Goal: Communication & Community: Answer question/provide support

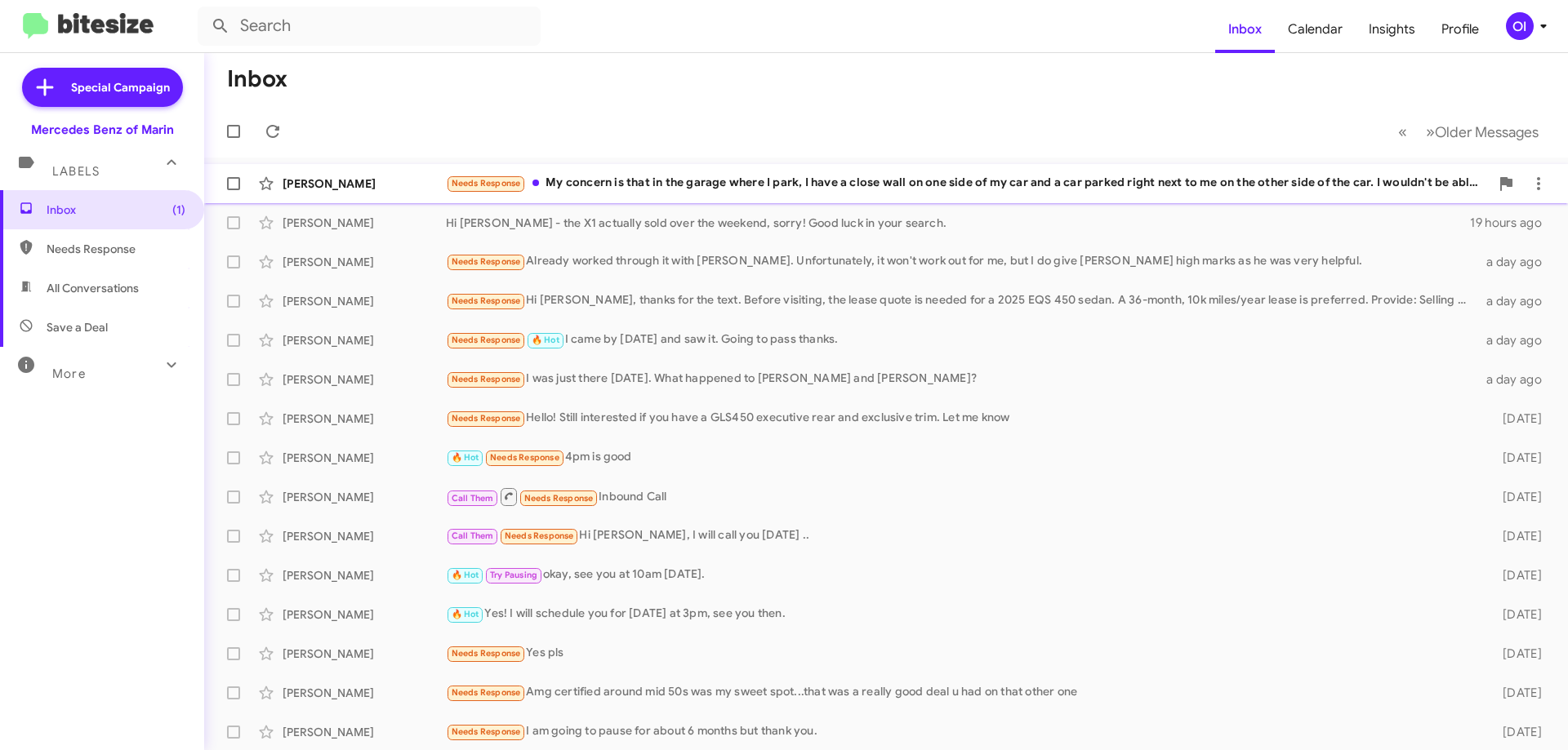
click at [556, 201] on span "Carolyn Burkey Needs Response My concern is that in the garage where I park, I …" at bounding box center [885, 184] width 1363 height 39
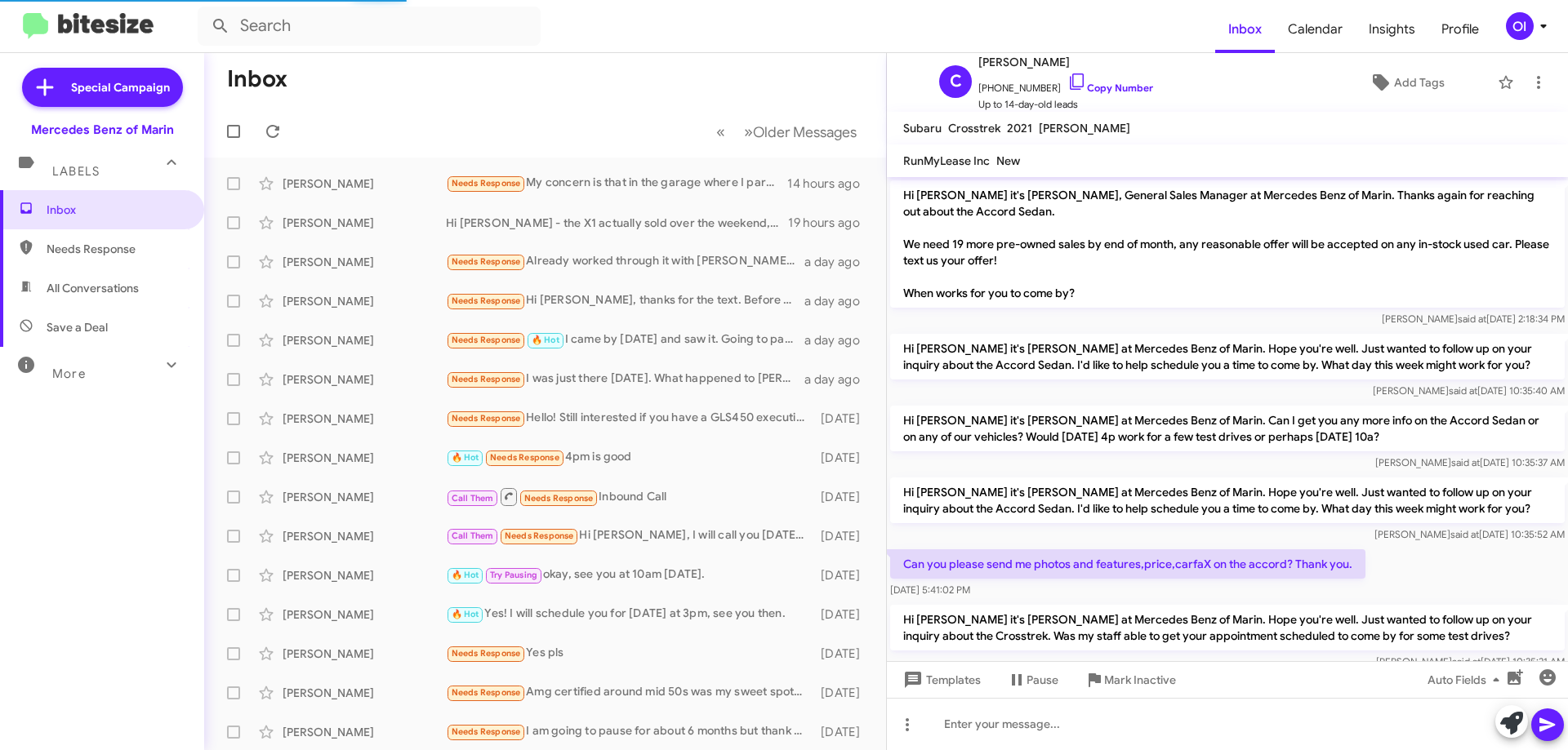
scroll to position [671, 0]
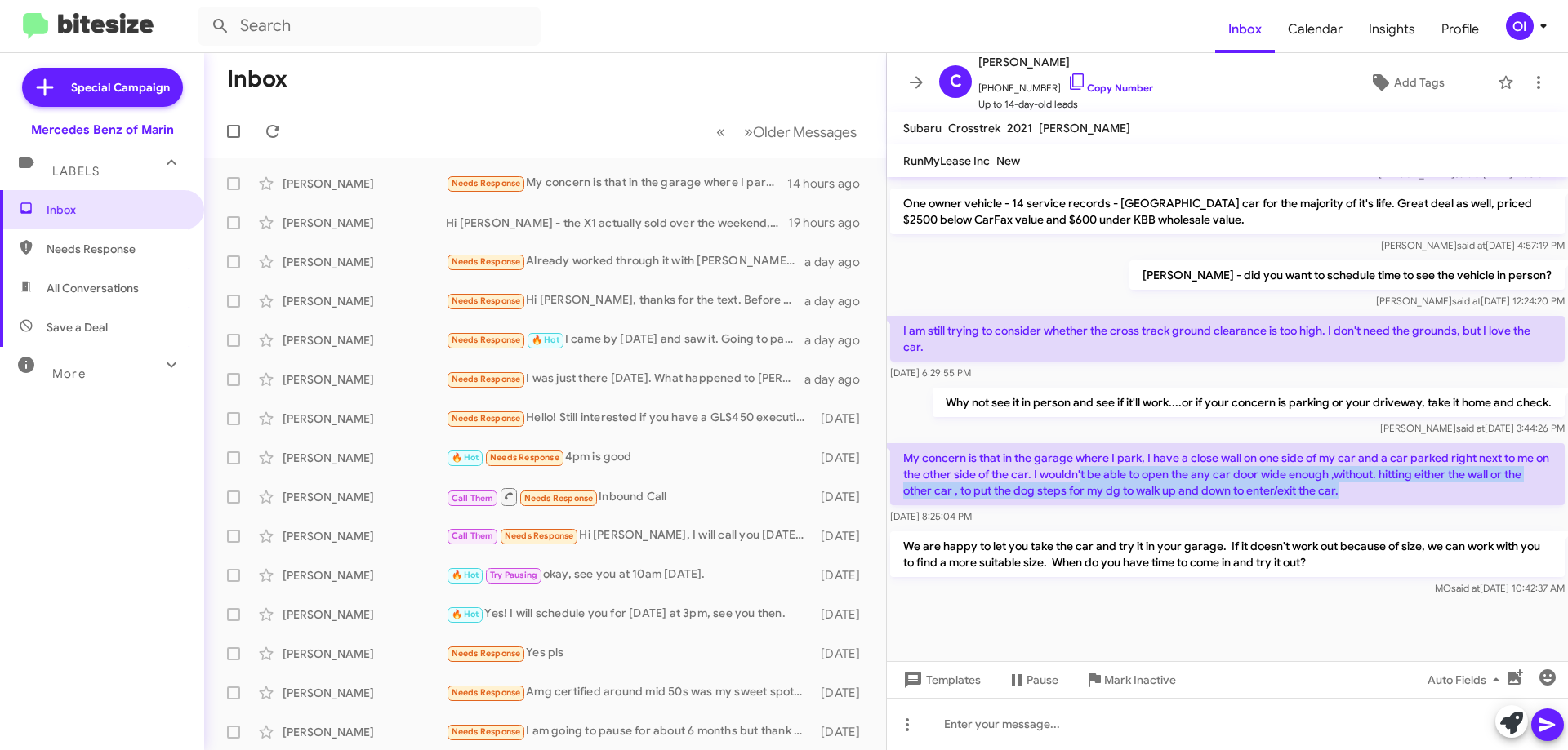
drag, startPoint x: 1433, startPoint y: 493, endPoint x: 1099, endPoint y: 470, distance: 334.8
click at [1099, 470] on p "My concern is that in the garage where I park, I have a close wall on one side …" at bounding box center [1227, 474] width 674 height 62
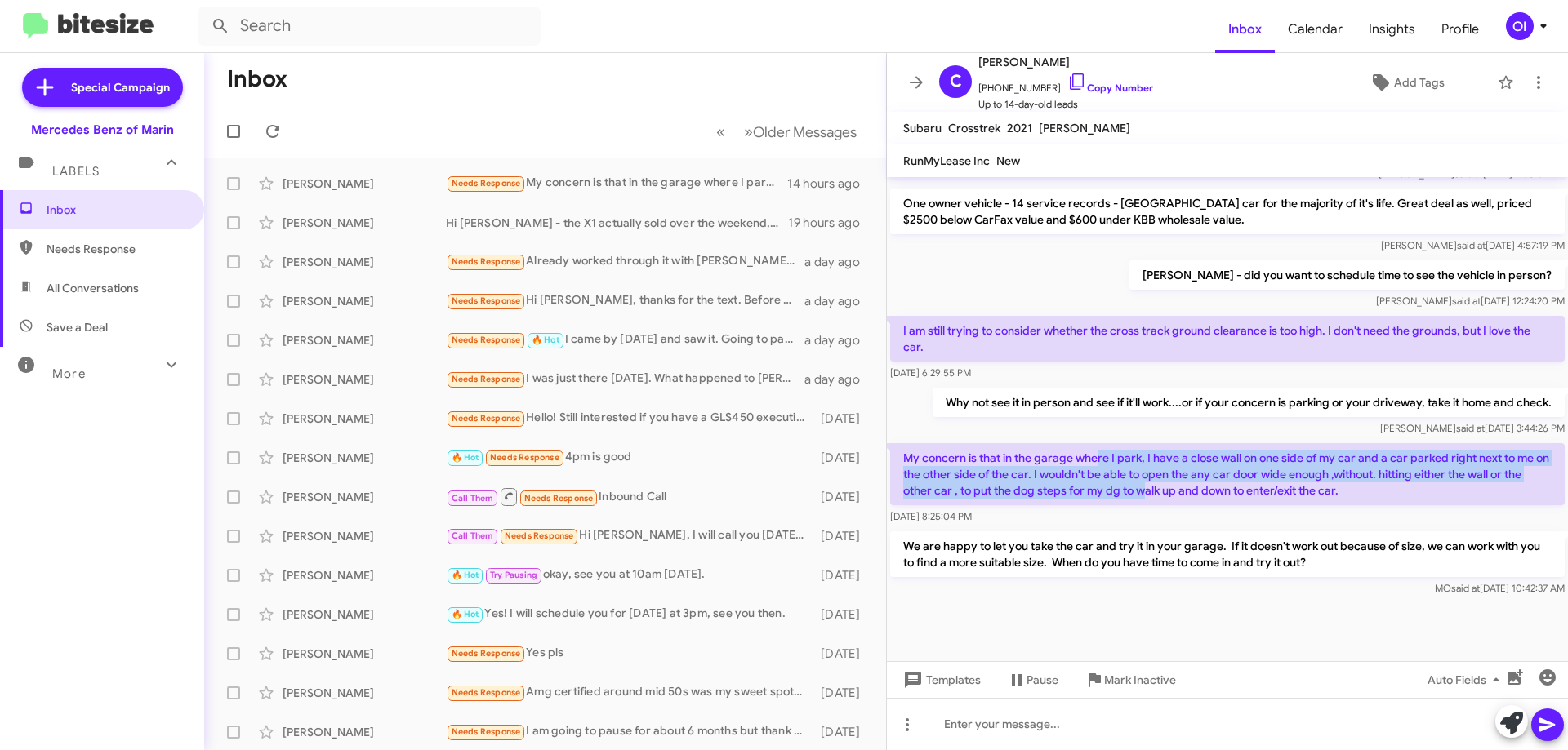
drag, startPoint x: 1095, startPoint y: 466, endPoint x: 1180, endPoint y: 508, distance: 94.8
click at [1180, 508] on div "My concern is that in the garage where I park, I have a close wall on one side …" at bounding box center [1227, 483] width 674 height 82
click at [1183, 510] on div "Aug 18, 2025, 8:25:04 PM" at bounding box center [1227, 516] width 674 height 16
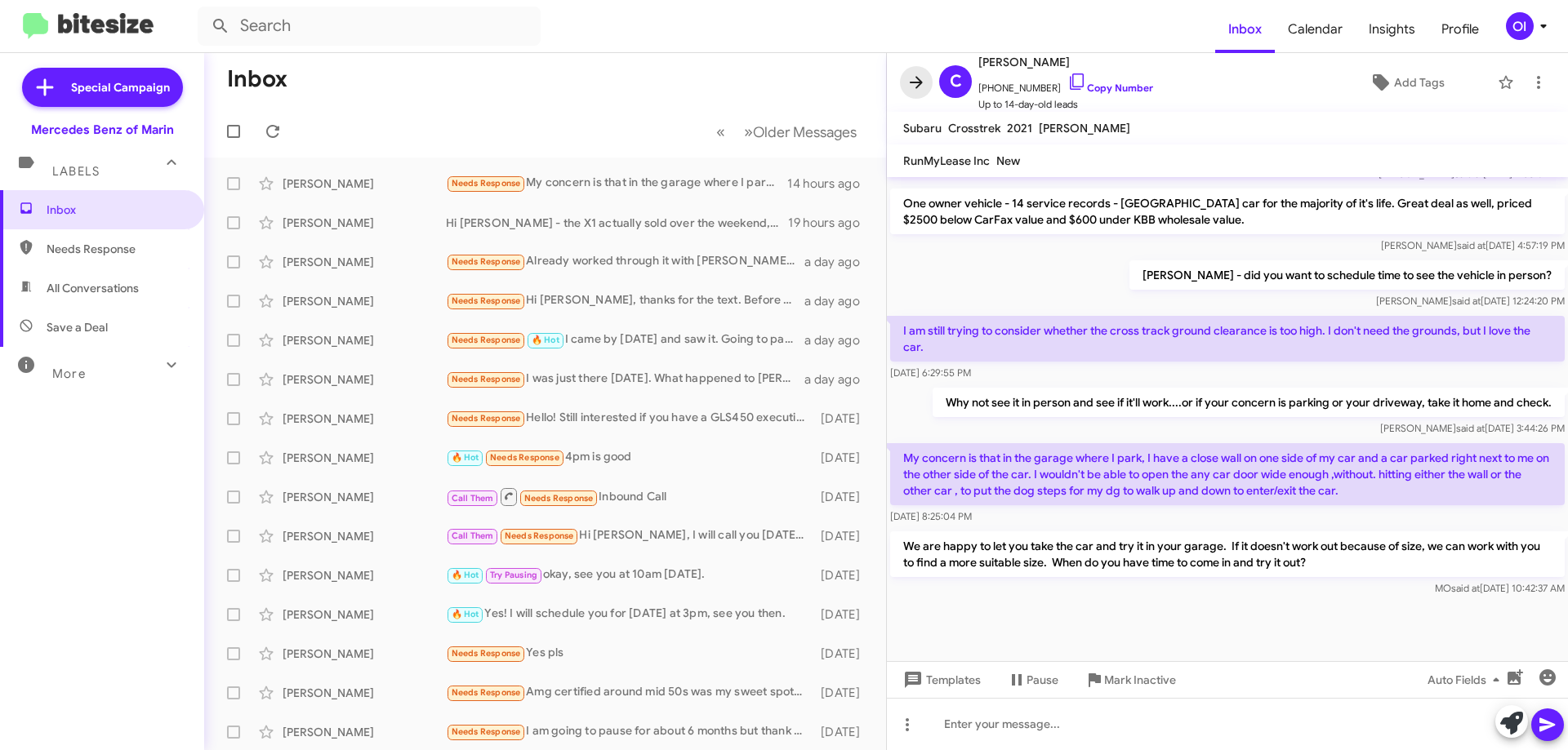
click at [916, 79] on icon at bounding box center [915, 82] width 20 height 20
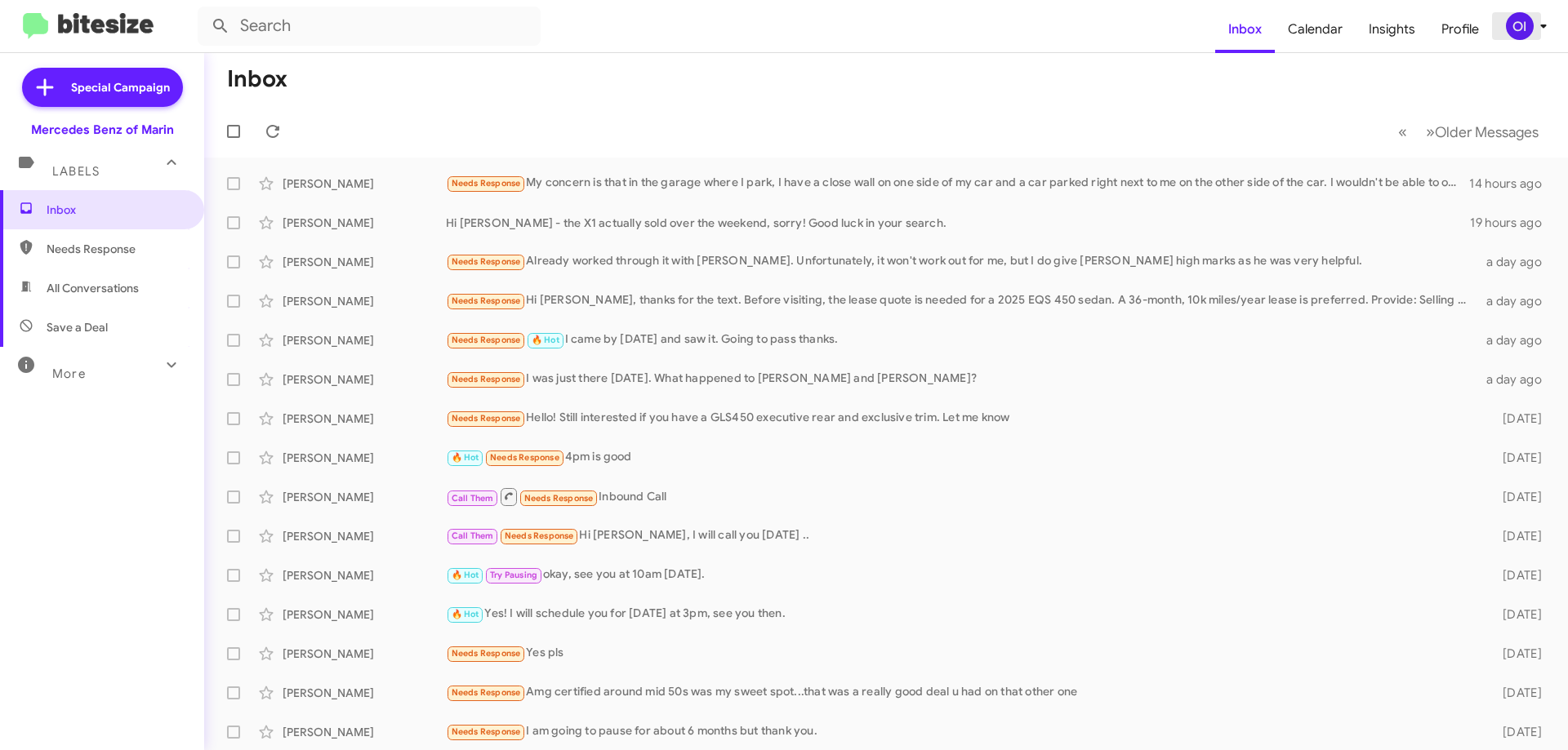
click at [1520, 22] on div "OI" at bounding box center [1520, 26] width 28 height 28
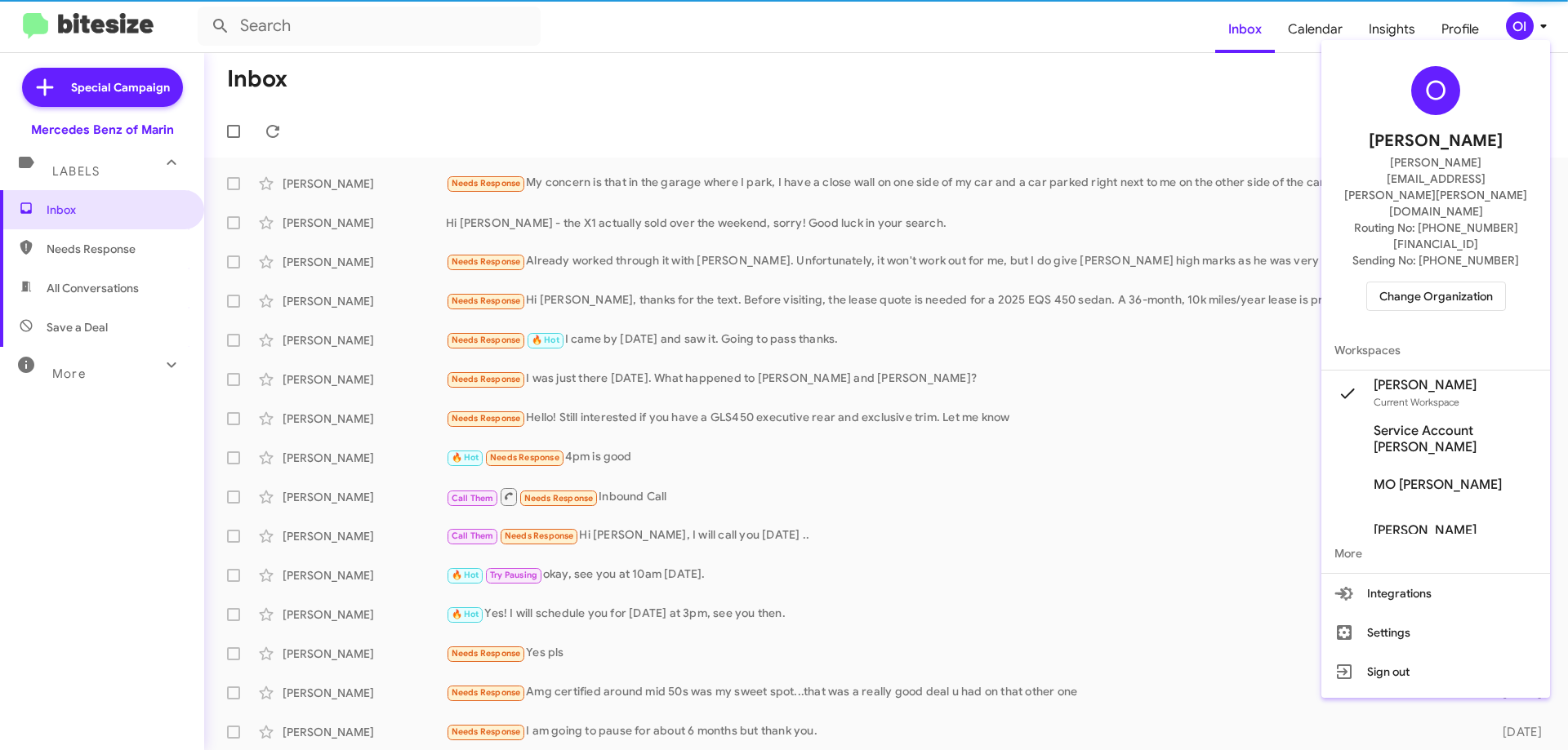
click at [1436, 251] on div "O Omar Ibrahimi omar.ibrahimi@swickard.com Routing No: +1 (415) 466-6750 Sendin…" at bounding box center [1435, 189] width 228 height 284
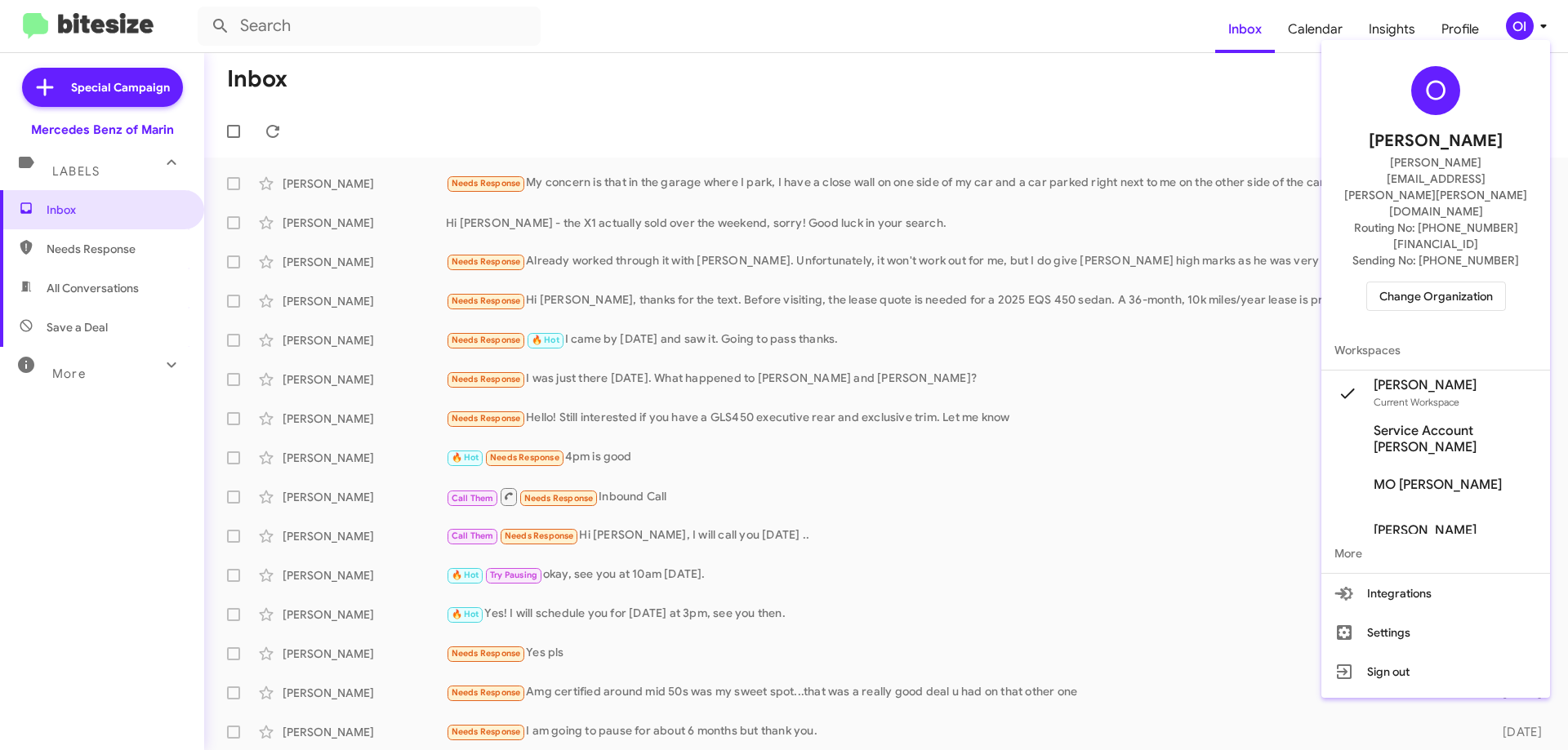
click at [1436, 283] on span "Change Organization" at bounding box center [1436, 297] width 114 height 28
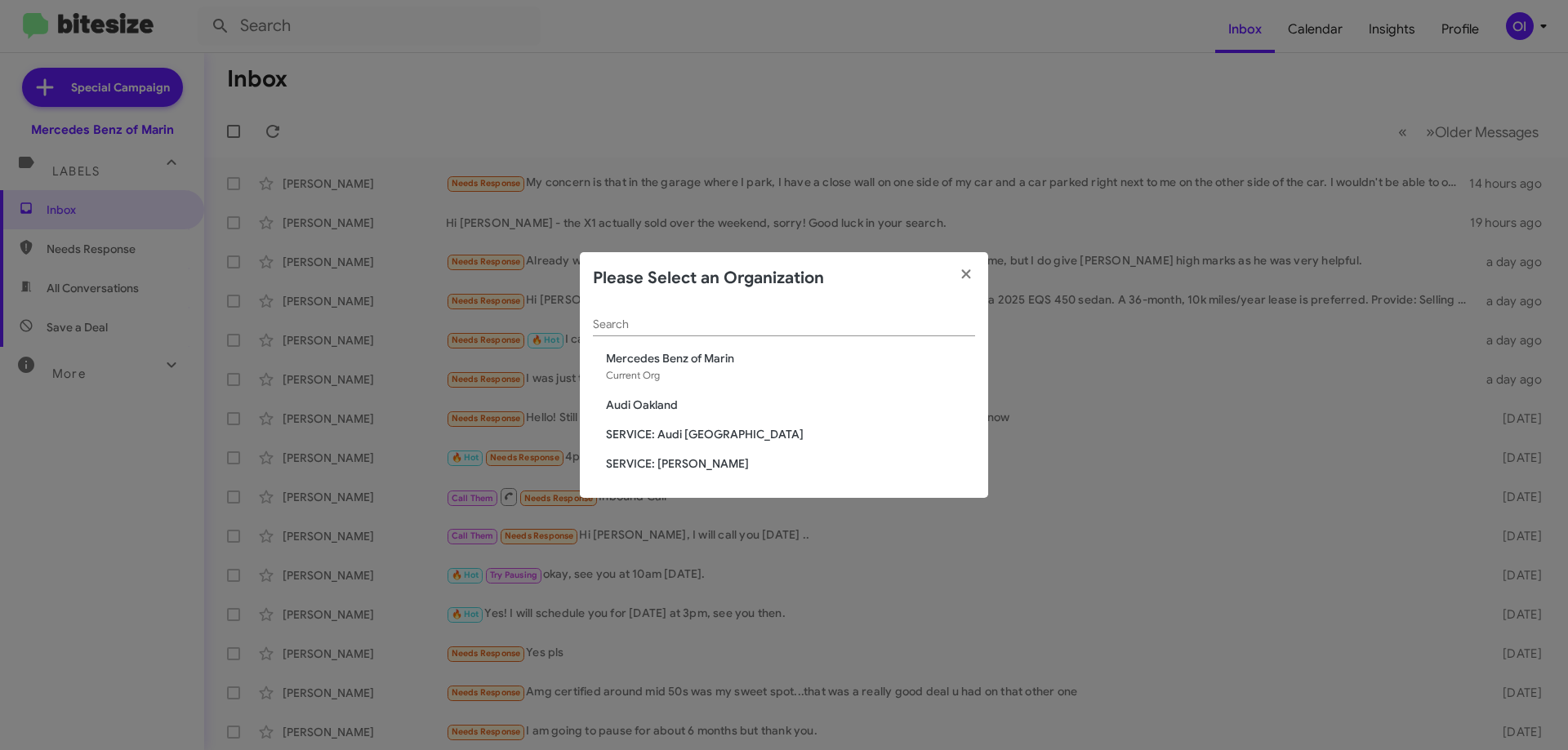
click at [659, 464] on span "SERVICE: [PERSON_NAME]" at bounding box center [790, 463] width 369 height 16
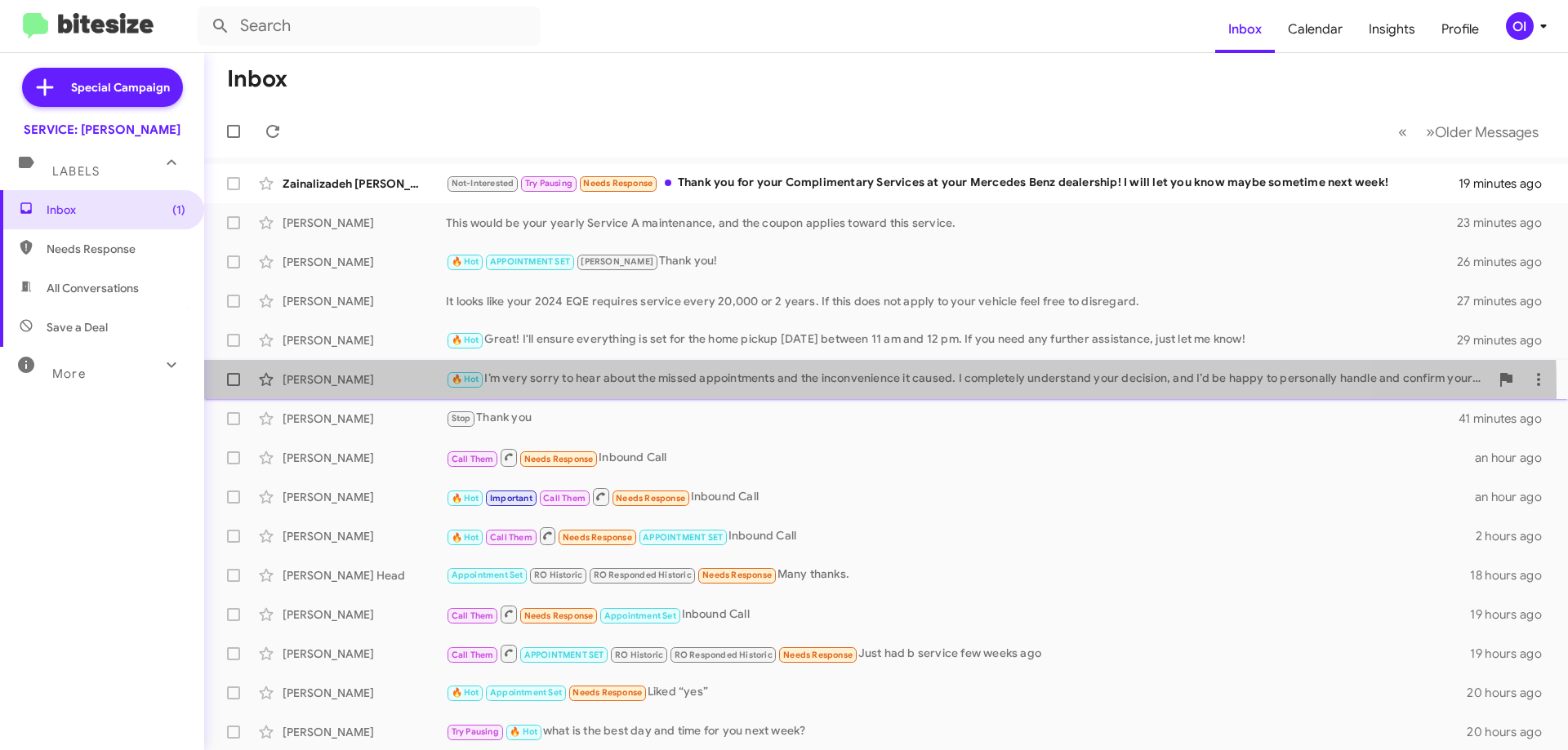
click at [636, 392] on div "William Kimball 🔥 Hot I’m very sorry to hear about the missed appointments and …" at bounding box center [885, 379] width 1337 height 33
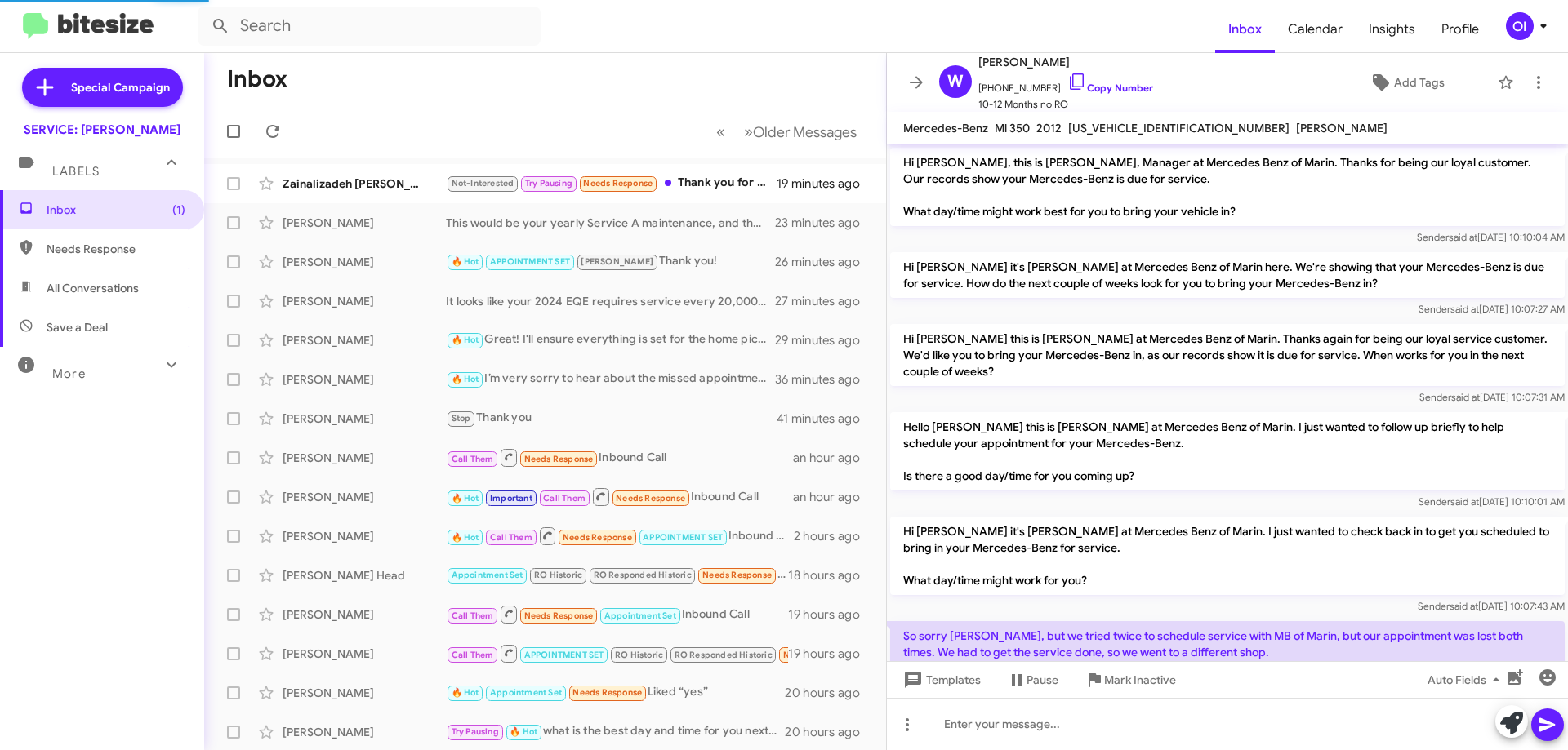
scroll to position [129, 0]
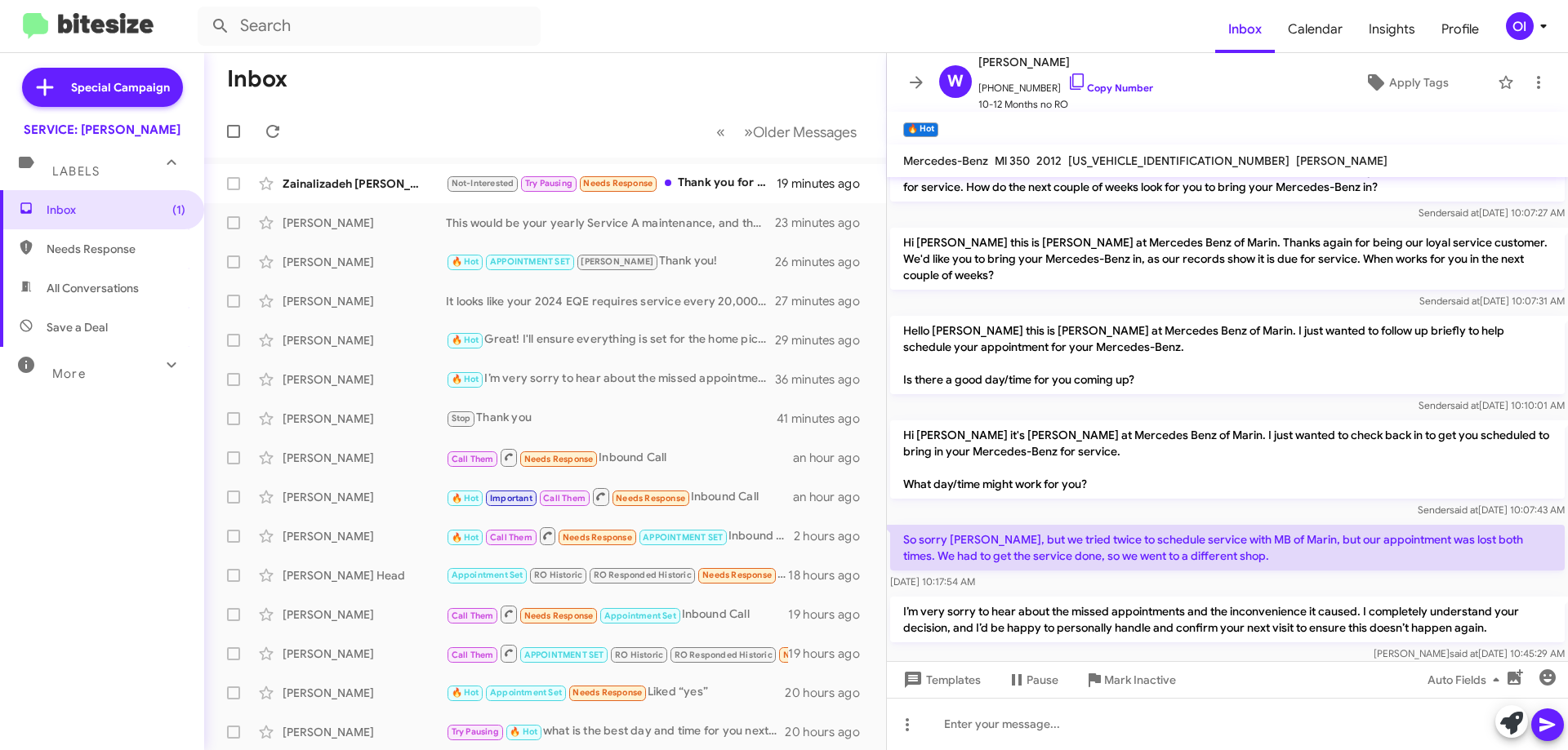
drag, startPoint x: 1175, startPoint y: 503, endPoint x: 1287, endPoint y: 582, distance: 137.1
click at [1287, 582] on div "Hi William, this is Omar Ibrahimi, Manager at Mercedes Benz of Marin. Thanks fo…" at bounding box center [1226, 356] width 681 height 617
click at [1287, 582] on div "Aug 19, 2025, 10:17:54 AM" at bounding box center [1227, 581] width 674 height 16
drag, startPoint x: 1294, startPoint y: 584, endPoint x: 1214, endPoint y: 503, distance: 113.8
click at [1214, 503] on div "Hi William, this is Omar Ibrahimi, Manager at Mercedes Benz of Marin. Thanks fo…" at bounding box center [1226, 356] width 681 height 617
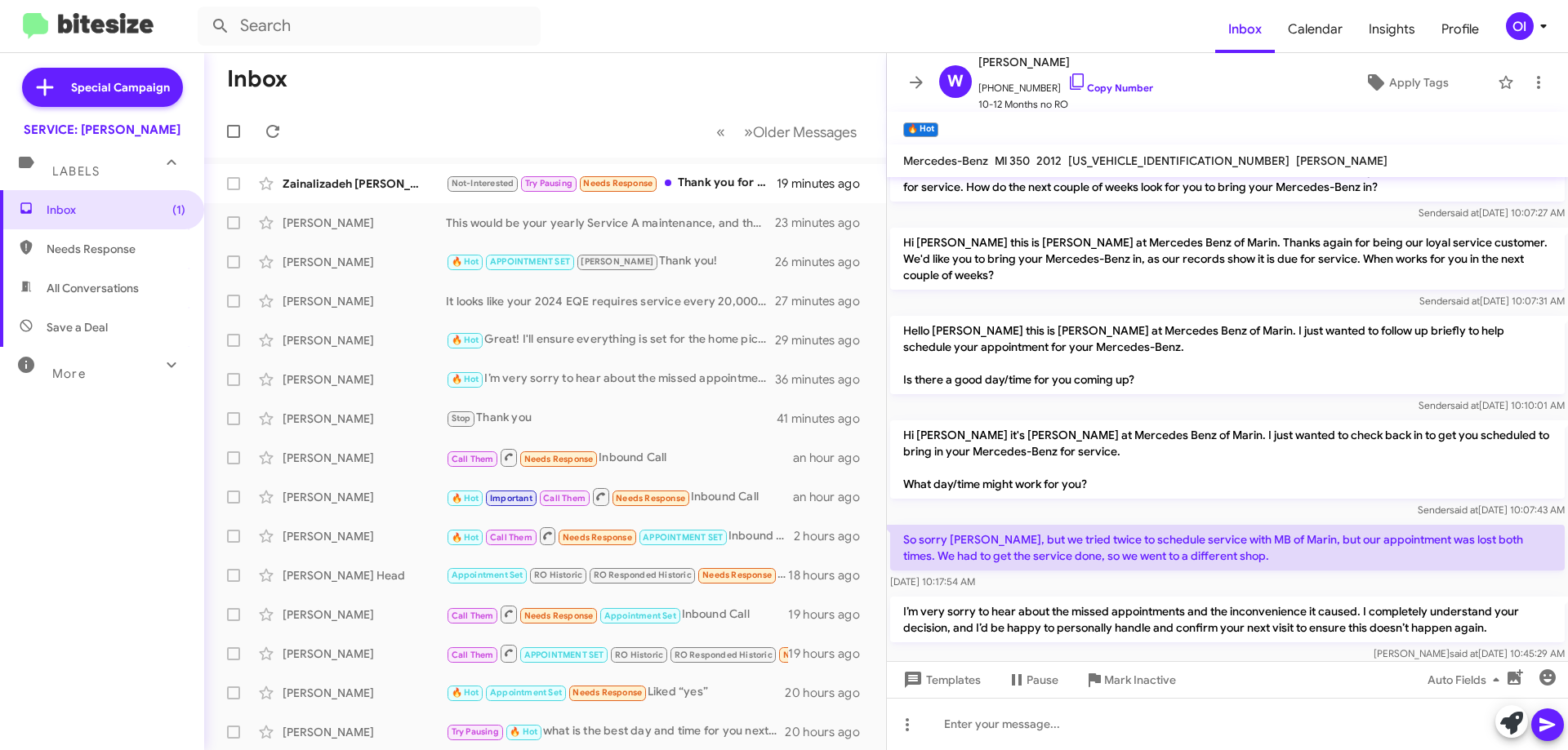
click at [1214, 503] on div "Sender said at Aug 19, 2025, 10:07:43 AM" at bounding box center [1227, 510] width 674 height 16
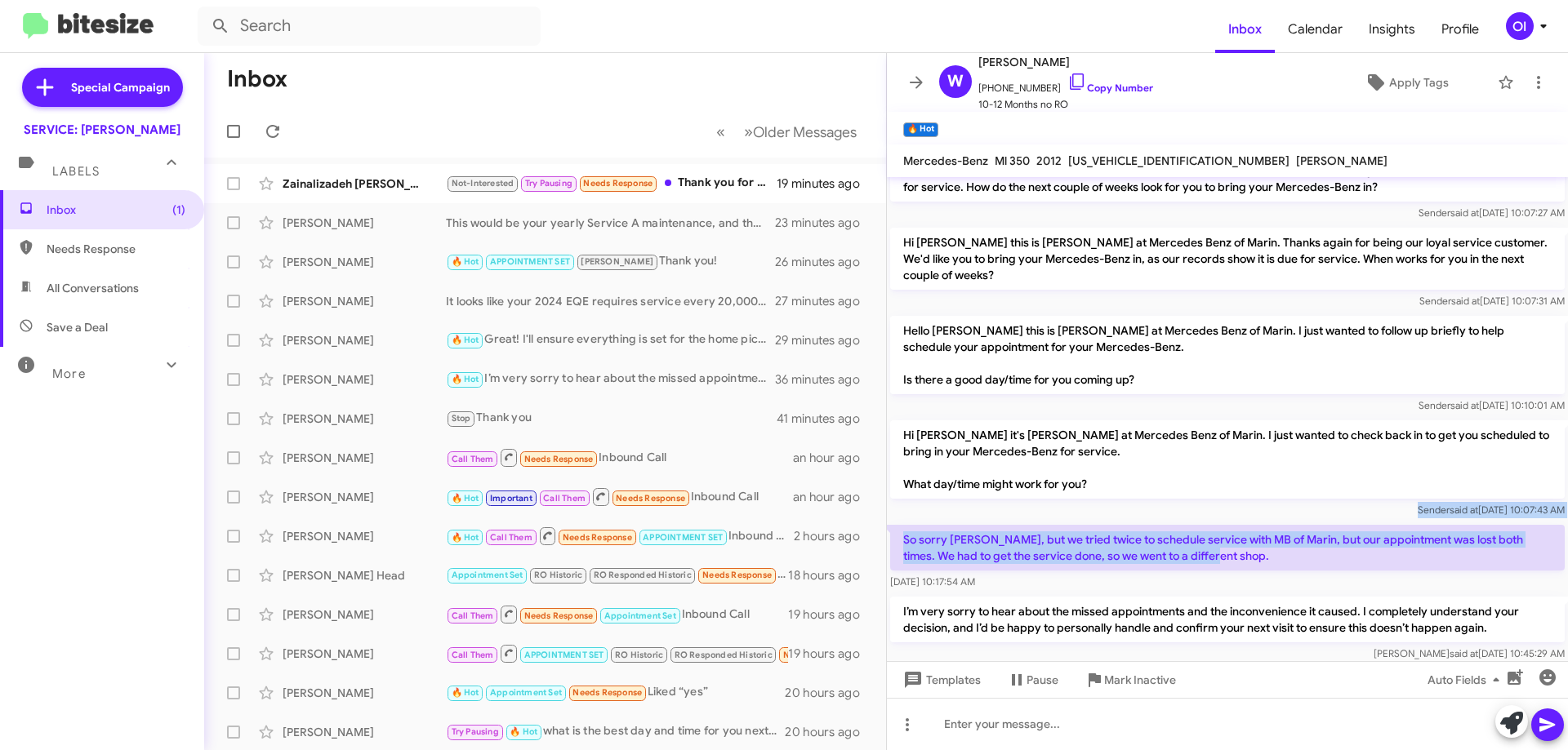
drag, startPoint x: 1207, startPoint y: 504, endPoint x: 1295, endPoint y: 577, distance: 114.3
click at [1292, 575] on div "Hi William, this is Omar Ibrahimi, Manager at Mercedes Benz of Marin. Thanks fo…" at bounding box center [1226, 356] width 681 height 617
click at [1297, 579] on div "Aug 19, 2025, 10:17:54 AM" at bounding box center [1227, 581] width 674 height 16
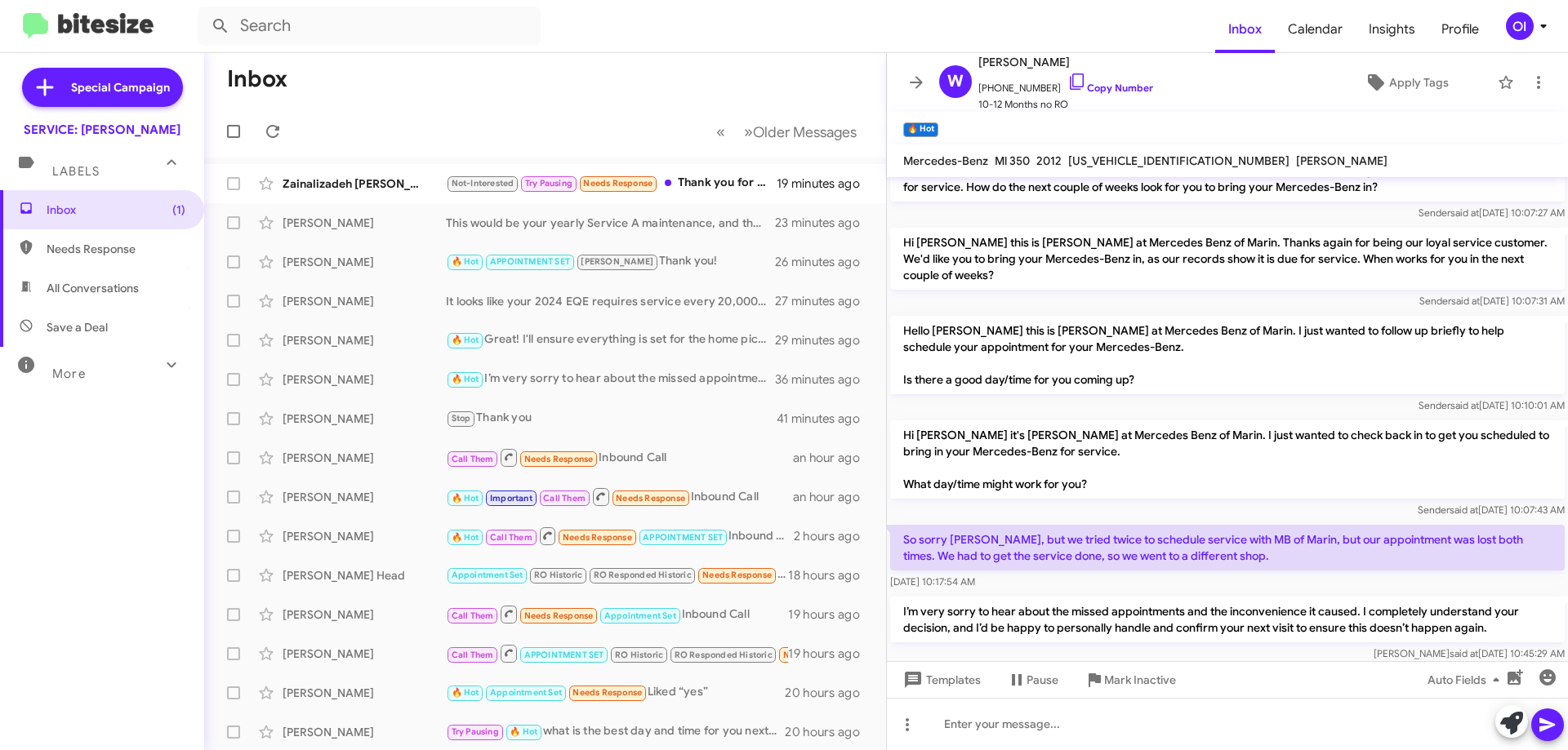
drag, startPoint x: 1307, startPoint y: 581, endPoint x: 1236, endPoint y: 516, distance: 96.3
click at [1243, 523] on div "So sorry Omar, but we tried twice to schedule service with MB of Marin, but our…" at bounding box center [1226, 558] width 681 height 72
click at [1235, 516] on div "Sender said at Aug 19, 2025, 10:07:43 AM" at bounding box center [1227, 510] width 674 height 16
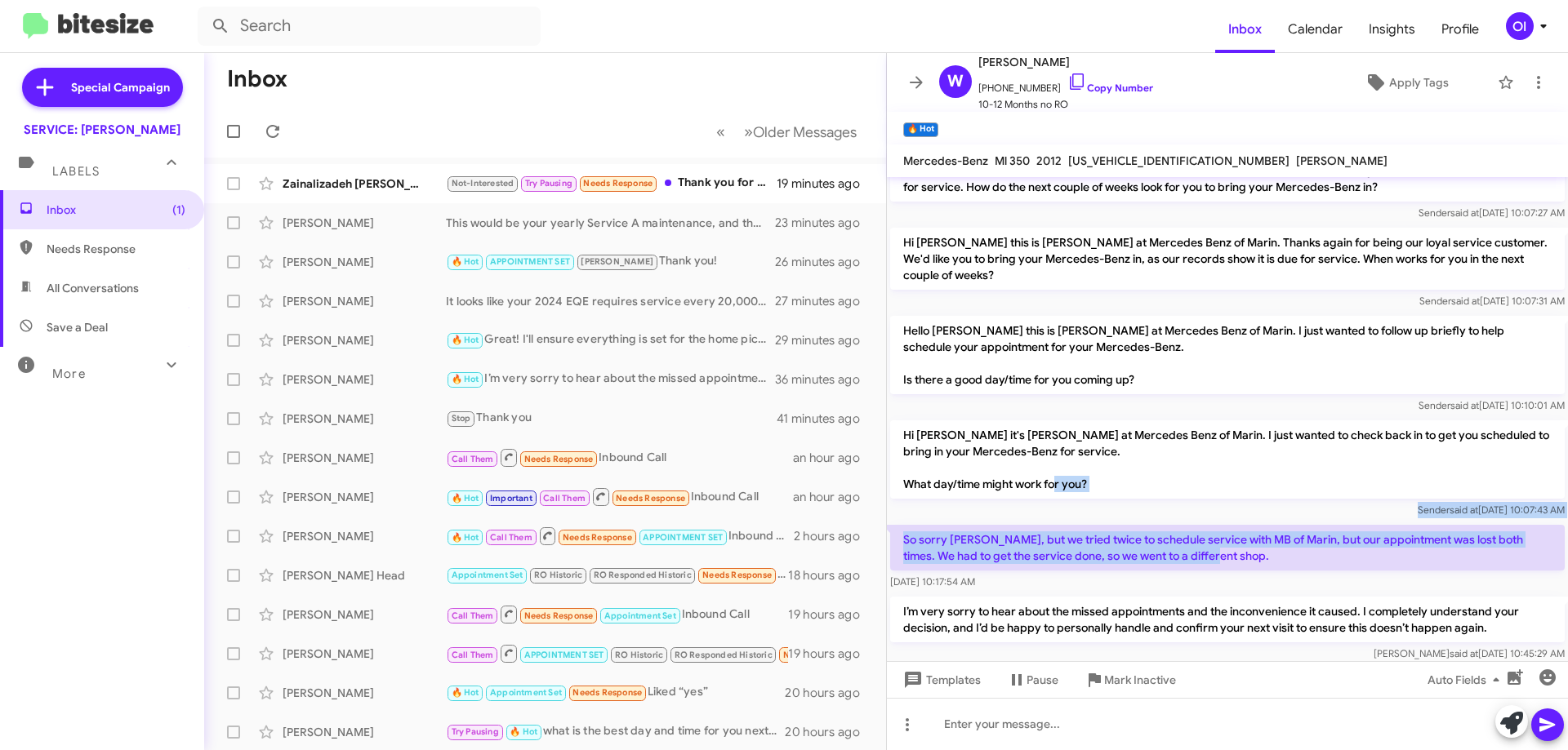
drag, startPoint x: 1206, startPoint y: 497, endPoint x: 1280, endPoint y: 567, distance: 101.9
click at [1278, 567] on div "Hi William, this is Omar Ibrahimi, Manager at Mercedes Benz of Marin. Thanks fo…" at bounding box center [1226, 356] width 681 height 617
click at [1280, 567] on p "So sorry Omar, but we tried twice to schedule service with MB of Marin, but our…" at bounding box center [1227, 547] width 674 height 46
drag, startPoint x: 1284, startPoint y: 569, endPoint x: 1214, endPoint y: 499, distance: 99.0
click at [1215, 501] on div "Hi William, this is Omar Ibrahimi, Manager at Mercedes Benz of Marin. Thanks fo…" at bounding box center [1226, 356] width 681 height 617
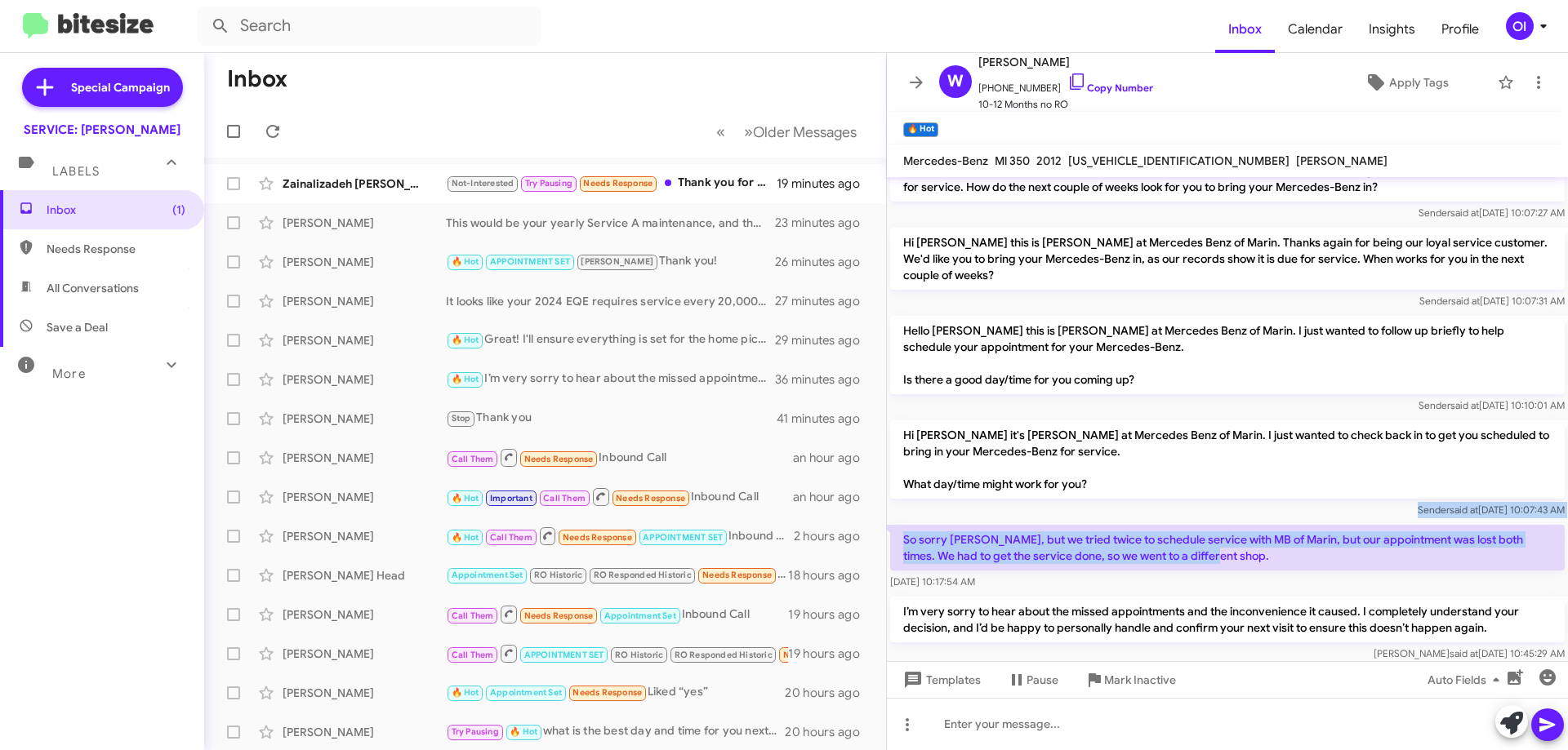
click at [1214, 499] on div "Hi William it's Omar Ibrahimi at Mercedes Benz of Marin. I just wanted to check…" at bounding box center [1227, 469] width 674 height 98
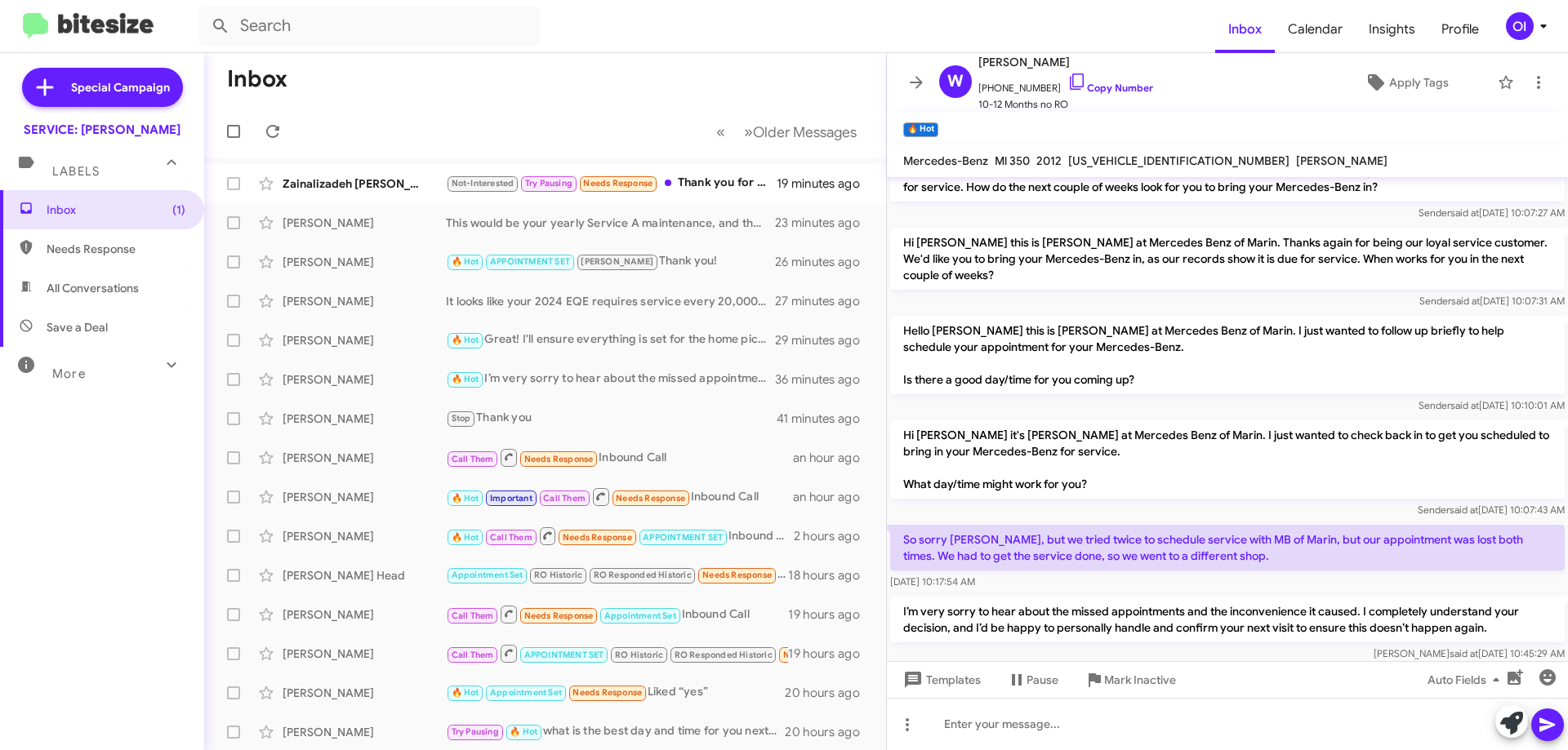
drag, startPoint x: 1210, startPoint y: 499, endPoint x: 1307, endPoint y: 581, distance: 127.0
click at [1306, 581] on div "Hi William, this is Omar Ibrahimi, Manager at Mercedes Benz of Marin. Thanks fo…" at bounding box center [1226, 356] width 681 height 617
click at [1307, 581] on div "Aug 19, 2025, 10:17:54 AM" at bounding box center [1227, 581] width 674 height 16
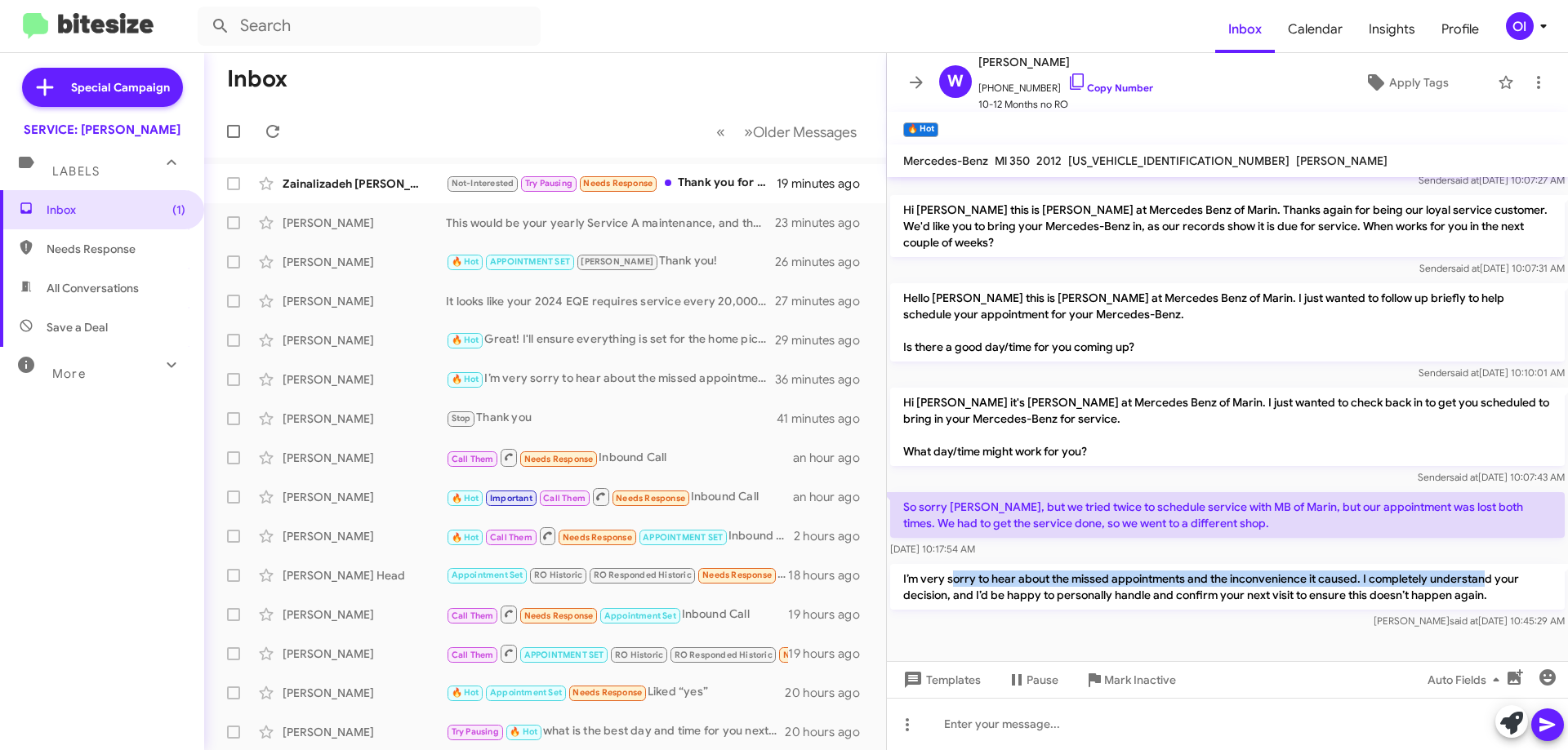
drag, startPoint x: 954, startPoint y: 586, endPoint x: 1488, endPoint y: 585, distance: 534.0
click at [1488, 585] on p "I’m very sorry to hear about the missed appointments and the inconvenience it c…" at bounding box center [1227, 587] width 674 height 46
click at [1450, 585] on p "I’m very sorry to hear about the missed appointments and the inconvenience it c…" at bounding box center [1227, 587] width 674 height 46
drag, startPoint x: 1547, startPoint y: 607, endPoint x: 920, endPoint y: 575, distance: 627.8
click at [920, 575] on p "I’m very sorry to hear about the missed appointments and the inconvenience it c…" at bounding box center [1227, 587] width 674 height 46
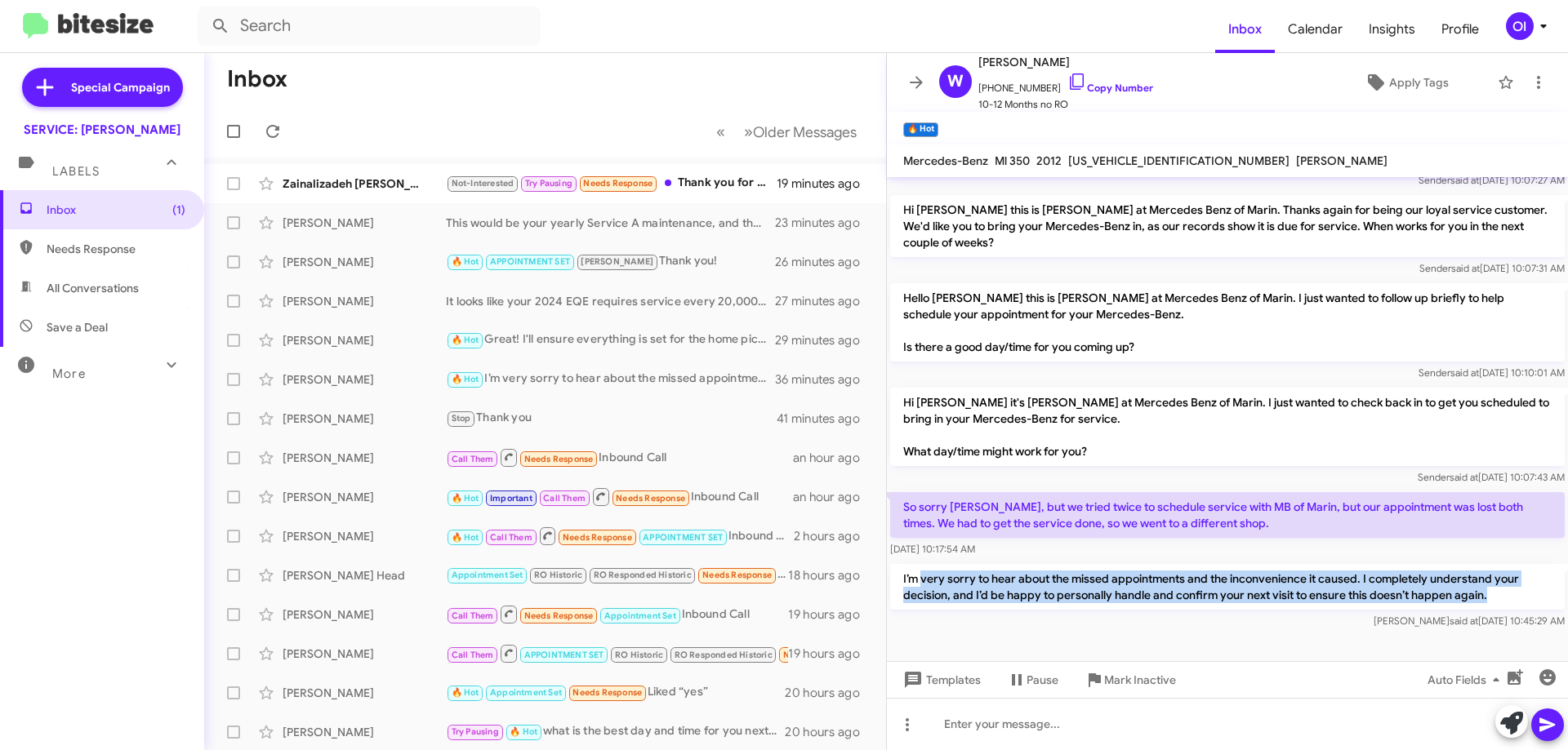
click at [1343, 602] on p "I’m very sorry to hear about the missed appointments and the inconvenience it c…" at bounding box center [1227, 587] width 674 height 46
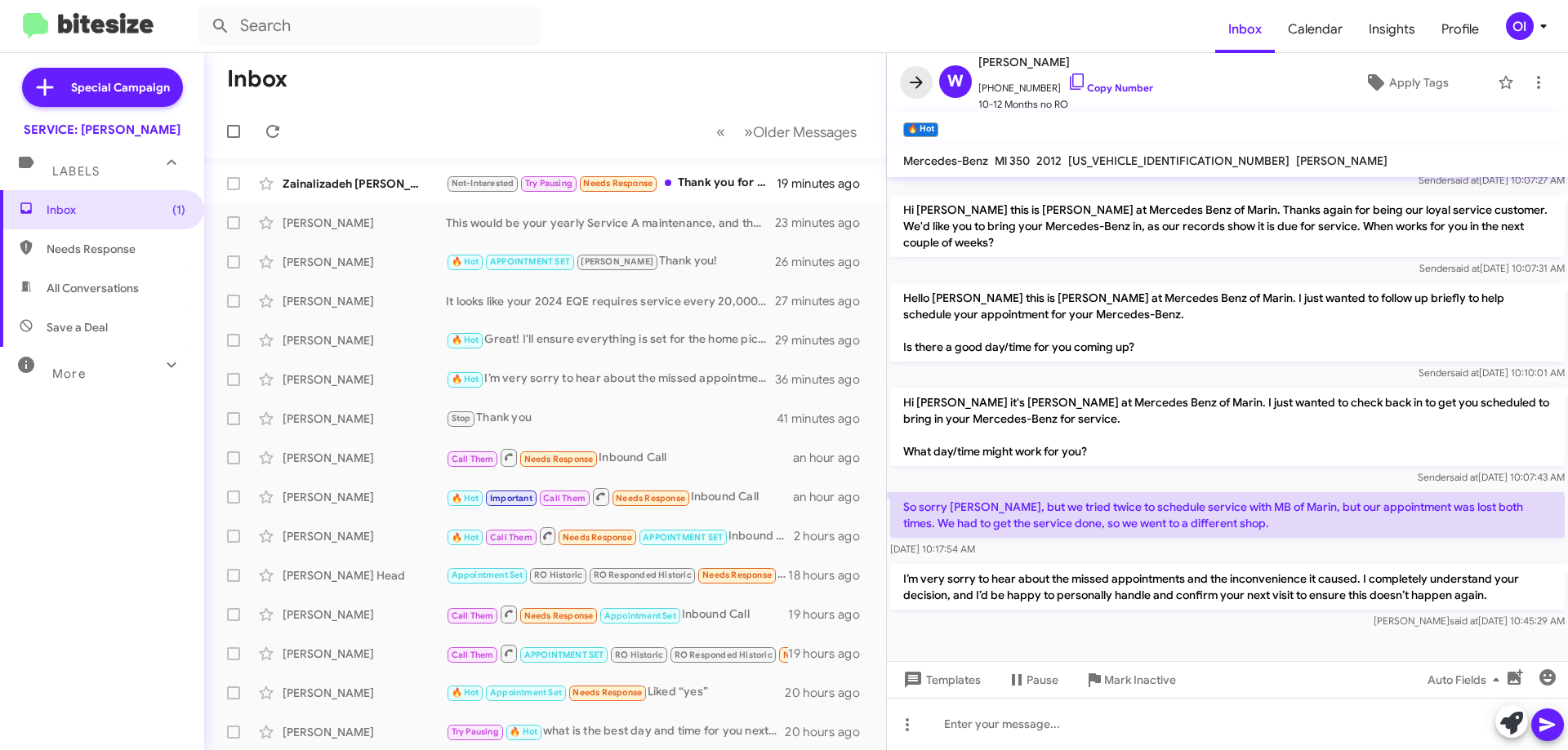
click at [917, 74] on icon at bounding box center [915, 82] width 20 height 20
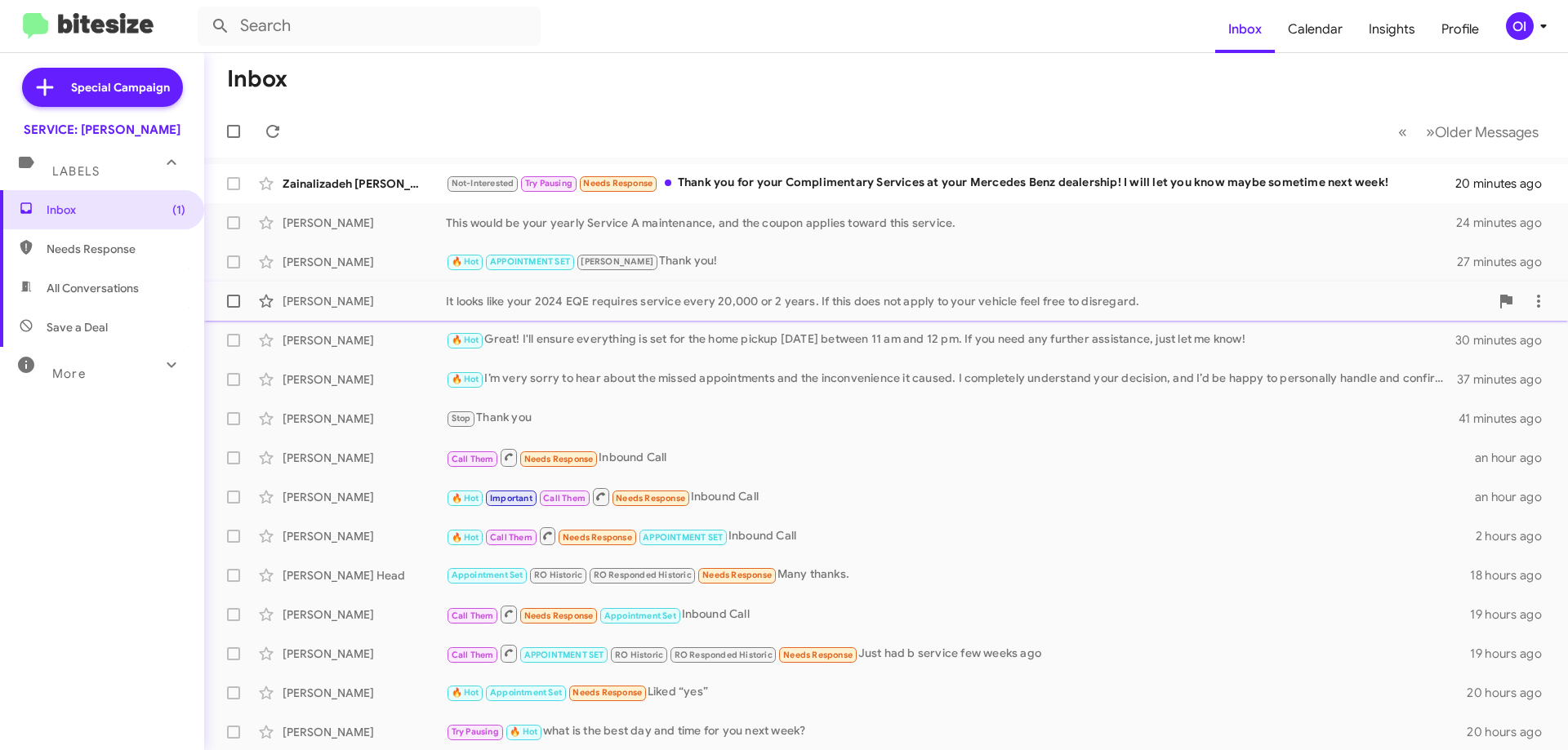
click at [651, 307] on div "It looks like your 2024 EQE requires service every 20,000 or 2 years. If this d…" at bounding box center [967, 300] width 1043 height 16
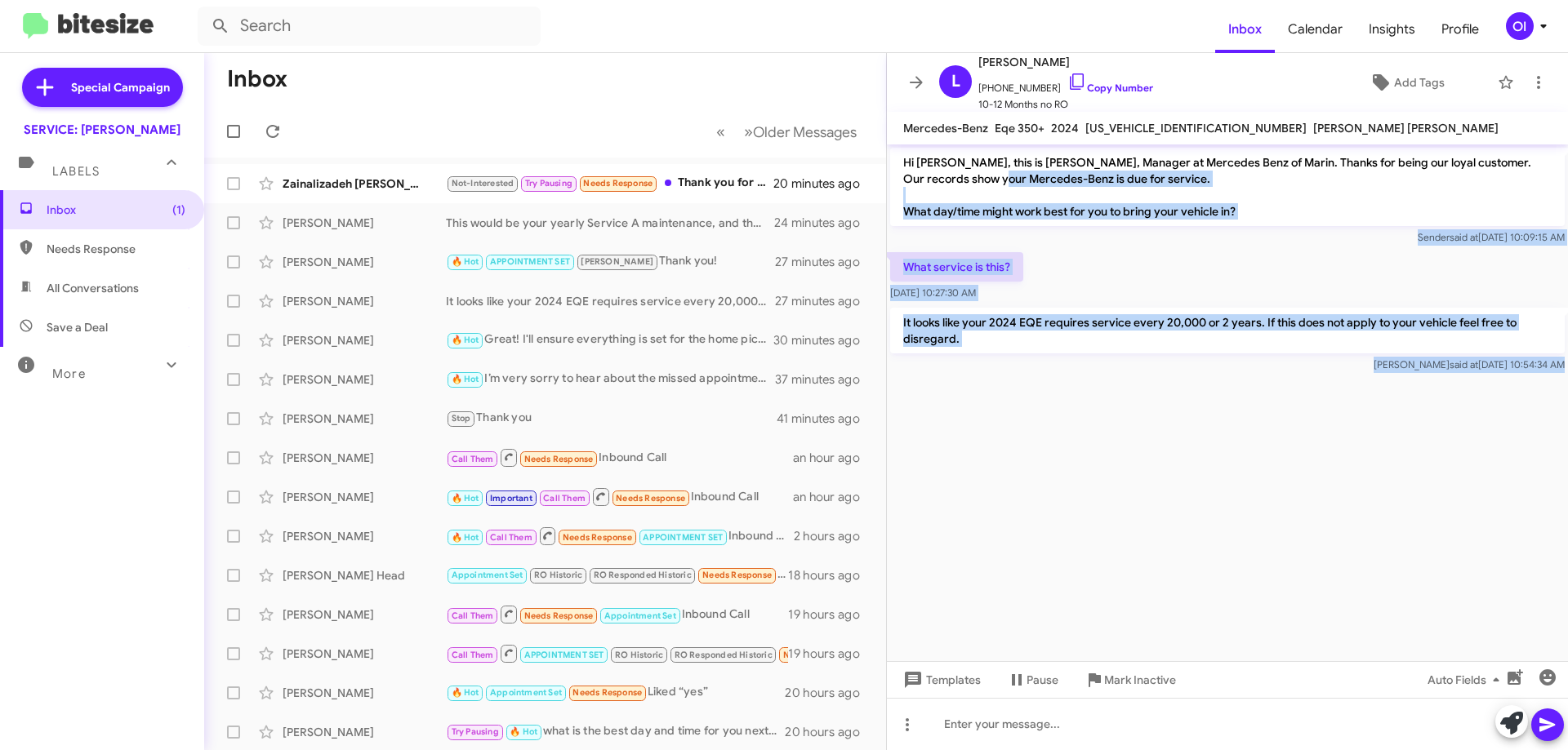
drag, startPoint x: 1115, startPoint y: 385, endPoint x: 959, endPoint y: 172, distance: 264.0
click at [959, 172] on cdk-virtual-scroll-viewport "Hi Leslie-Ann, this is Omar Ibrahimi, Manager at Mercedes Benz of Marin. Thanks…" at bounding box center [1226, 403] width 681 height 516
click at [959, 172] on p "Hi Leslie-Ann, this is Omar Ibrahimi, Manager at Mercedes Benz of Marin. Thanks…" at bounding box center [1227, 186] width 674 height 78
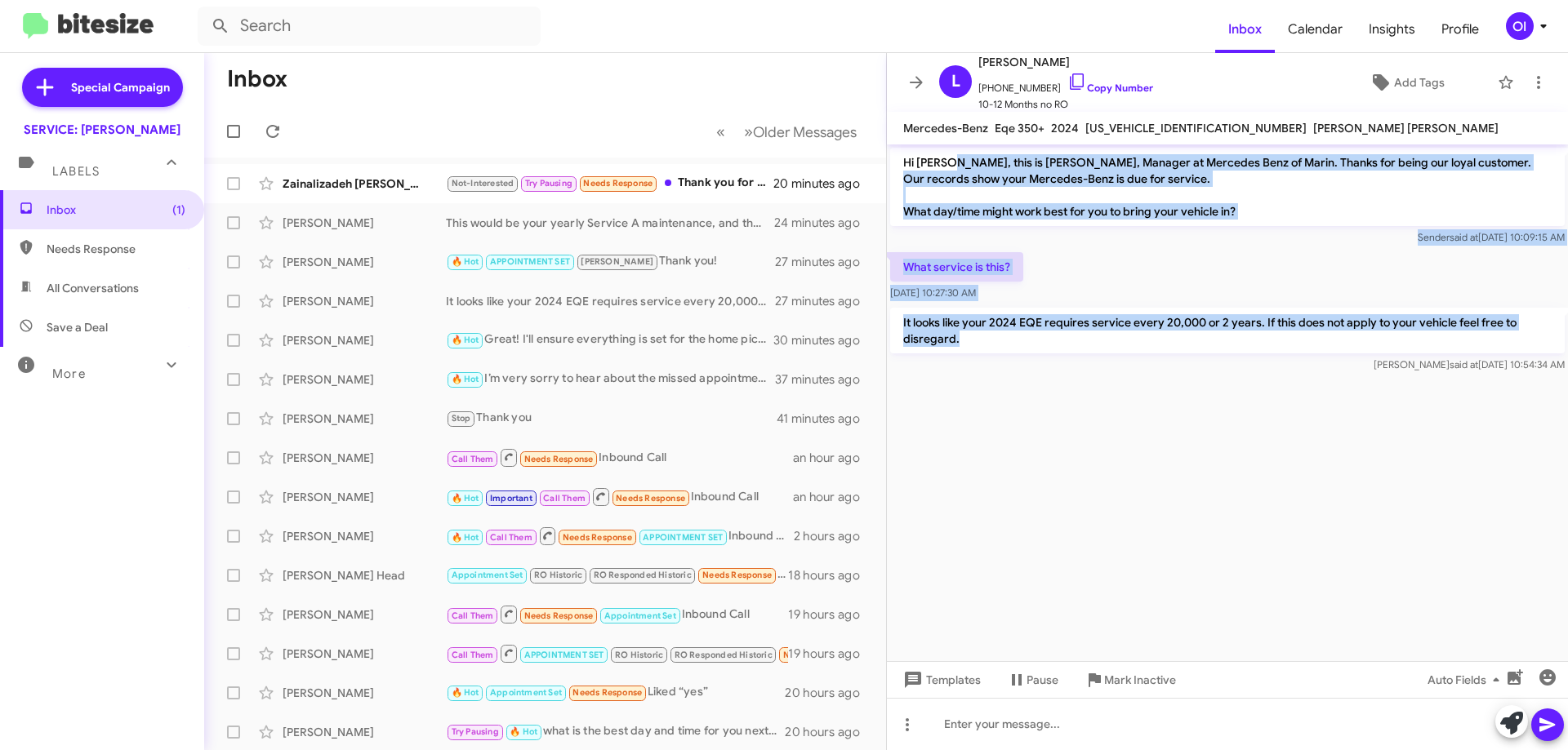
drag, startPoint x: 947, startPoint y: 160, endPoint x: 1050, endPoint y: 399, distance: 260.2
click at [1049, 399] on cdk-virtual-scroll-viewport "Hi Leslie-Ann, this is Omar Ibrahimi, Manager at Mercedes Benz of Marin. Thanks…" at bounding box center [1226, 403] width 681 height 516
click at [1050, 399] on cdk-virtual-scroll-viewport "Hi Leslie-Ann, this is Omar Ibrahimi, Manager at Mercedes Benz of Marin. Thanks…" at bounding box center [1226, 403] width 681 height 516
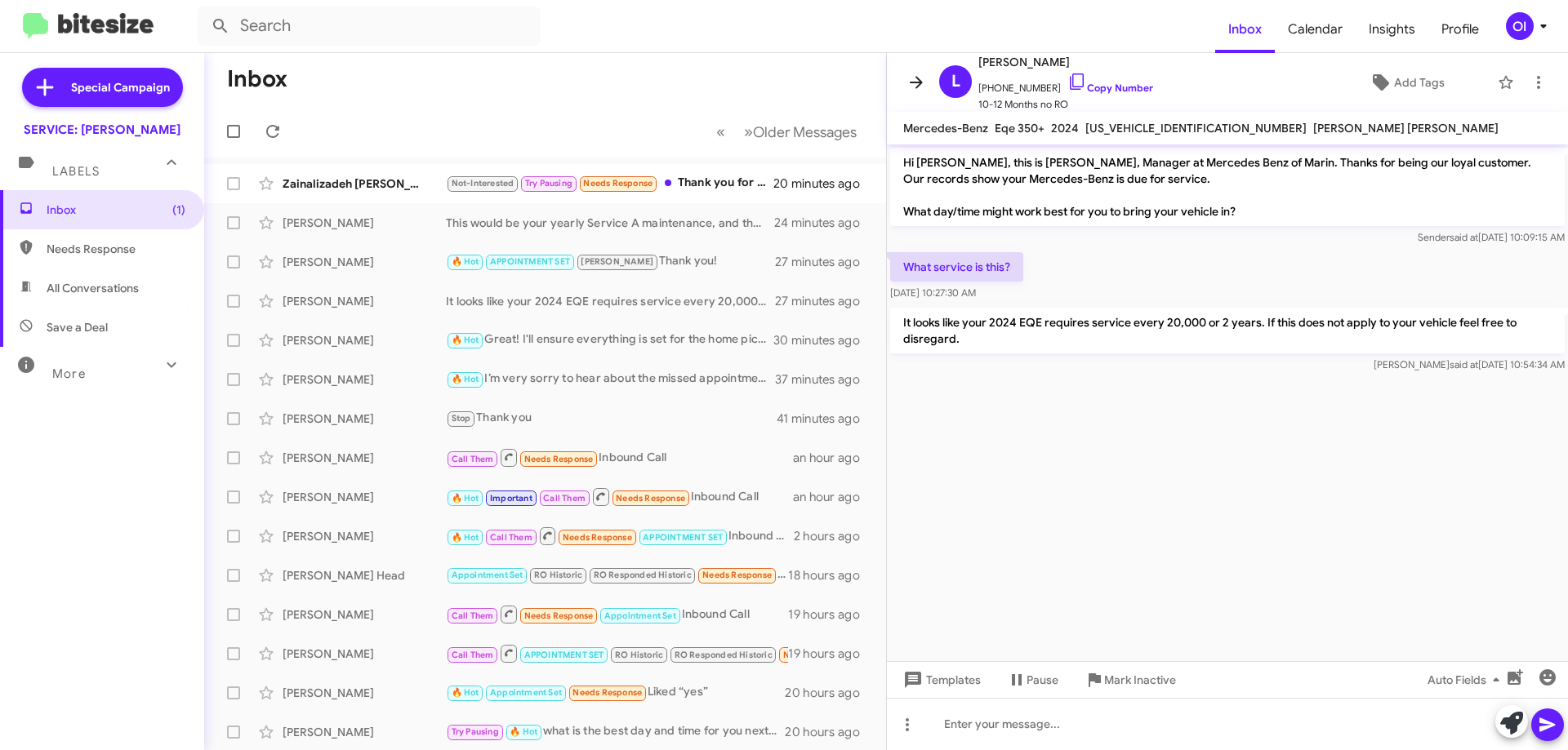
click at [923, 70] on button at bounding box center [915, 82] width 33 height 33
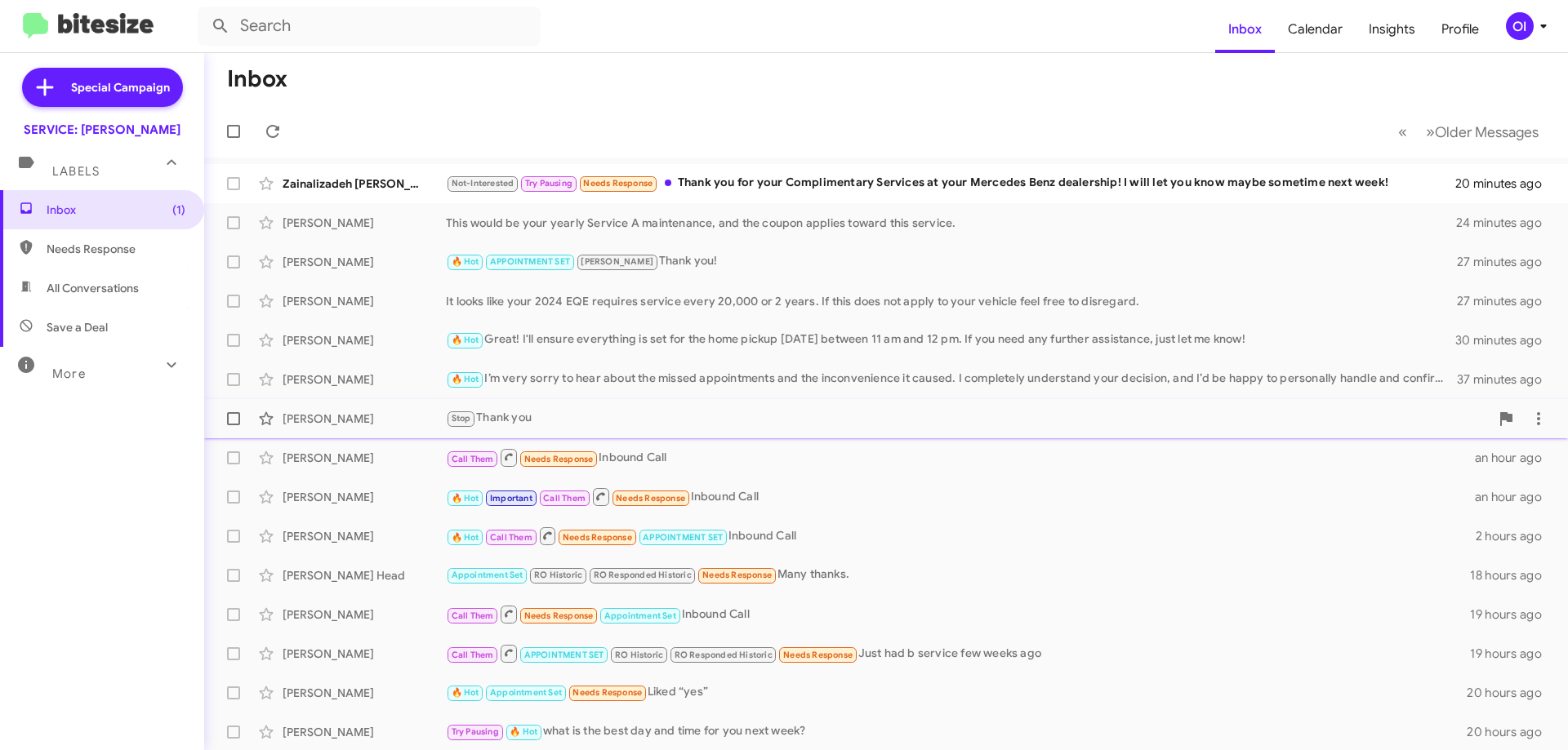
click at [616, 404] on div "Christopher Marlowe Stop Thank you 41 minutes ago" at bounding box center [885, 419] width 1337 height 33
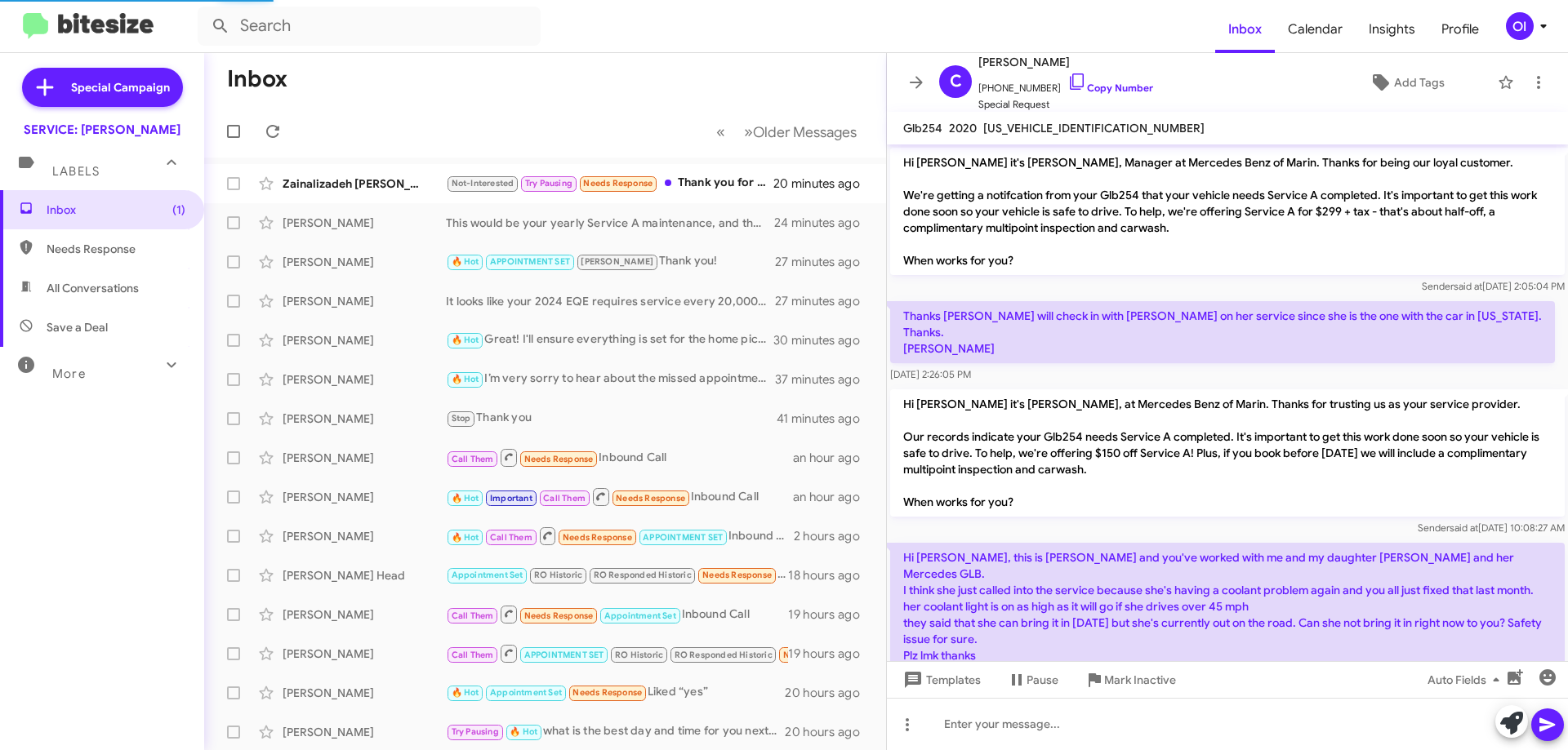
scroll to position [1515, 0]
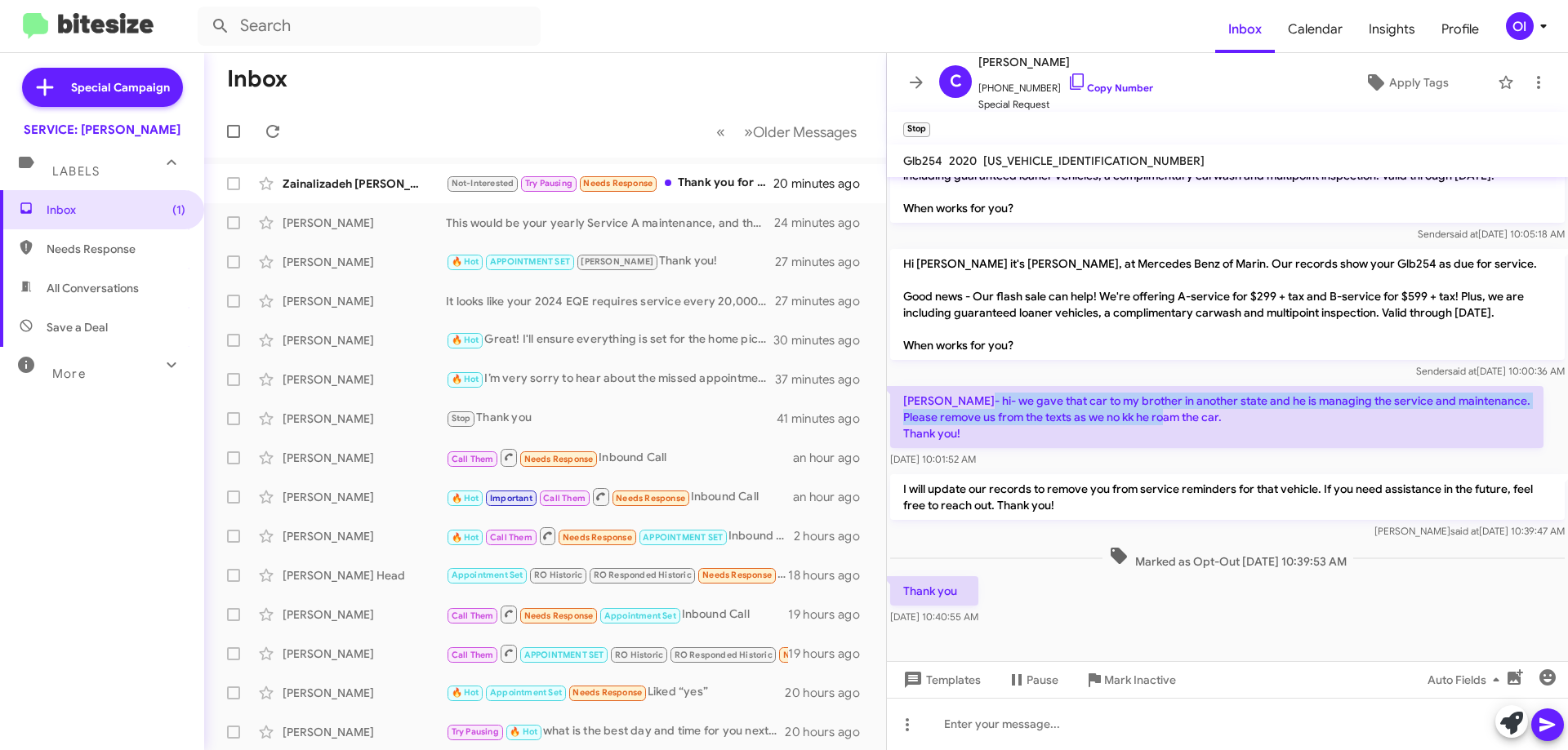
drag, startPoint x: 976, startPoint y: 389, endPoint x: 1218, endPoint y: 402, distance: 242.3
click at [1218, 402] on p "Omar- hi- we gave that car to my brother in another state and he is managing th…" at bounding box center [1217, 417] width 653 height 62
drag, startPoint x: 1273, startPoint y: 404, endPoint x: 969, endPoint y: 404, distance: 304.0
click at [969, 404] on p "Omar- hi- we gave that car to my brother in another state and he is managing th…" at bounding box center [1217, 417] width 653 height 62
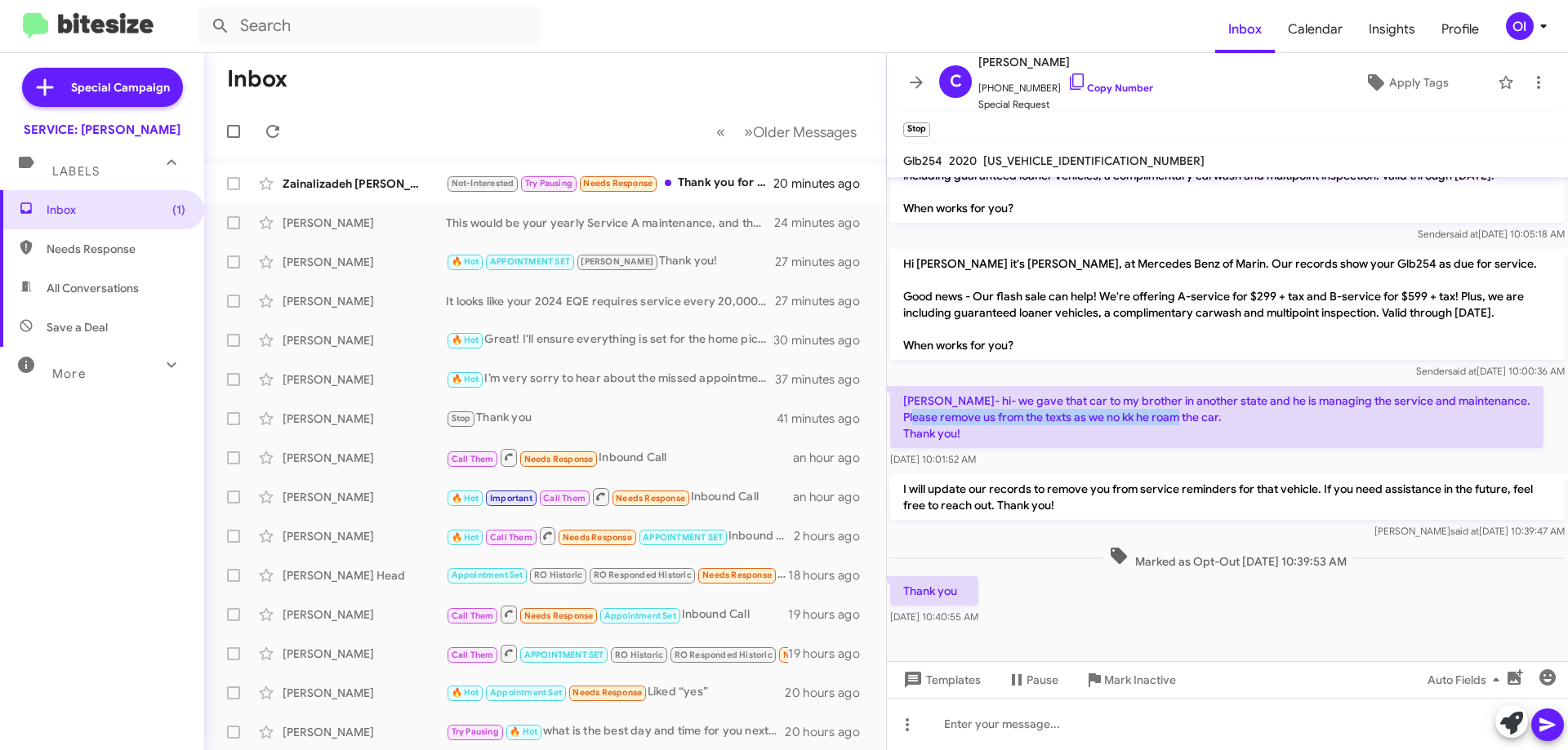
click at [969, 404] on p "Omar- hi- we gave that car to my brother in another state and he is managing th…" at bounding box center [1217, 417] width 653 height 62
drag, startPoint x: 948, startPoint y: 401, endPoint x: 1321, endPoint y: 398, distance: 373.0
click at [1321, 398] on p "Omar- hi- we gave that car to my brother in another state and he is managing th…" at bounding box center [1217, 417] width 653 height 62
drag, startPoint x: 1324, startPoint y: 399, endPoint x: 1059, endPoint y: 383, distance: 265.5
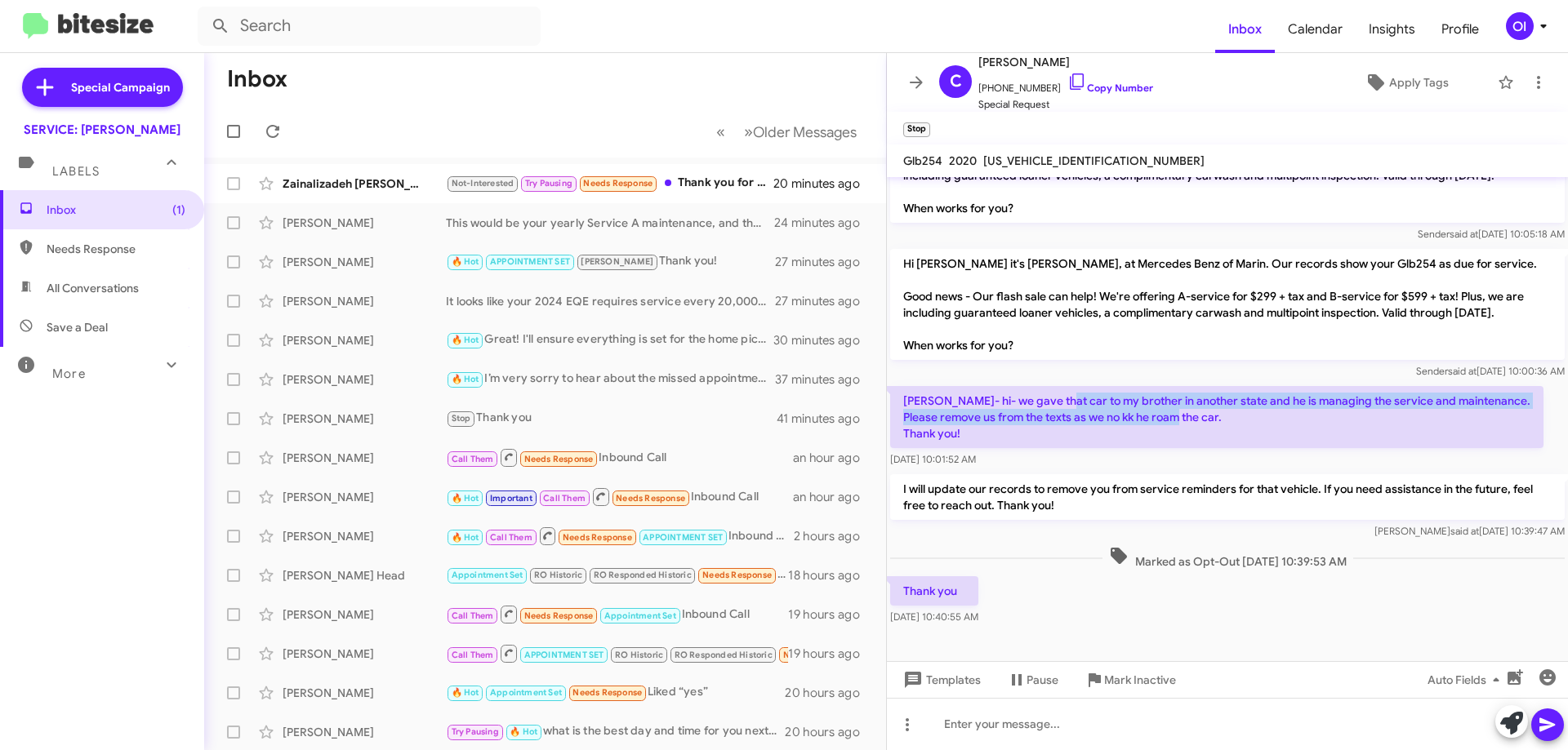
click at [1059, 386] on p "Omar- hi- we gave that car to my brother in another state and he is managing th…" at bounding box center [1217, 417] width 653 height 62
click at [1058, 386] on p "Omar- hi- we gave that car to my brother in another state and he is managing th…" at bounding box center [1217, 417] width 653 height 62
drag, startPoint x: 1056, startPoint y: 382, endPoint x: 1351, endPoint y: 409, distance: 296.2
click at [1351, 409] on p "Omar- hi- we gave that car to my brother in another state and he is managing th…" at bounding box center [1217, 417] width 653 height 62
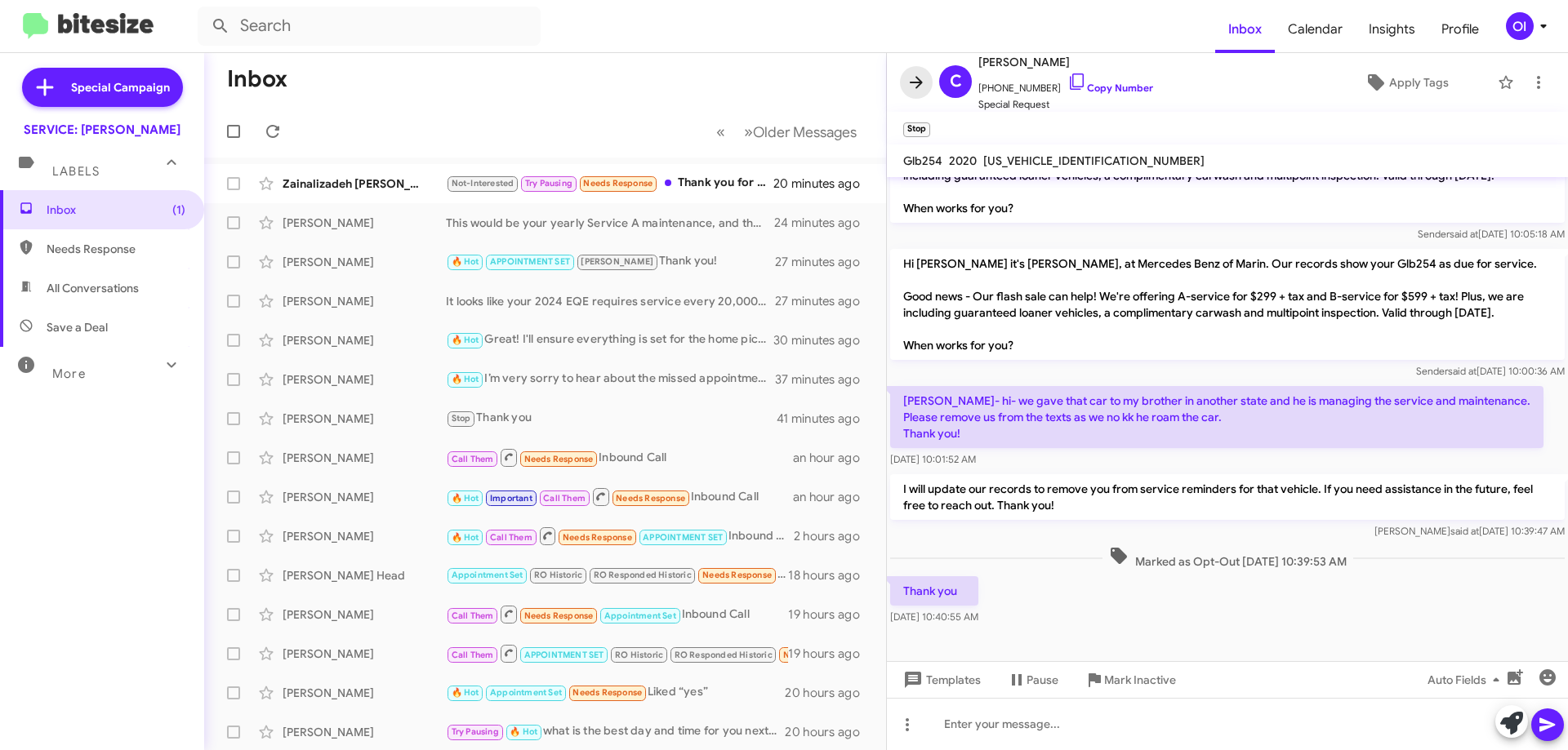
click at [914, 76] on icon at bounding box center [915, 82] width 20 height 20
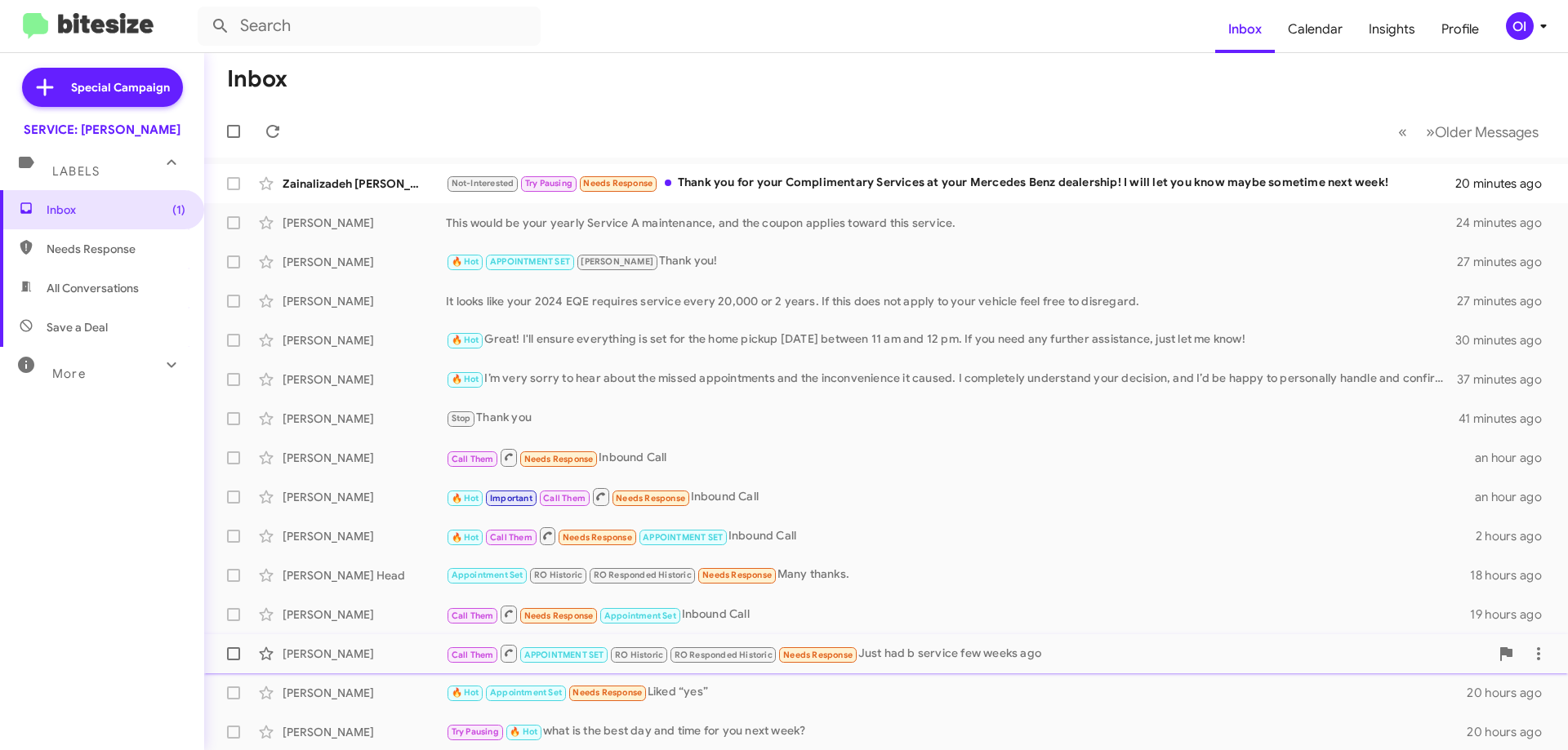
click at [890, 652] on div "Call Them APPOINTMENT SET RO Historic RO Responded Historic Needs Response Just…" at bounding box center [967, 653] width 1043 height 21
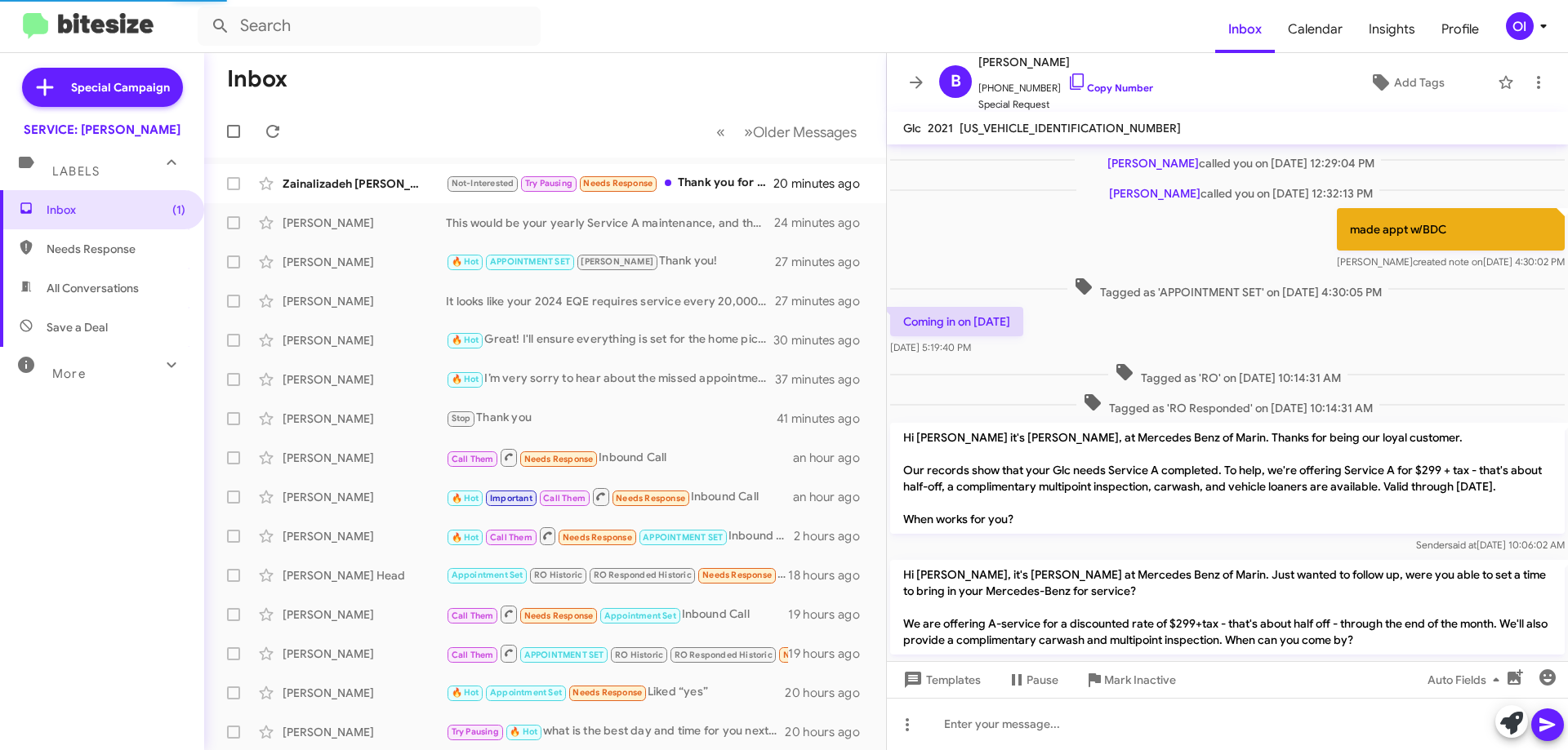
scroll to position [1084, 0]
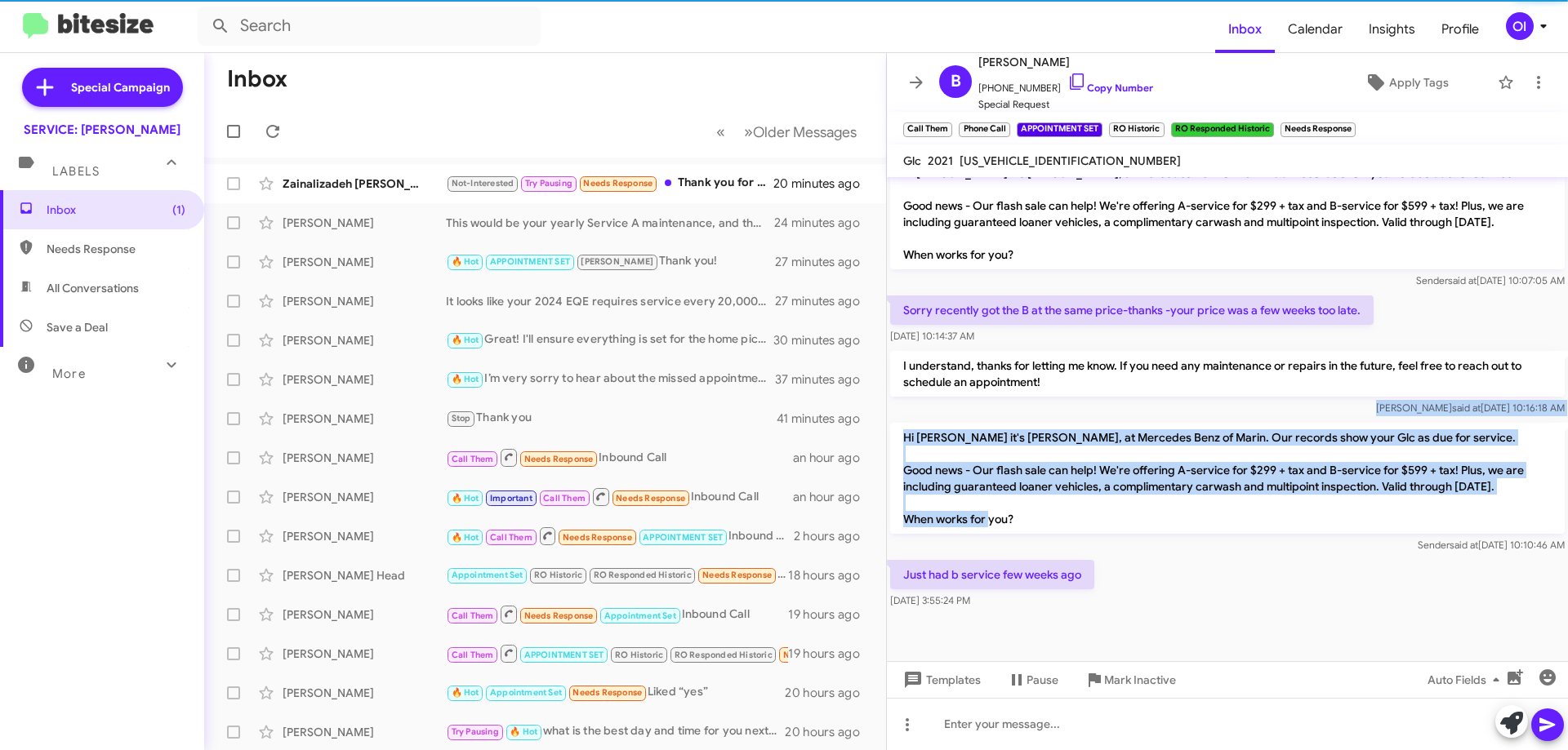
drag, startPoint x: 1084, startPoint y: 400, endPoint x: 1125, endPoint y: 528, distance: 134.4
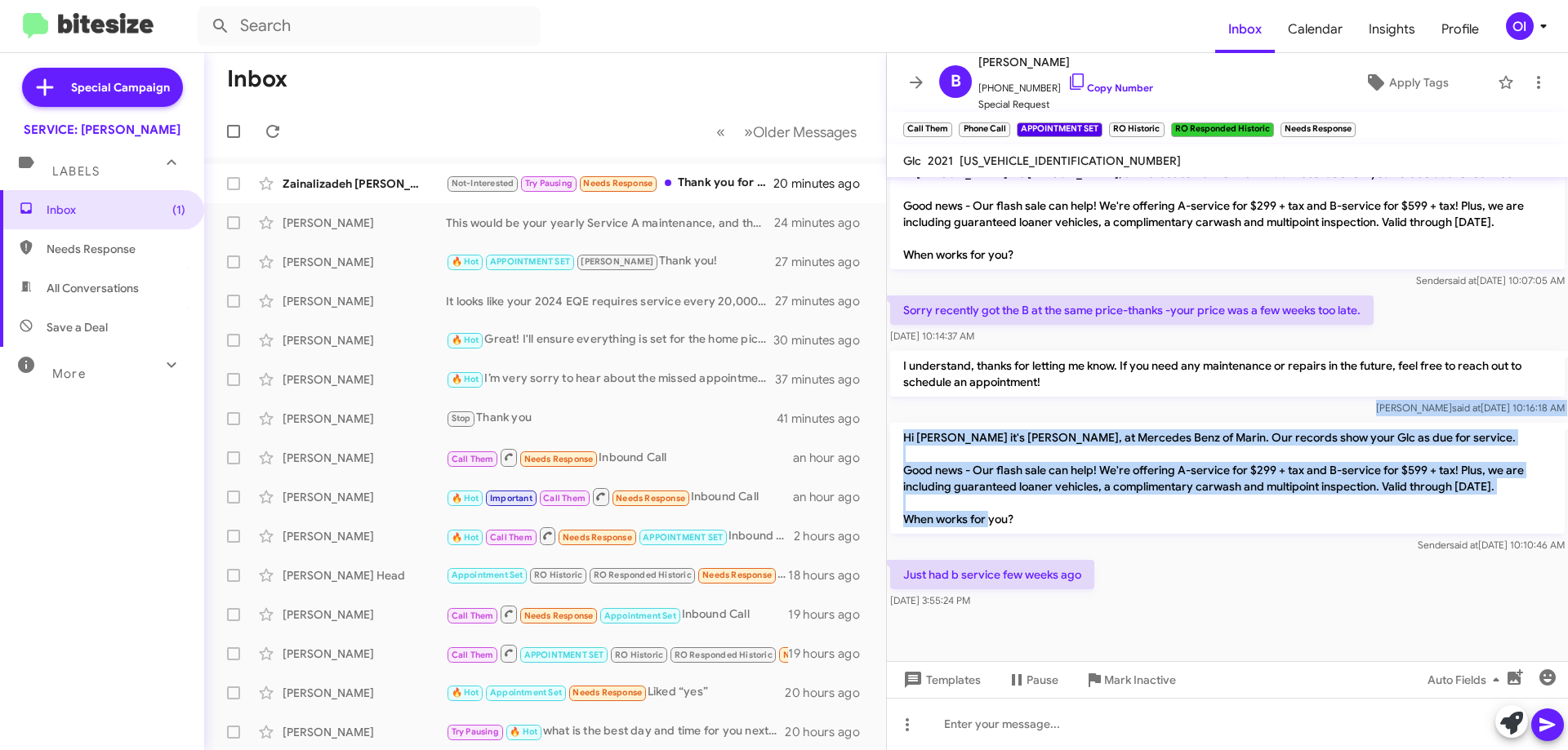
click at [1125, 528] on p "Hi Beverlee it's Omar Ibrahimi, at Mercedes Benz of Marin. Our records show you…" at bounding box center [1227, 478] width 674 height 111
drag, startPoint x: 1160, startPoint y: 590, endPoint x: 1059, endPoint y: 419, distance: 198.6
drag, startPoint x: 1059, startPoint y: 419, endPoint x: 1049, endPoint y: 423, distance: 10.8
click at [1058, 419] on div "I understand, thanks for letting me know. If you need any maintenance or repair…" at bounding box center [1226, 383] width 681 height 72
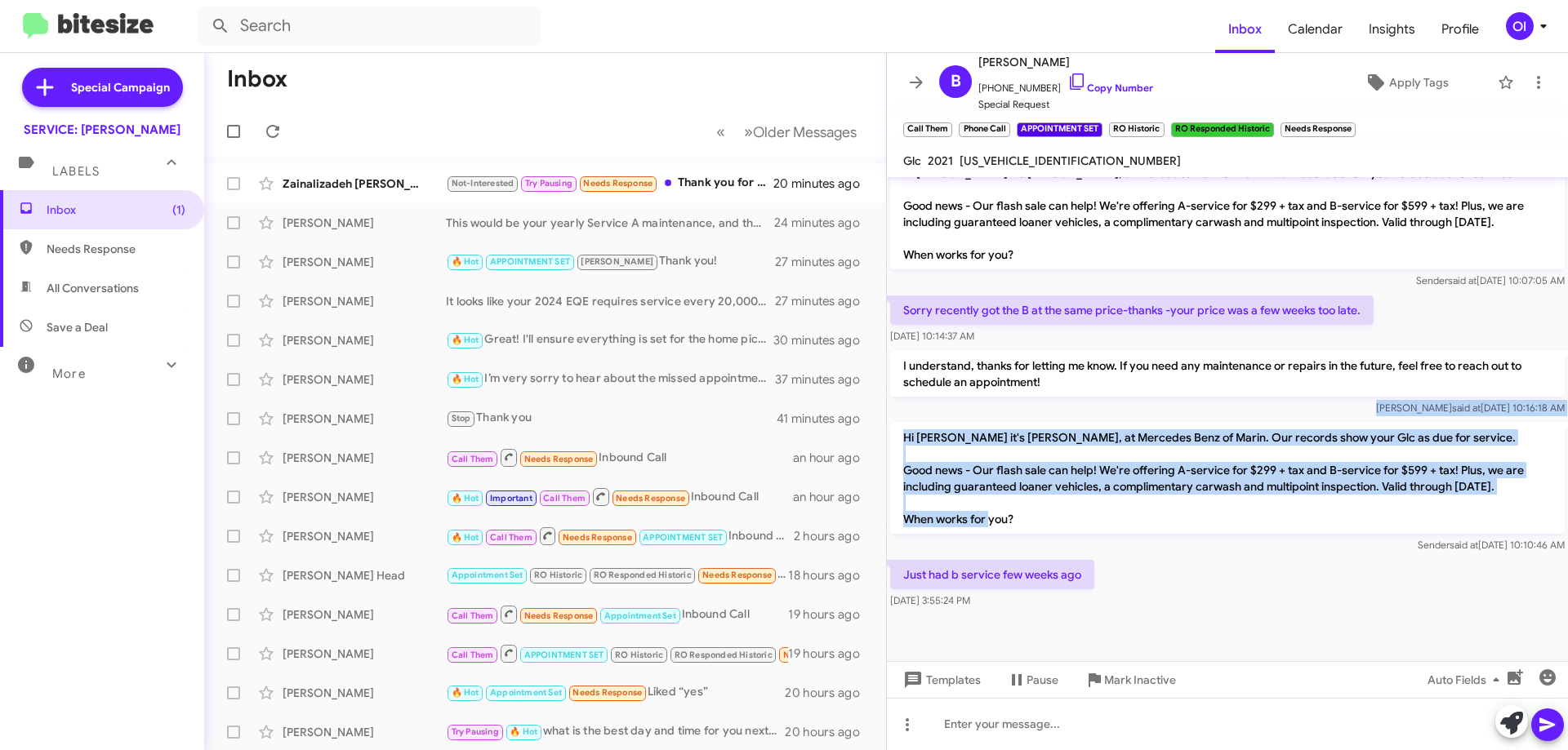
click at [1043, 443] on p "Hi Beverlee it's Omar Ibrahimi, at Mercedes Benz of Marin. Our records show you…" at bounding box center [1227, 478] width 674 height 111
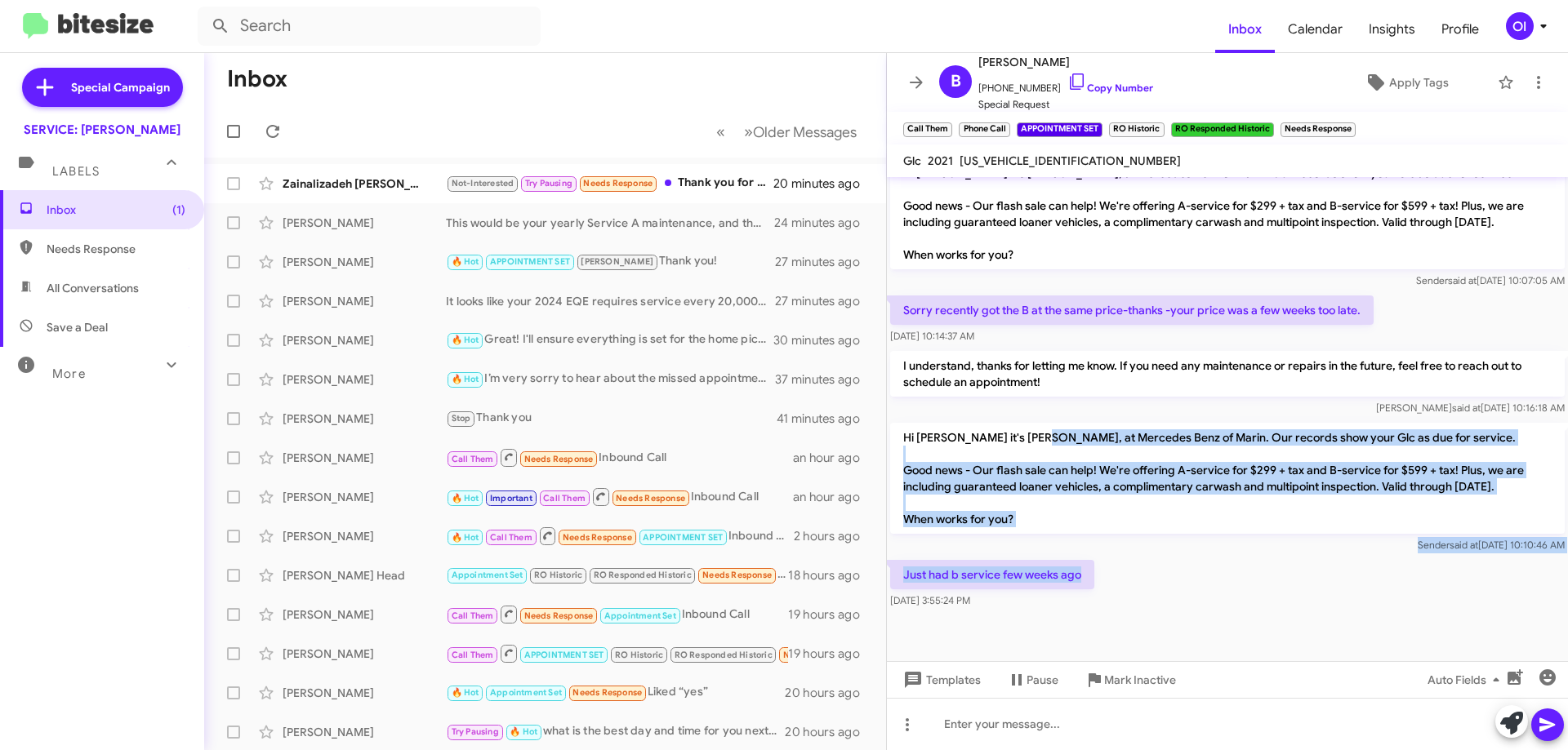
drag, startPoint x: 1039, startPoint y: 436, endPoint x: 1104, endPoint y: 559, distance: 139.1
click at [1104, 559] on div "Just had b service few weeks ago Aug 18, 2025, 3:55:24 PM" at bounding box center [1226, 584] width 681 height 55
drag, startPoint x: 1141, startPoint y: 578, endPoint x: 1038, endPoint y: 440, distance: 172.2
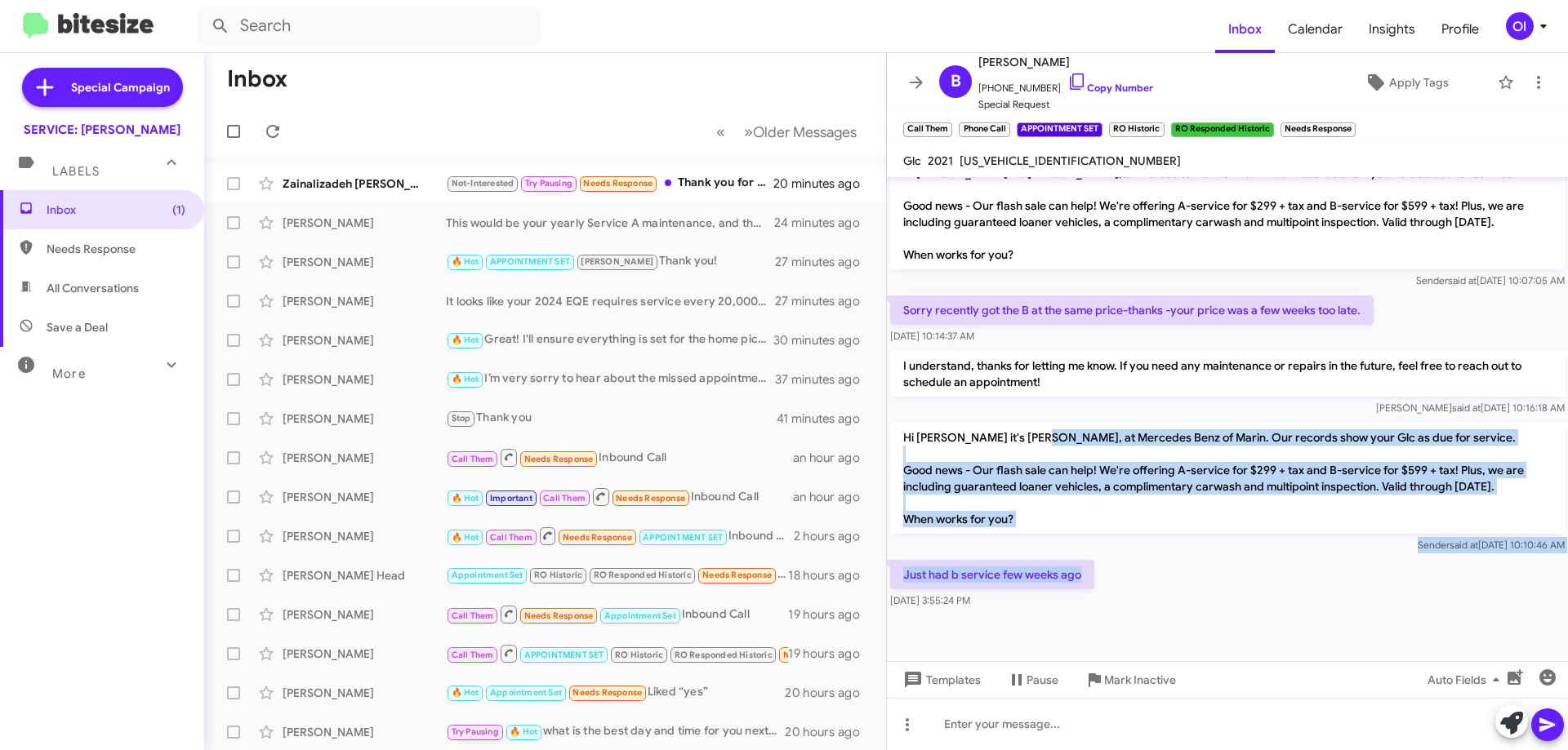
click at [1038, 440] on p "Hi Beverlee it's Omar Ibrahimi, at Mercedes Benz of Marin. Our records show you…" at bounding box center [1227, 478] width 674 height 111
drag, startPoint x: 1030, startPoint y: 448, endPoint x: 1156, endPoint y: 612, distance: 206.8
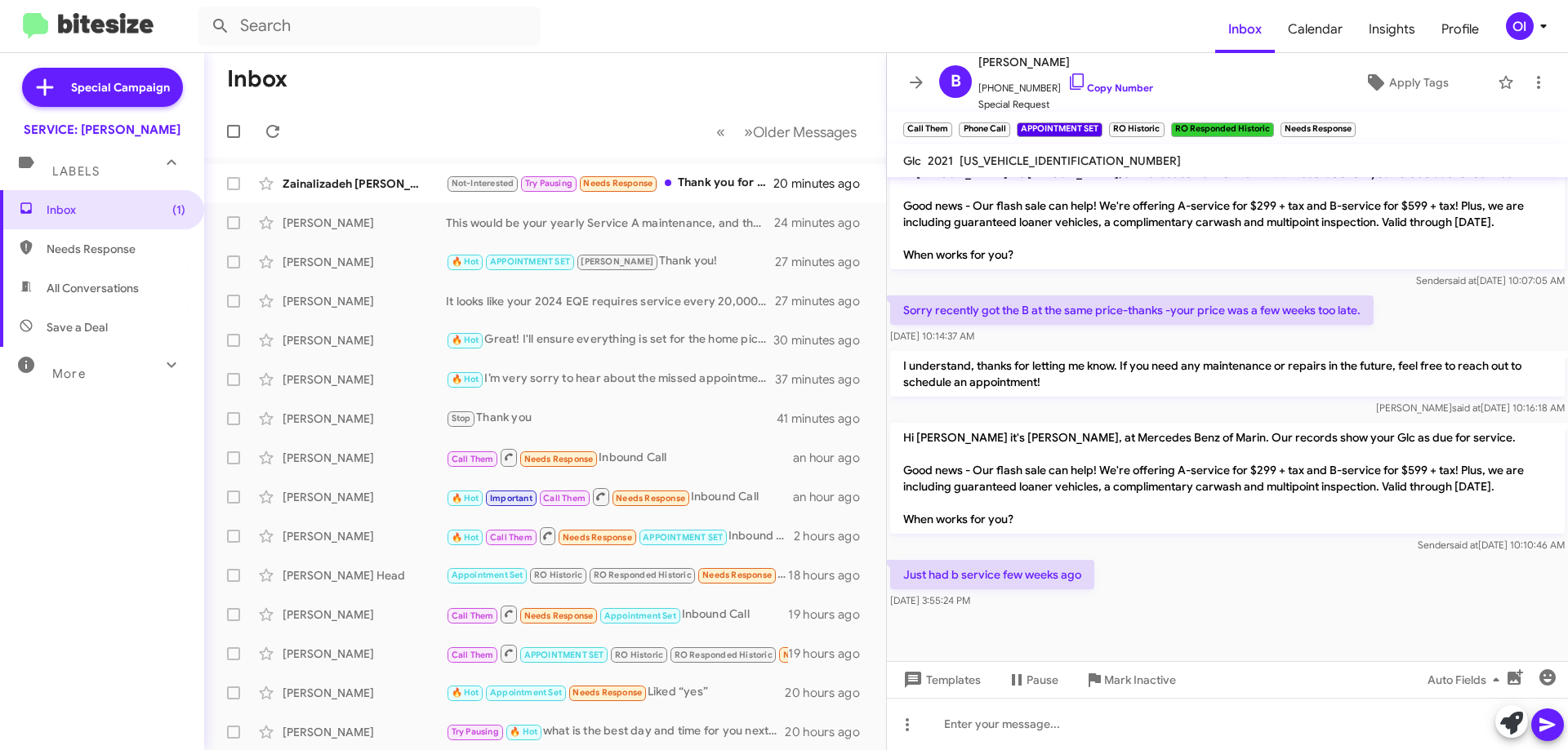
click at [1156, 612] on div at bounding box center [1226, 652] width 681 height 82
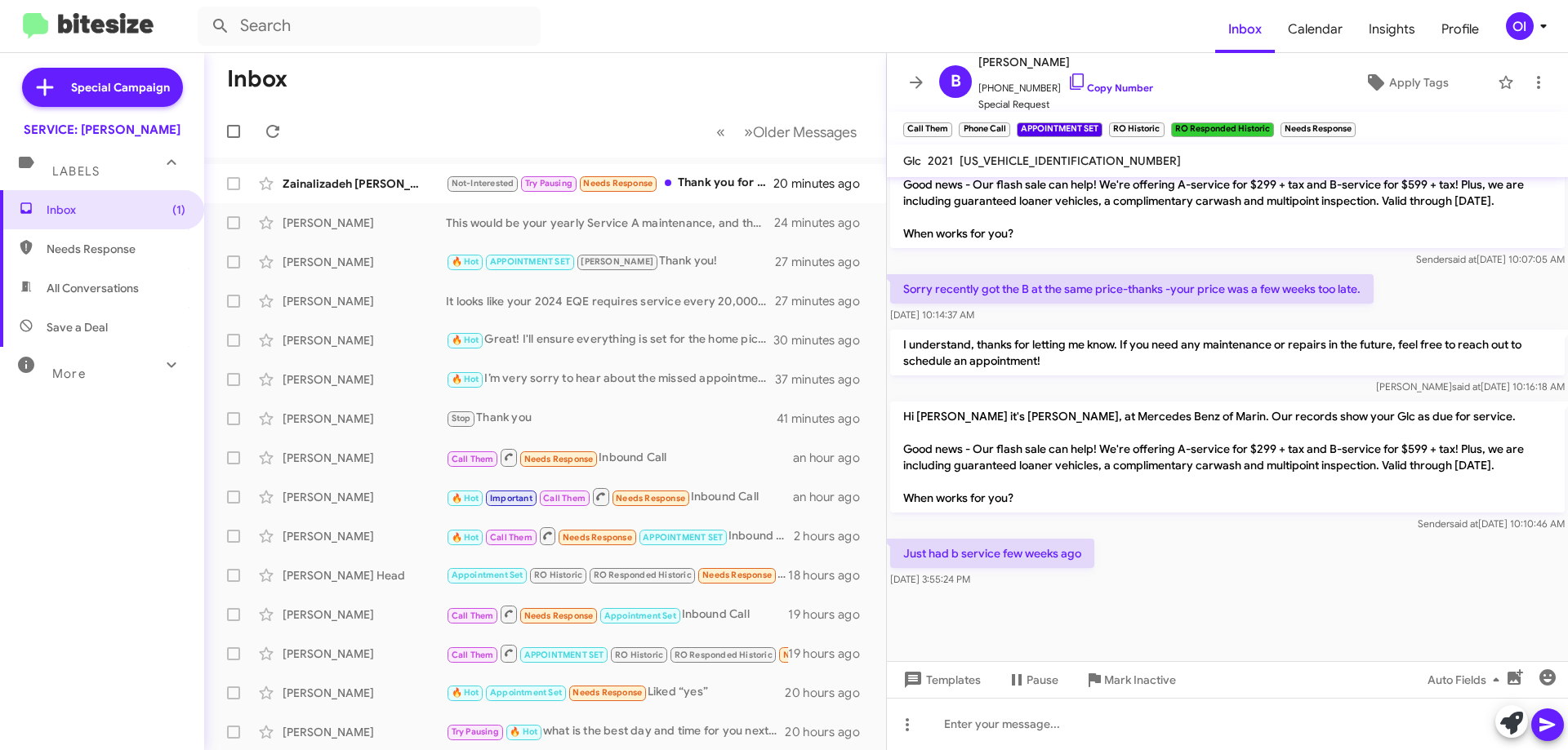
scroll to position [1117, 0]
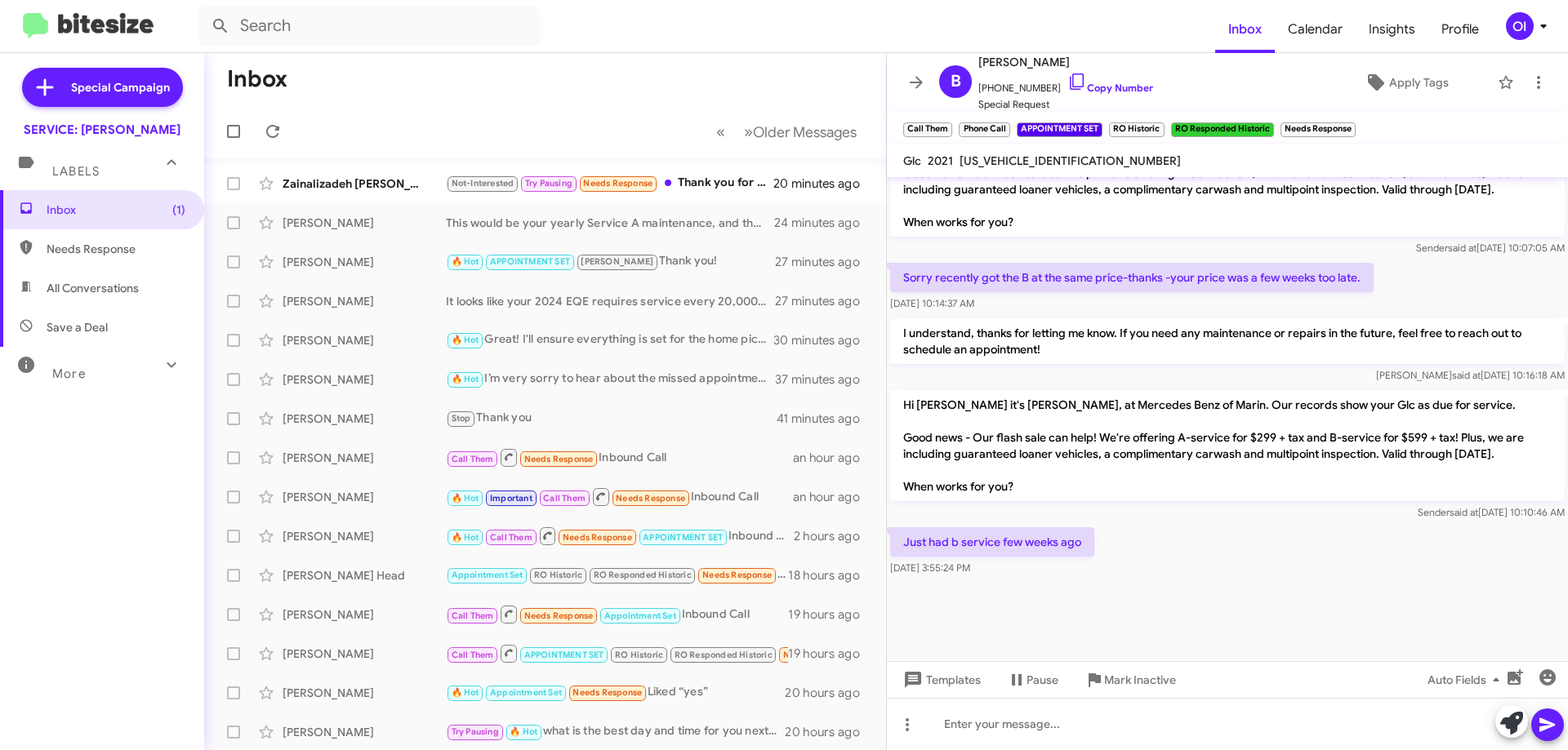
click at [899, 84] on mat-toolbar "B Beverlee Sandy +16508679247 Copy Number Special Request Apply Tags" at bounding box center [1226, 83] width 681 height 59
click at [908, 84] on icon at bounding box center [915, 82] width 20 height 20
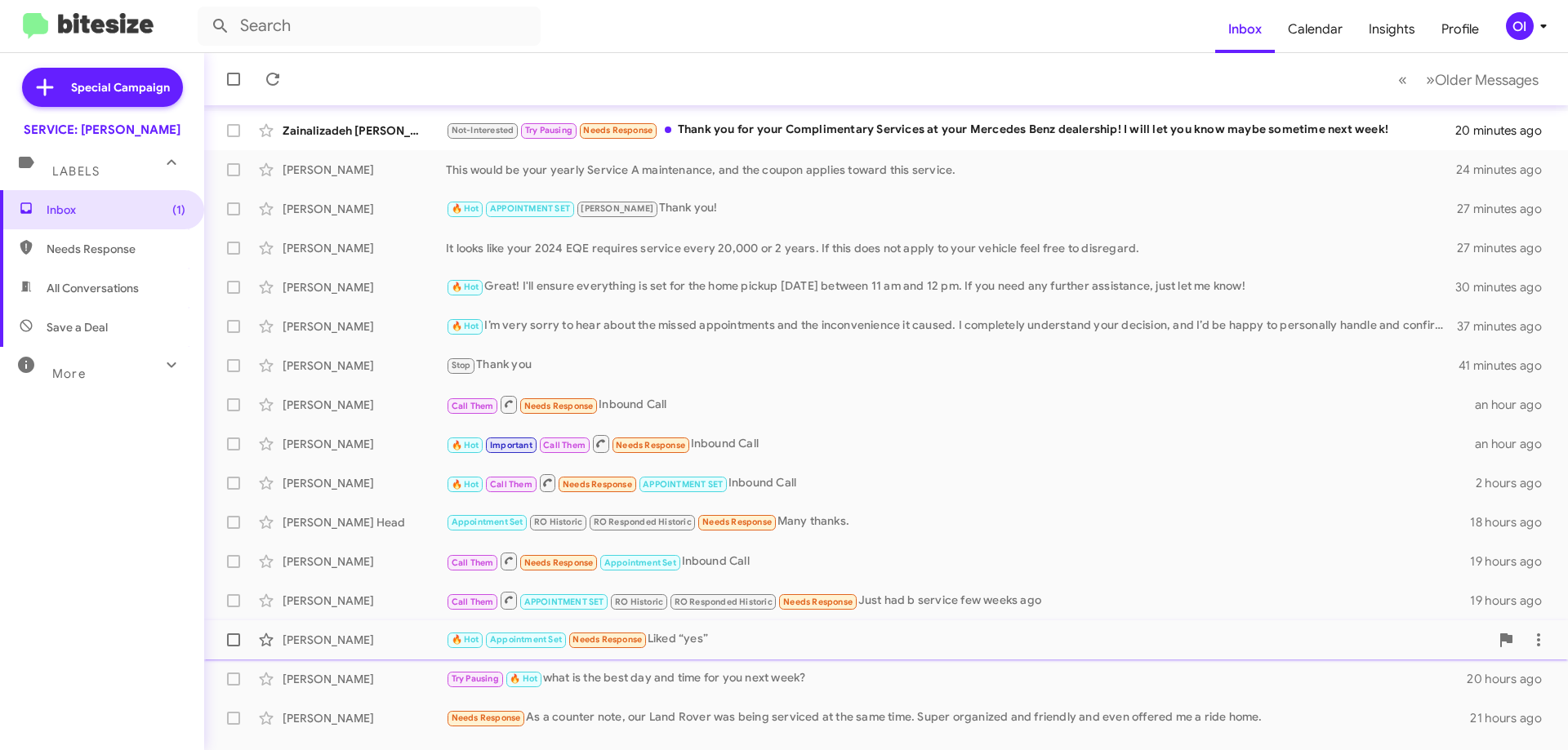
scroll to position [82, 0]
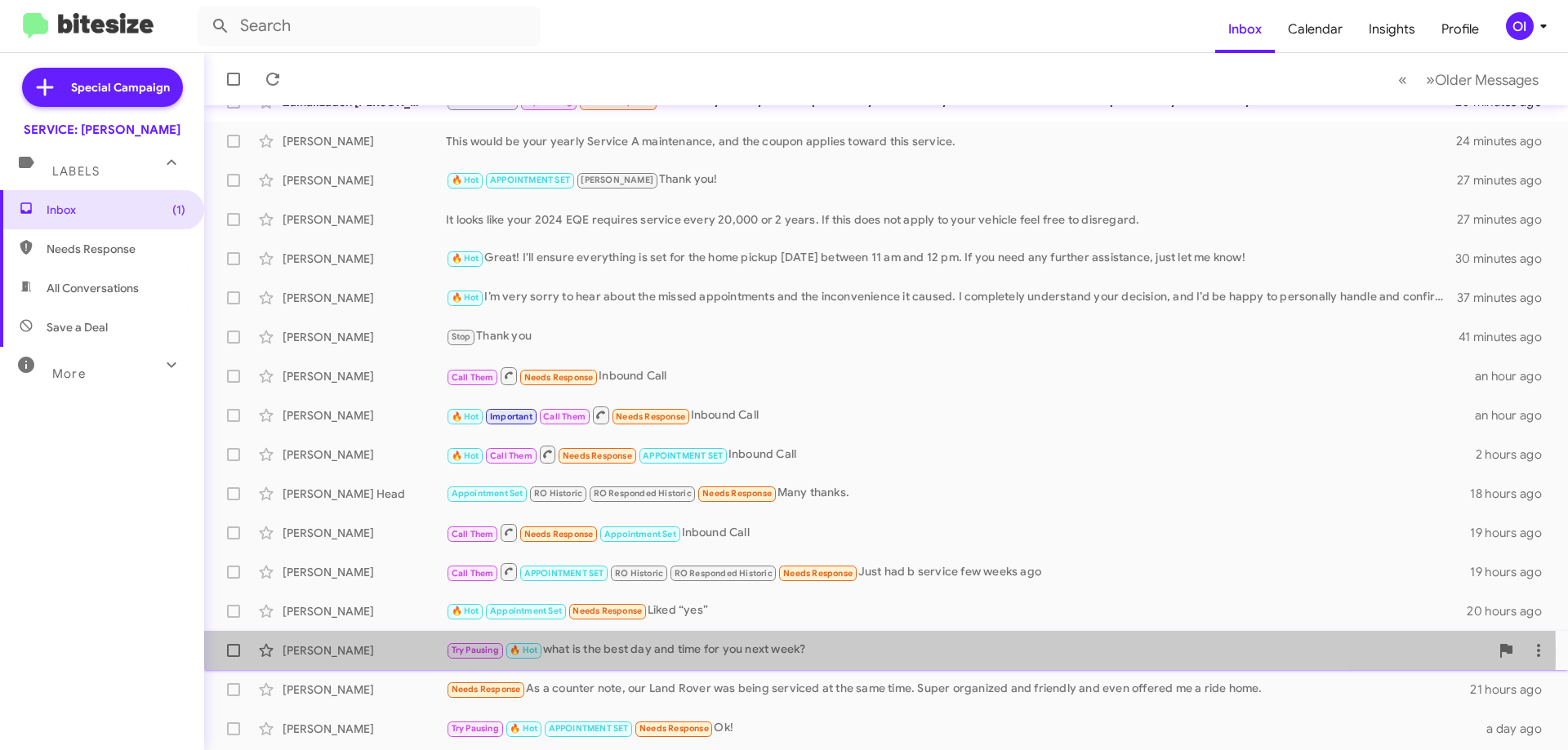
click at [725, 654] on div "Try Pausing 🔥 Hot what is the best day and time for you next week?" at bounding box center [967, 651] width 1043 height 19
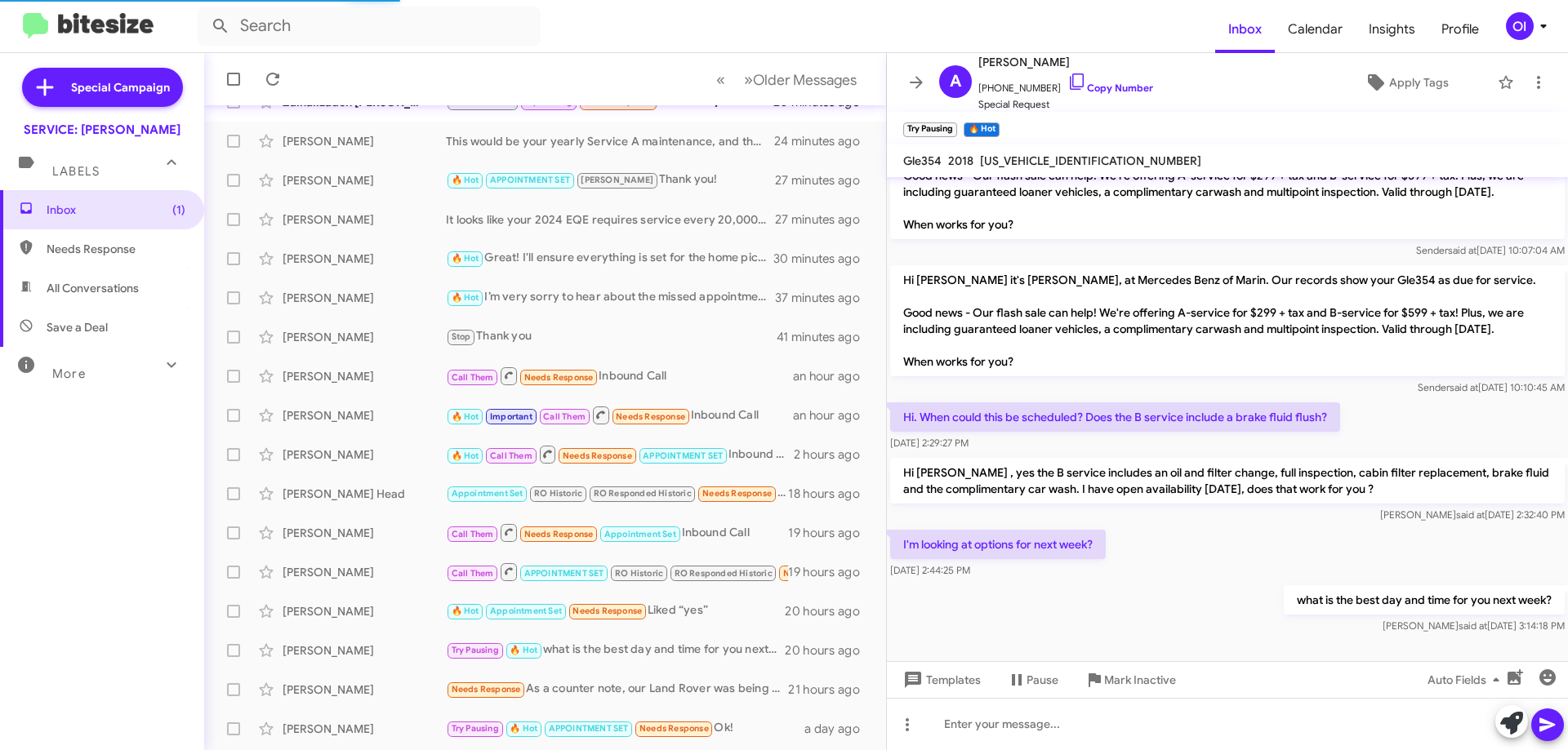
scroll to position [2063, 0]
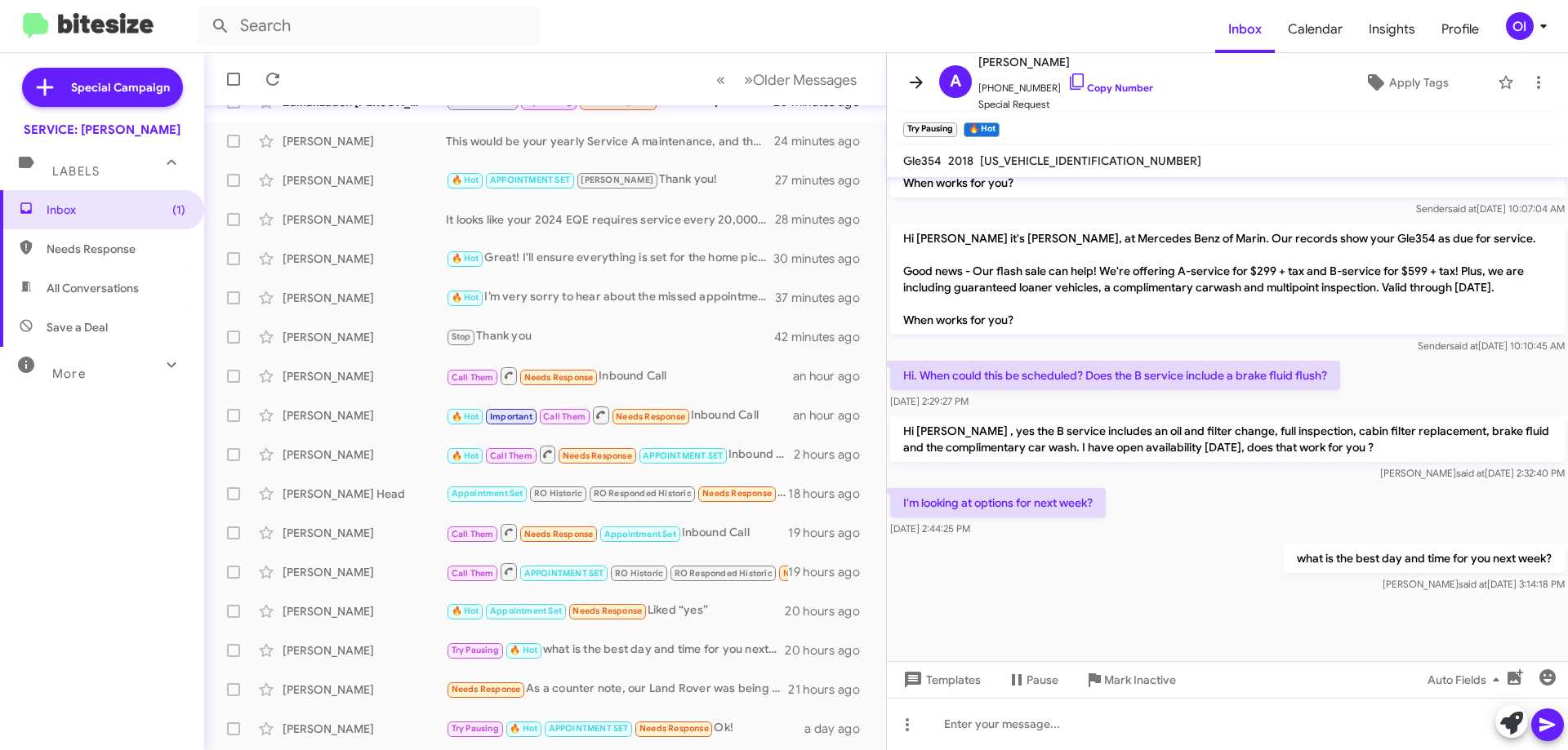
click at [917, 84] on icon at bounding box center [915, 82] width 20 height 20
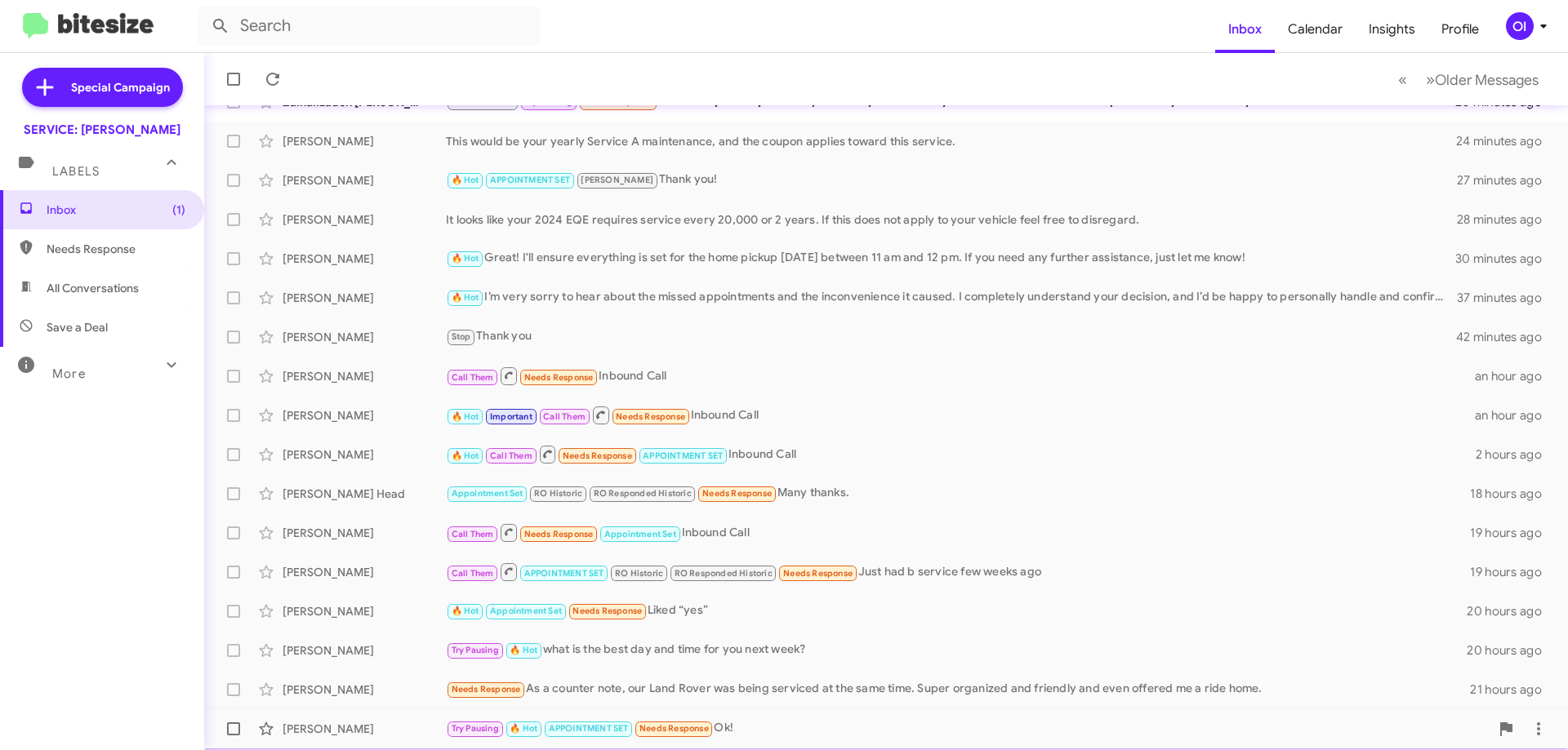
scroll to position [163, 0]
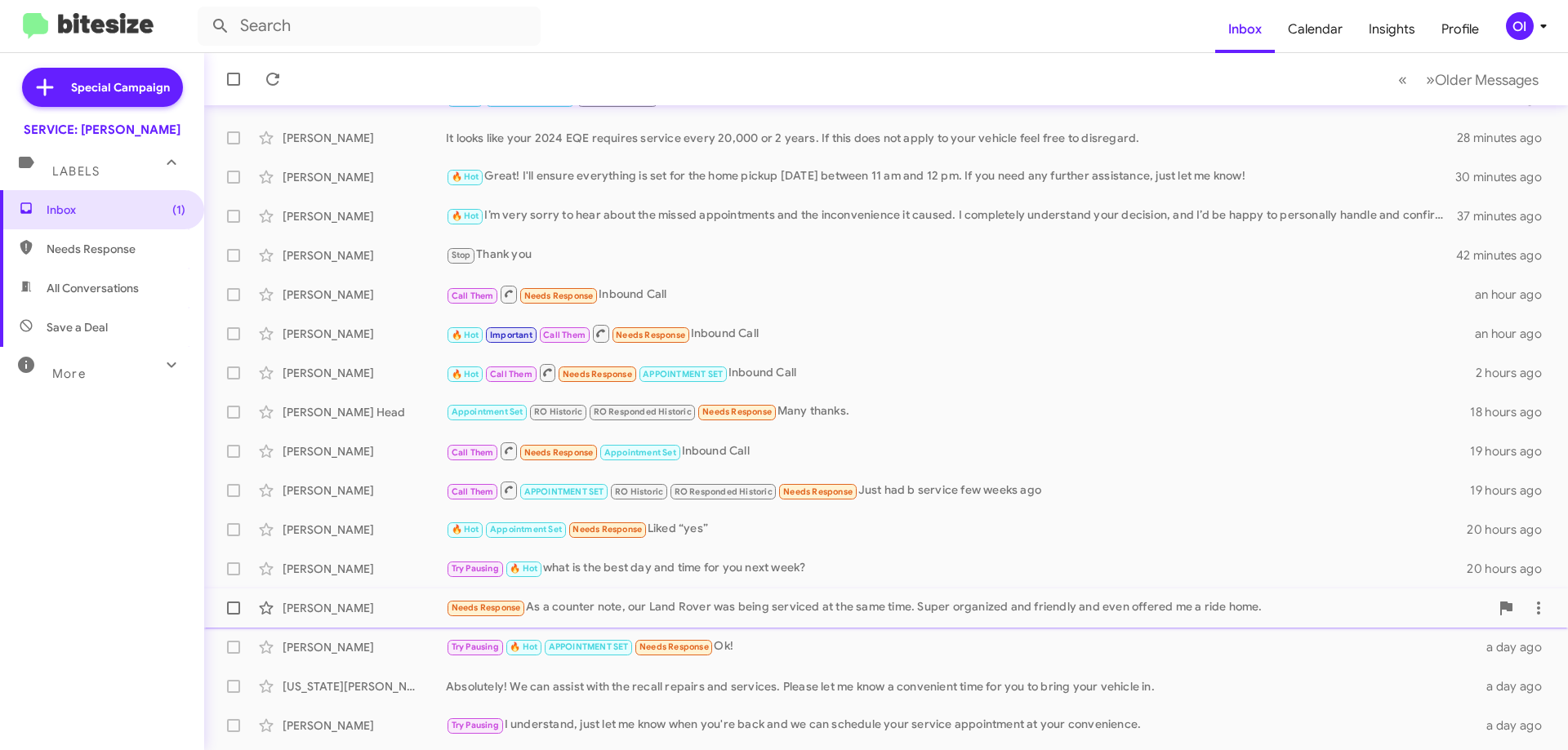
click at [596, 613] on div "Needs Response As a counter note, our Land Rover was being serviced at the same…" at bounding box center [967, 607] width 1043 height 19
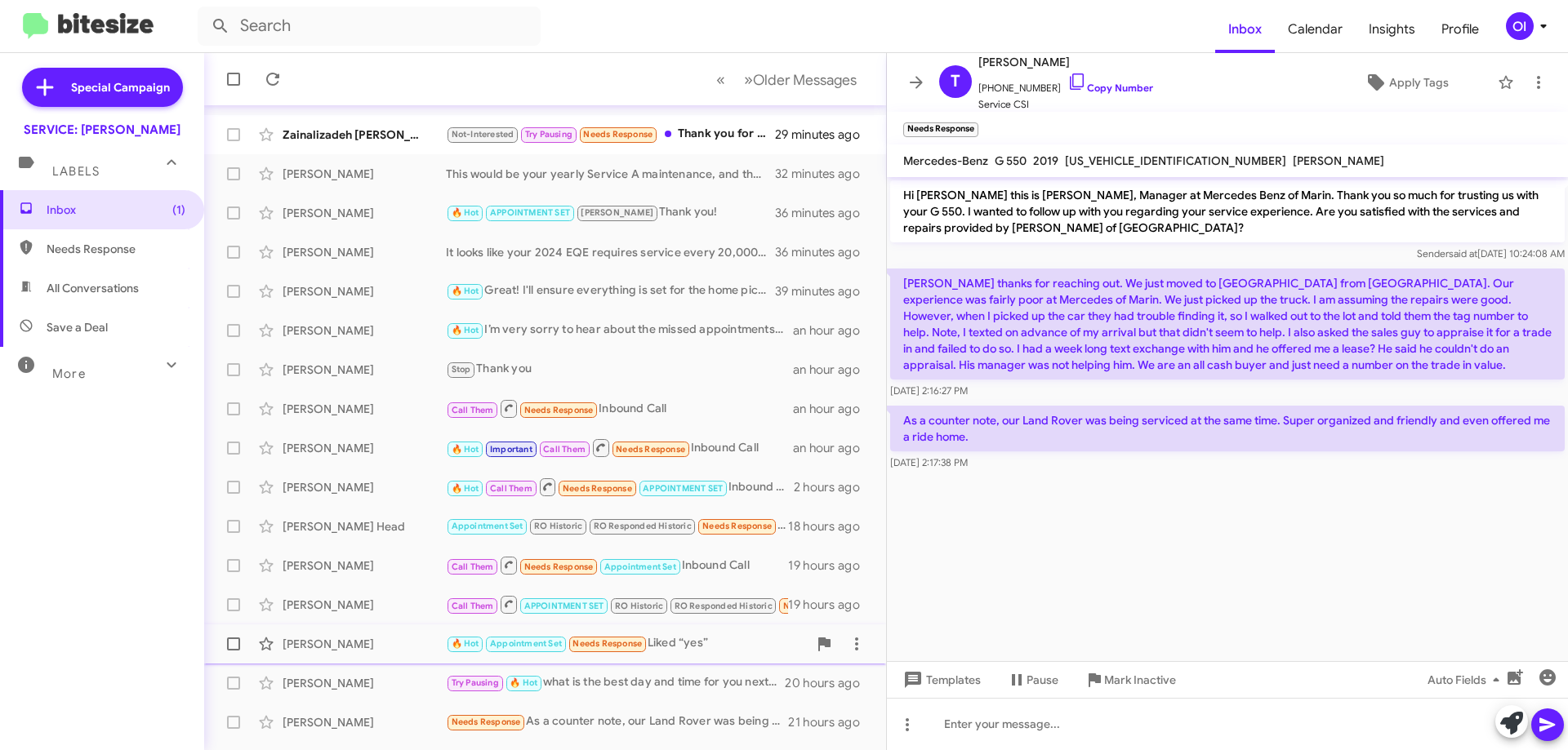
scroll to position [197, 0]
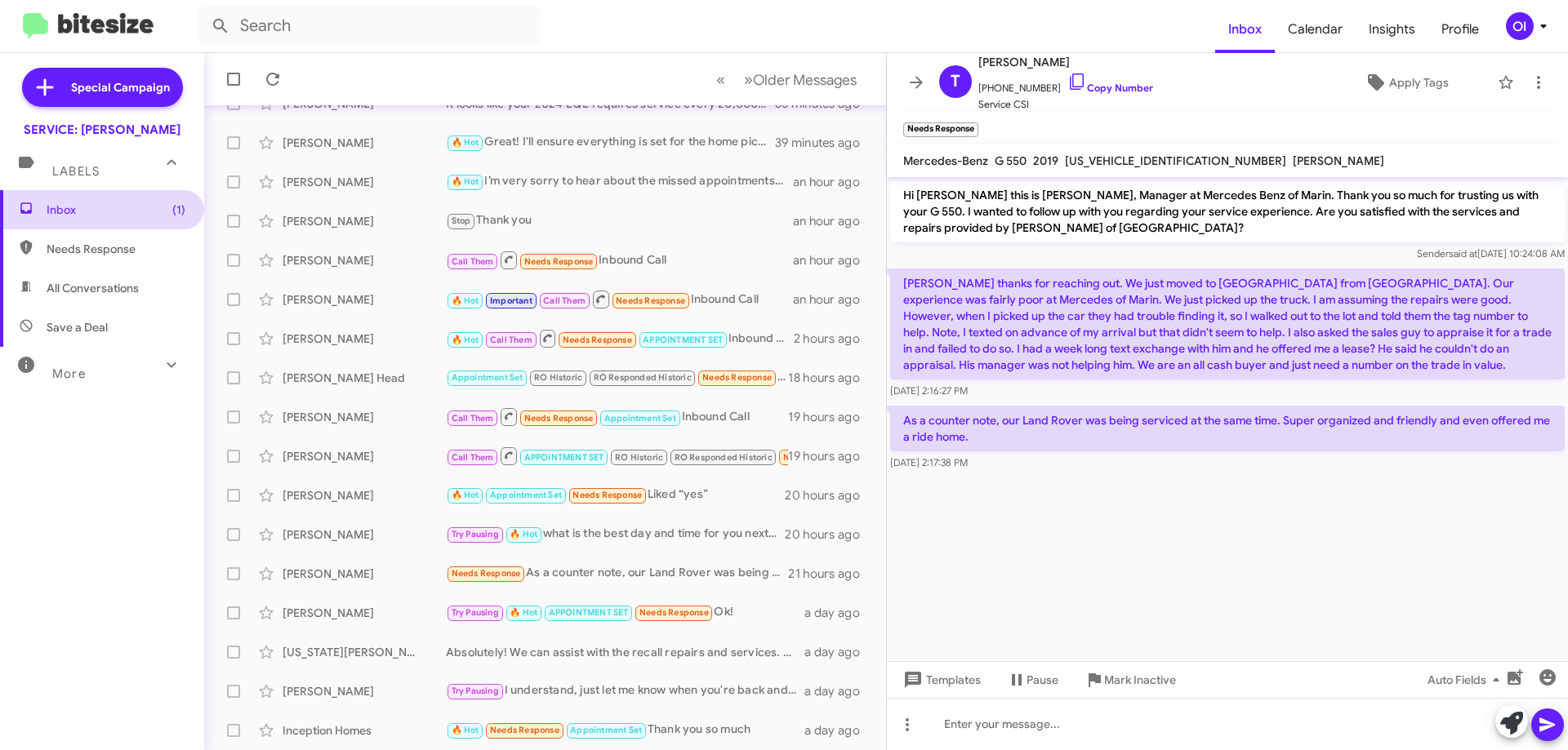
click at [92, 223] on span "Inbox (1)" at bounding box center [101, 210] width 204 height 39
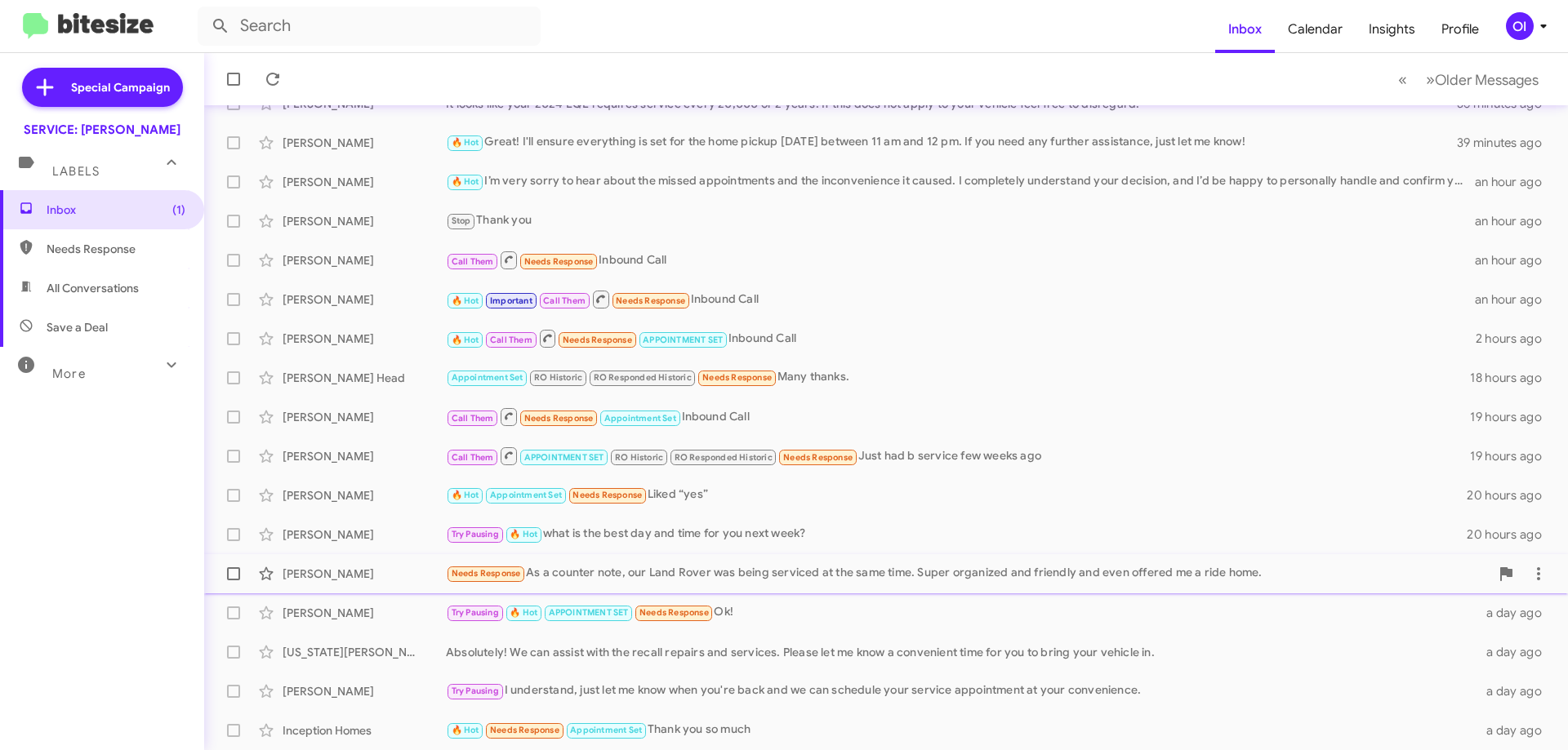
click at [569, 579] on div "Needs Response As a counter note, our Land Rover was being serviced at the same…" at bounding box center [967, 574] width 1043 height 19
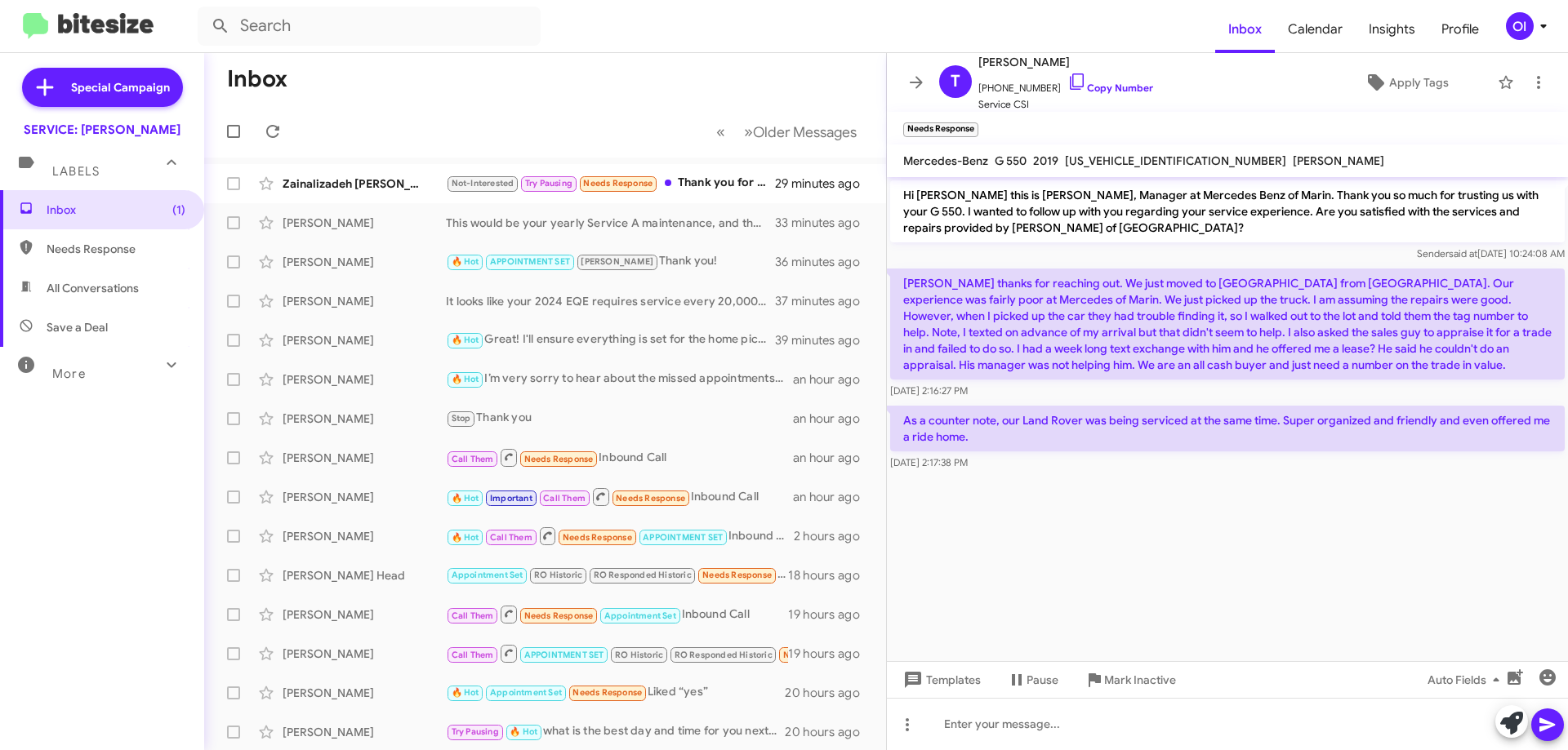
click at [104, 285] on span "All Conversations" at bounding box center [93, 287] width 92 height 16
type input "in:all-conversations"
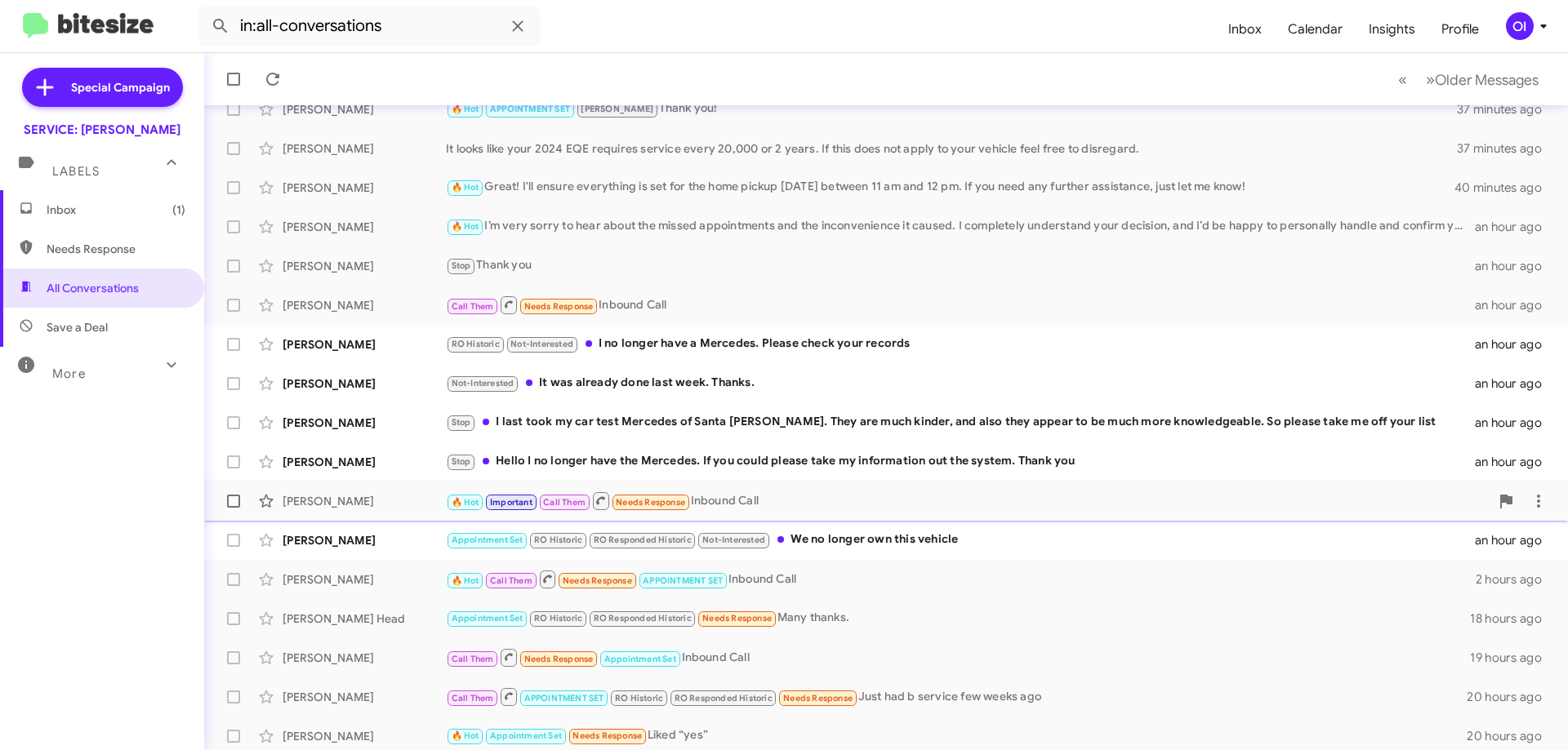
scroll to position [197, 0]
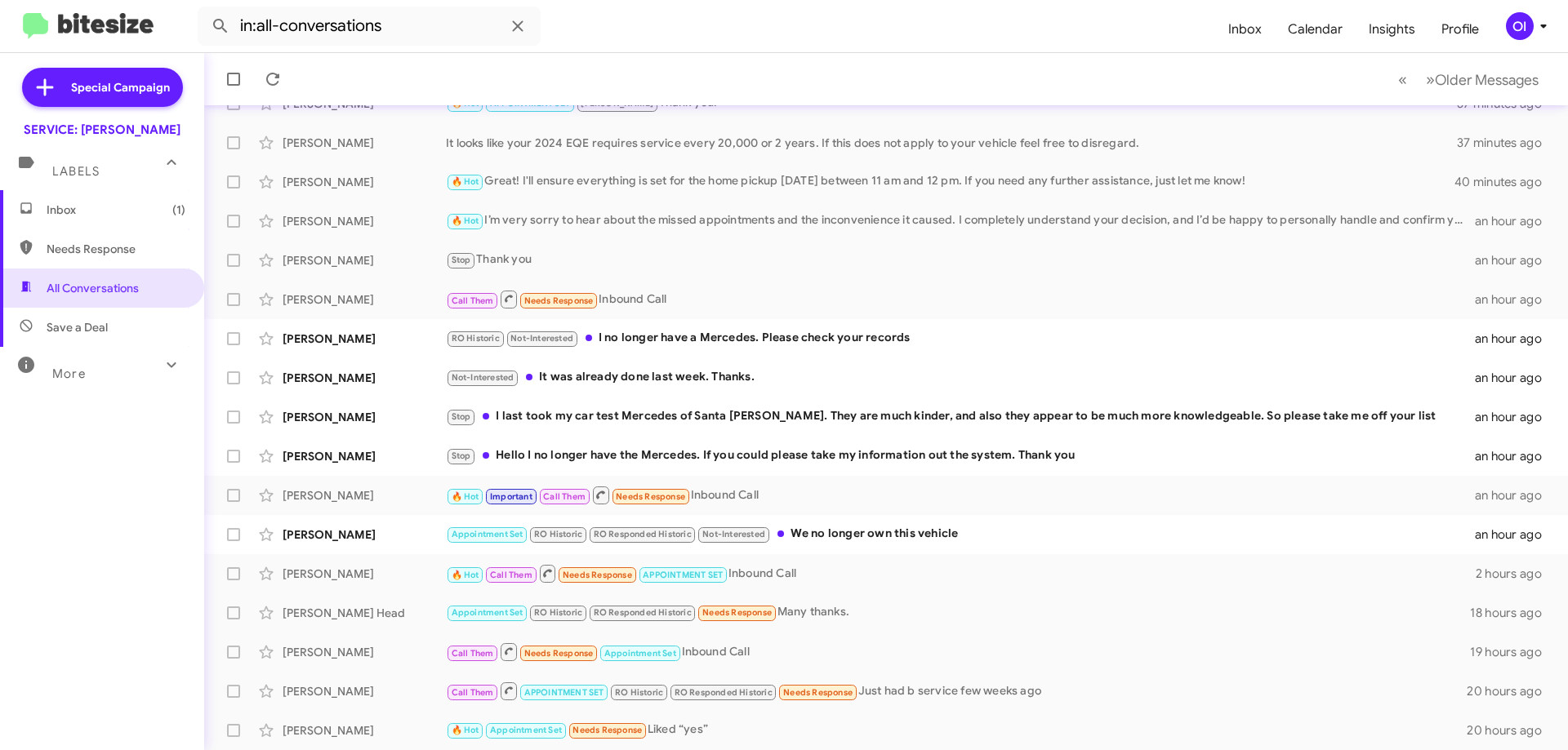
click at [109, 222] on span "Inbox (1)" at bounding box center [101, 210] width 204 height 39
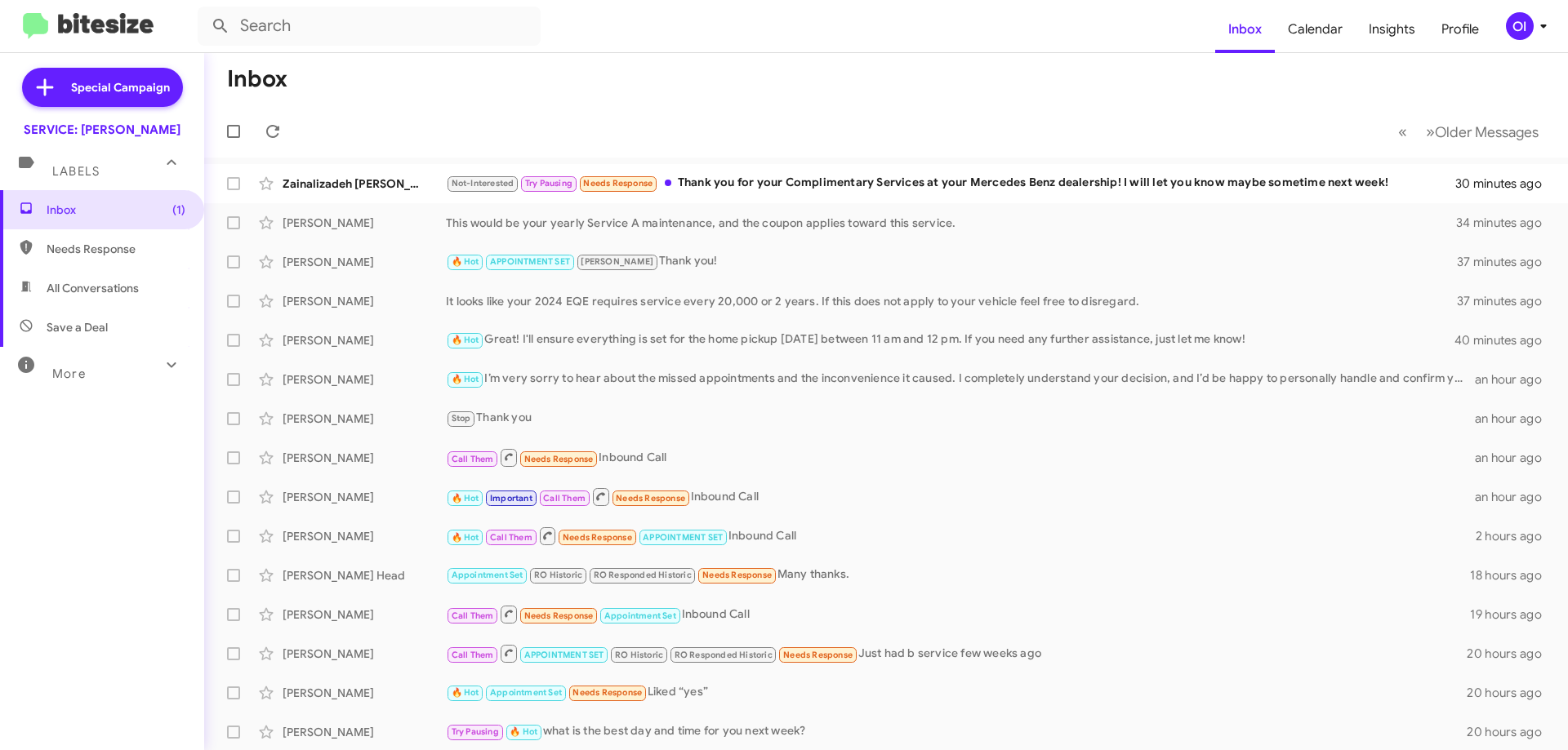
click at [781, 149] on mat-toolbar-row "« Previous » Next Older Messages" at bounding box center [885, 131] width 1363 height 53
click at [805, 186] on div "Not-Interested Try Pausing Needs Response Thank you for your Complimentary Serv…" at bounding box center [967, 183] width 1043 height 19
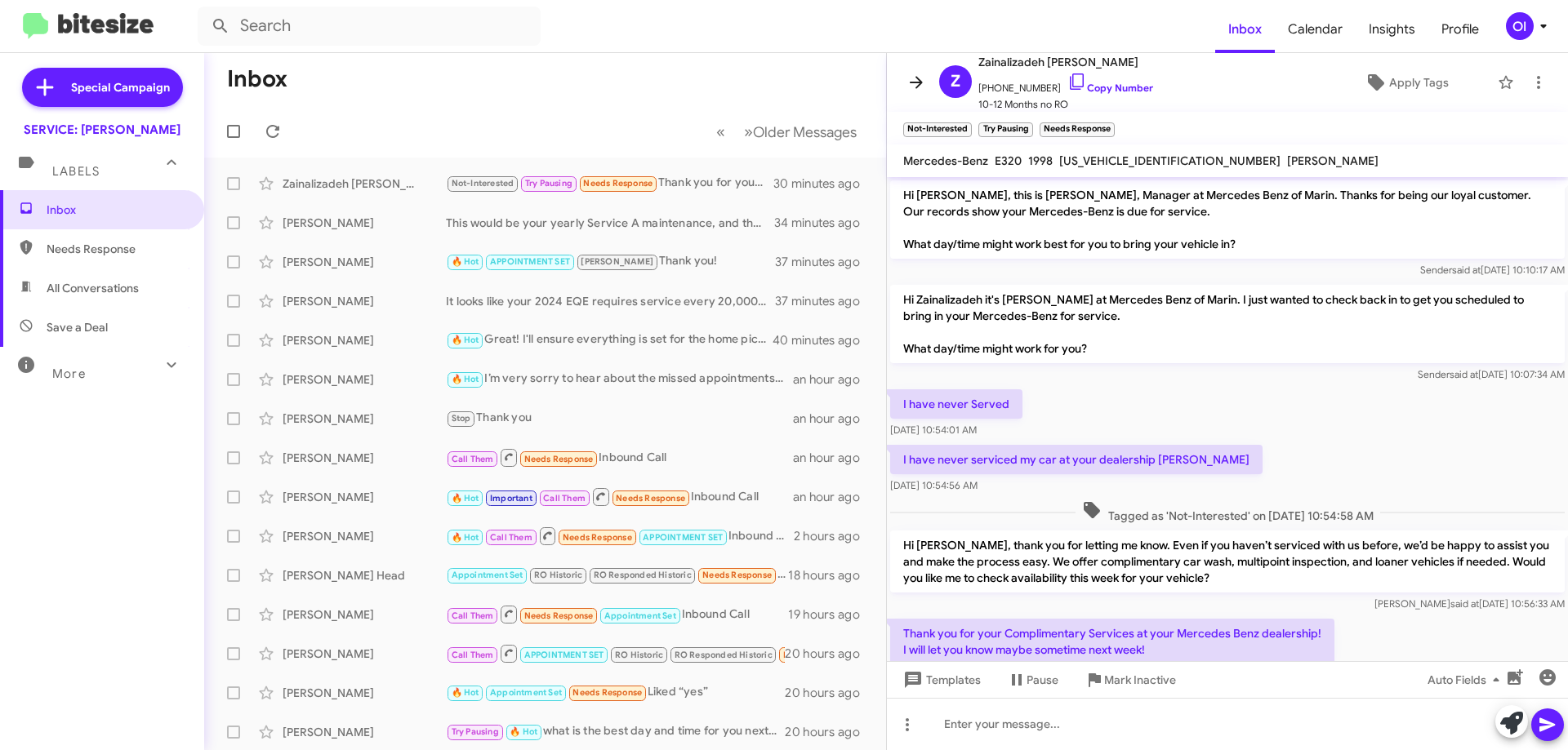
click at [917, 69] on button at bounding box center [915, 82] width 33 height 33
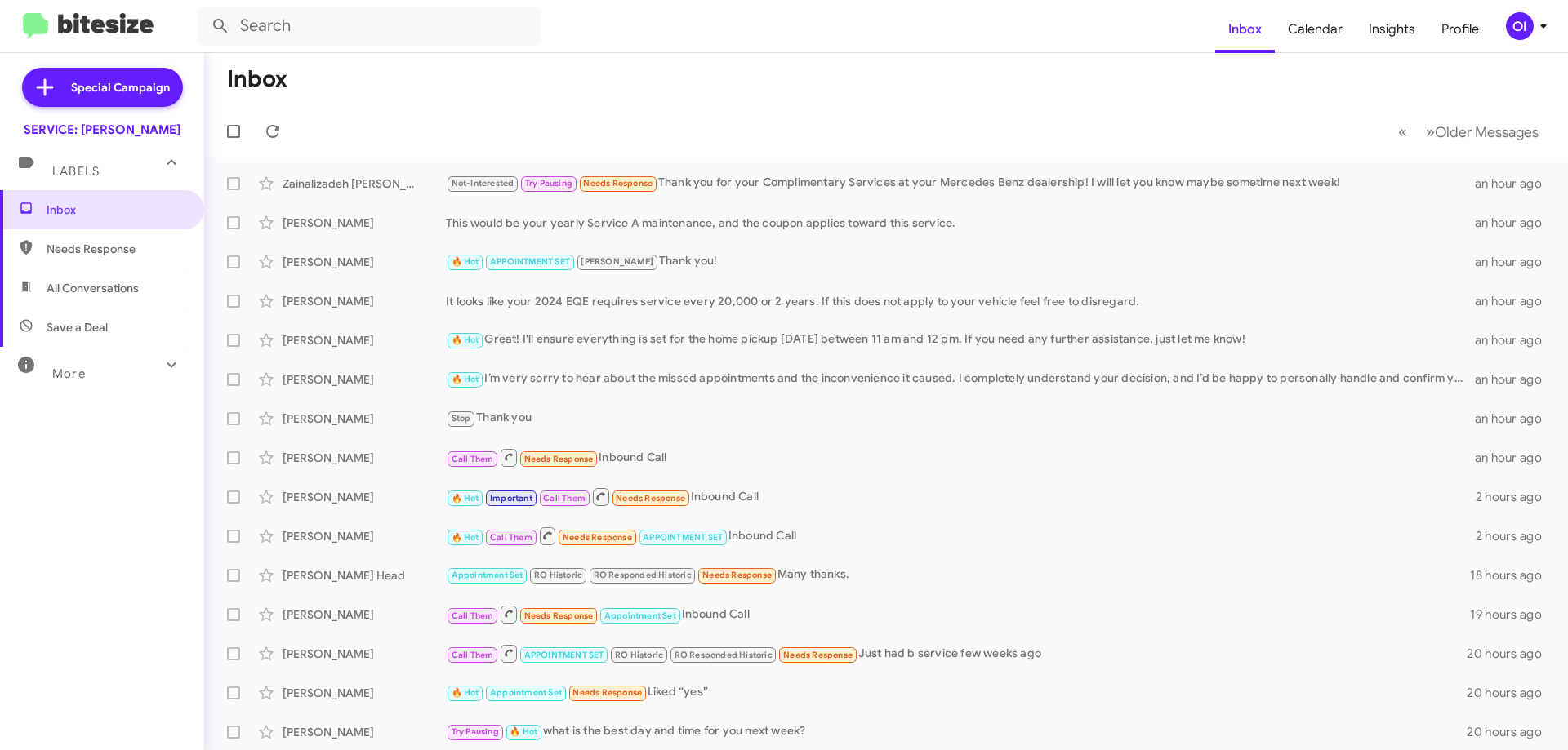
click at [78, 289] on span "All Conversations" at bounding box center [93, 287] width 92 height 16
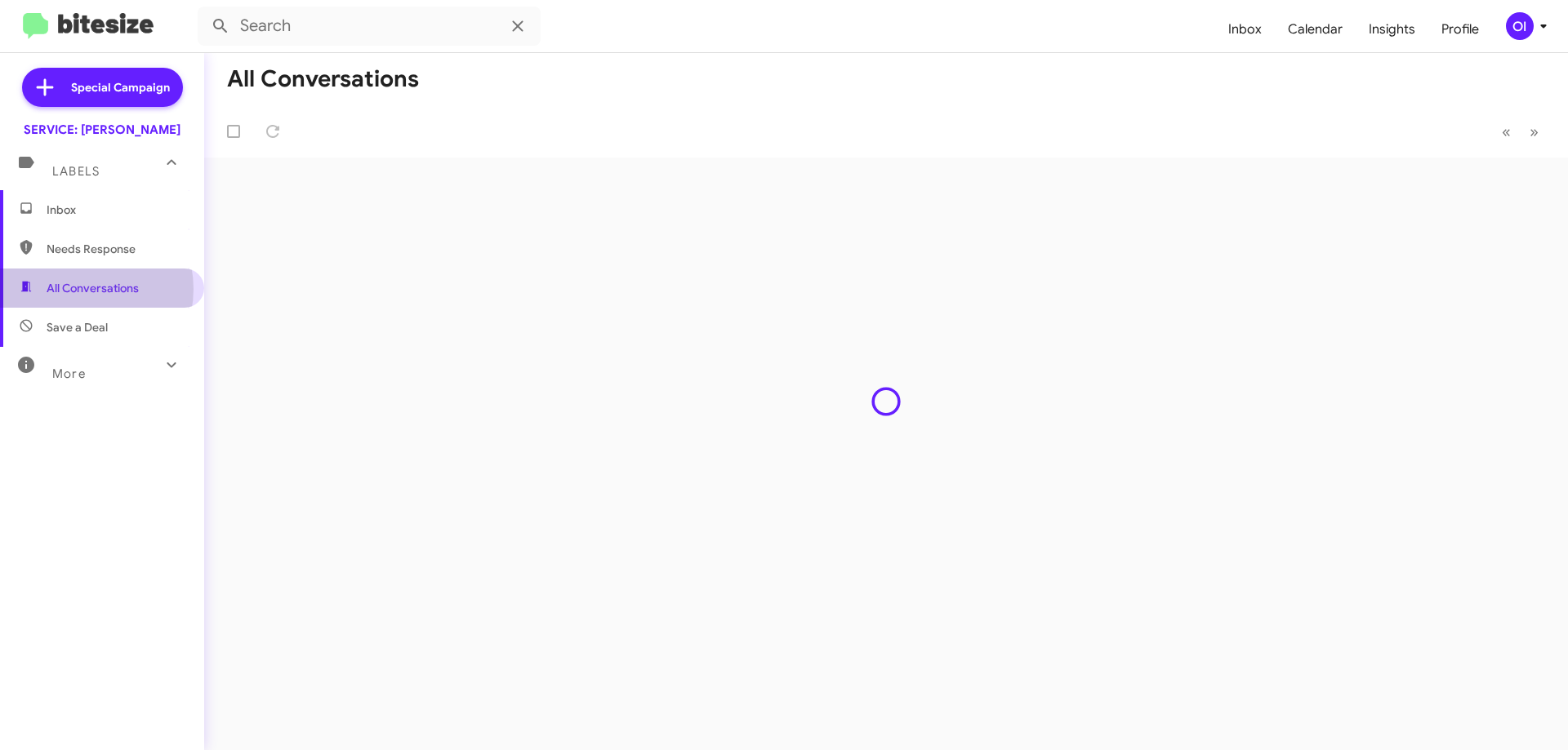
type input "in:all-conversations"
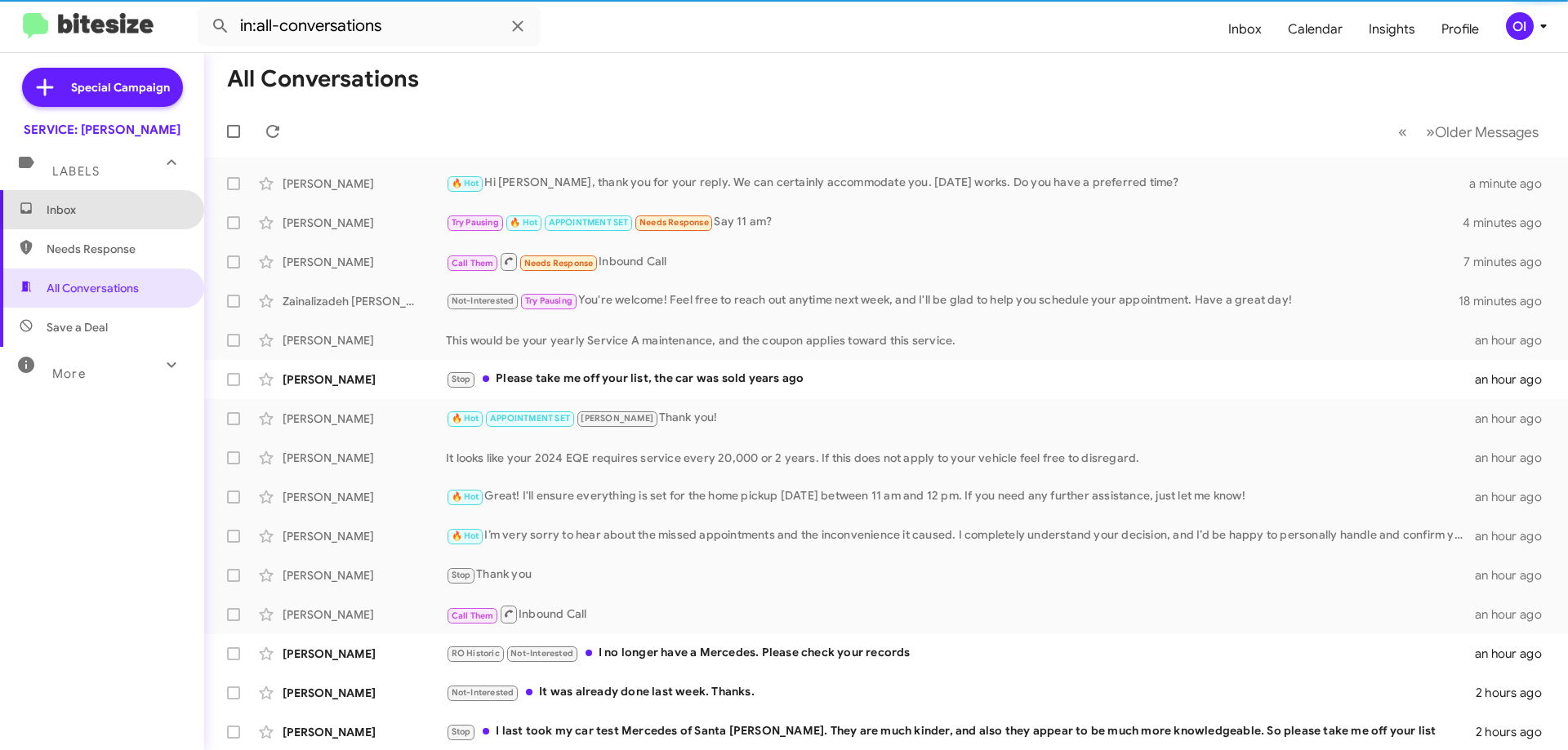
click at [102, 213] on span "Inbox" at bounding box center [116, 209] width 139 height 16
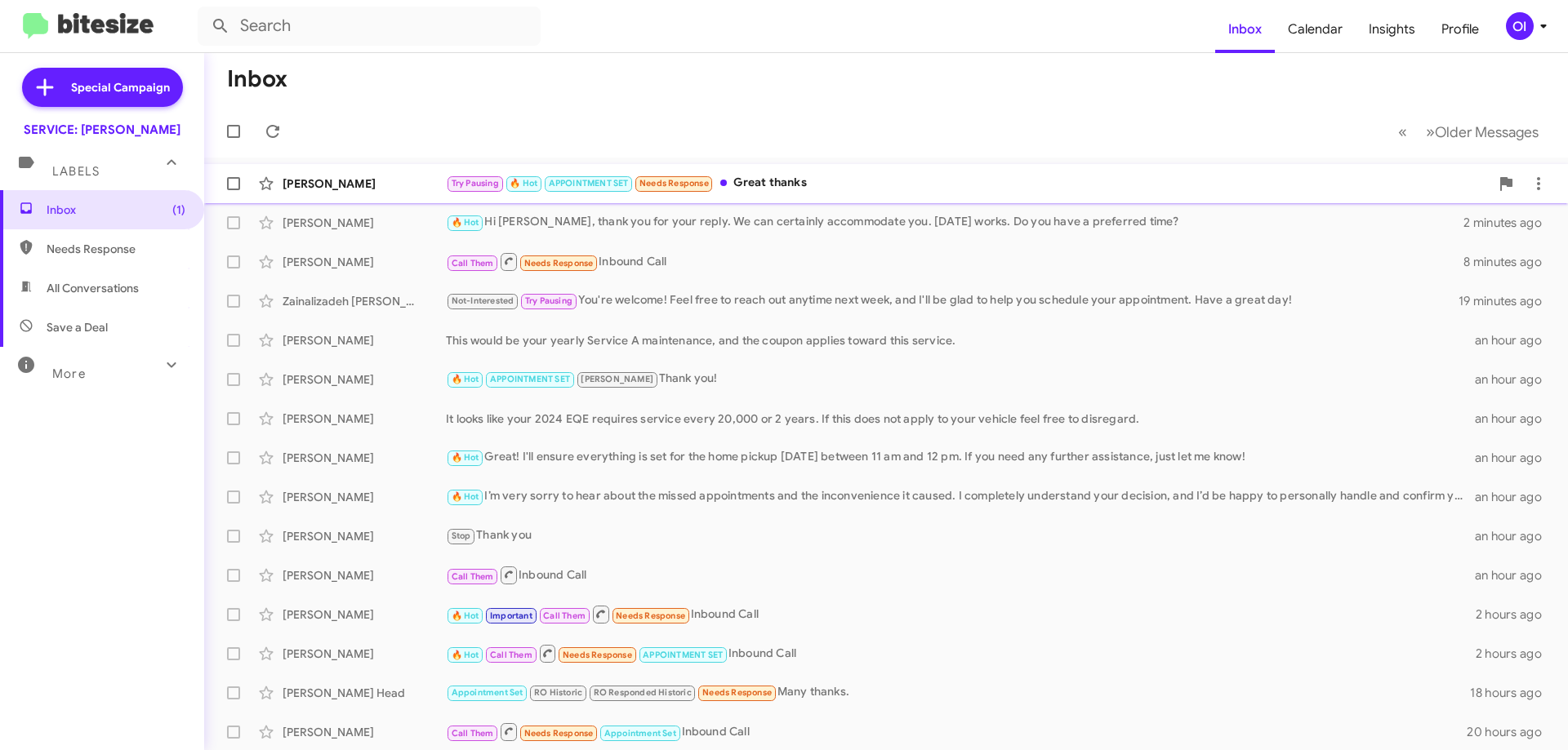
click at [448, 180] on small "Try Pausing" at bounding box center [475, 184] width 55 height 16
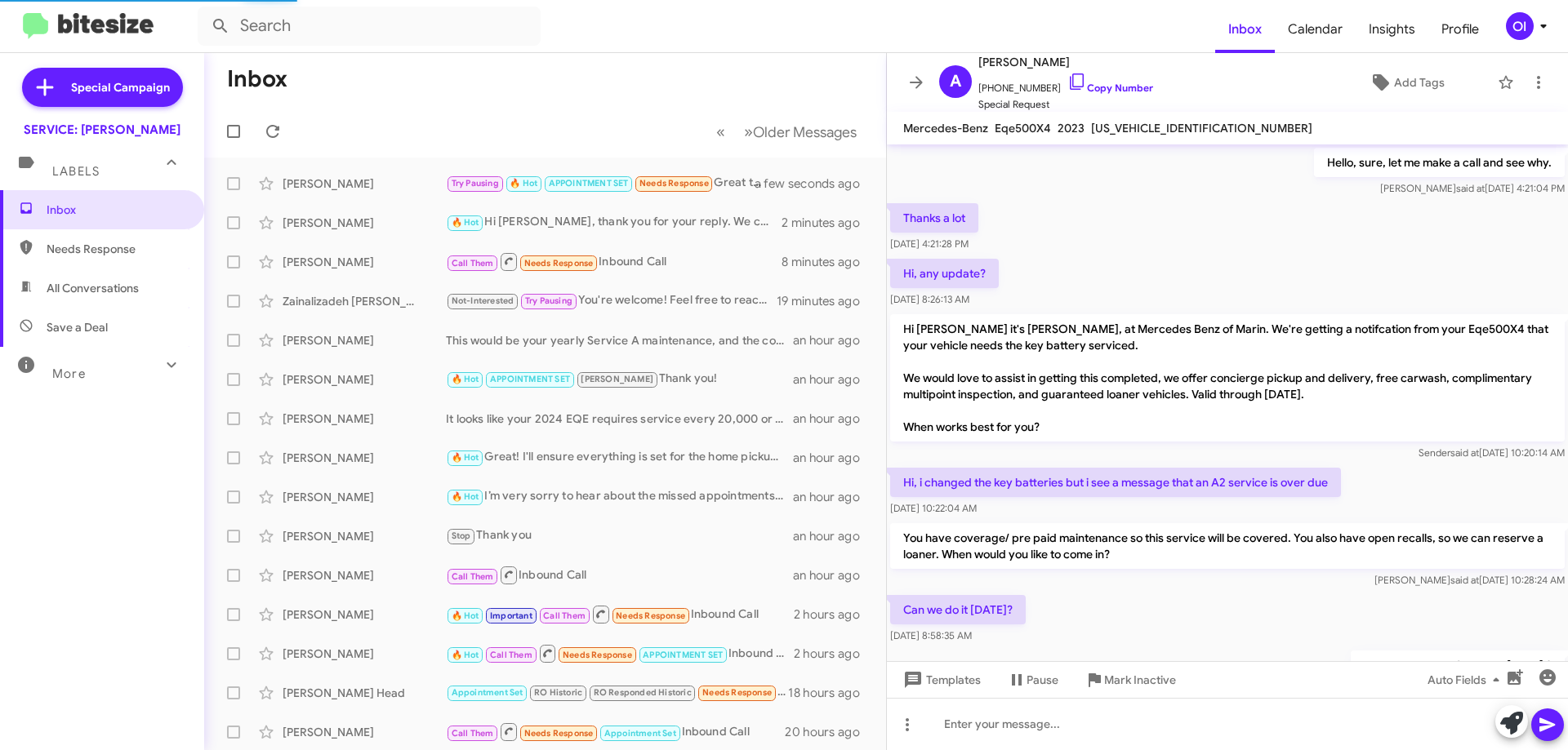
scroll to position [789, 0]
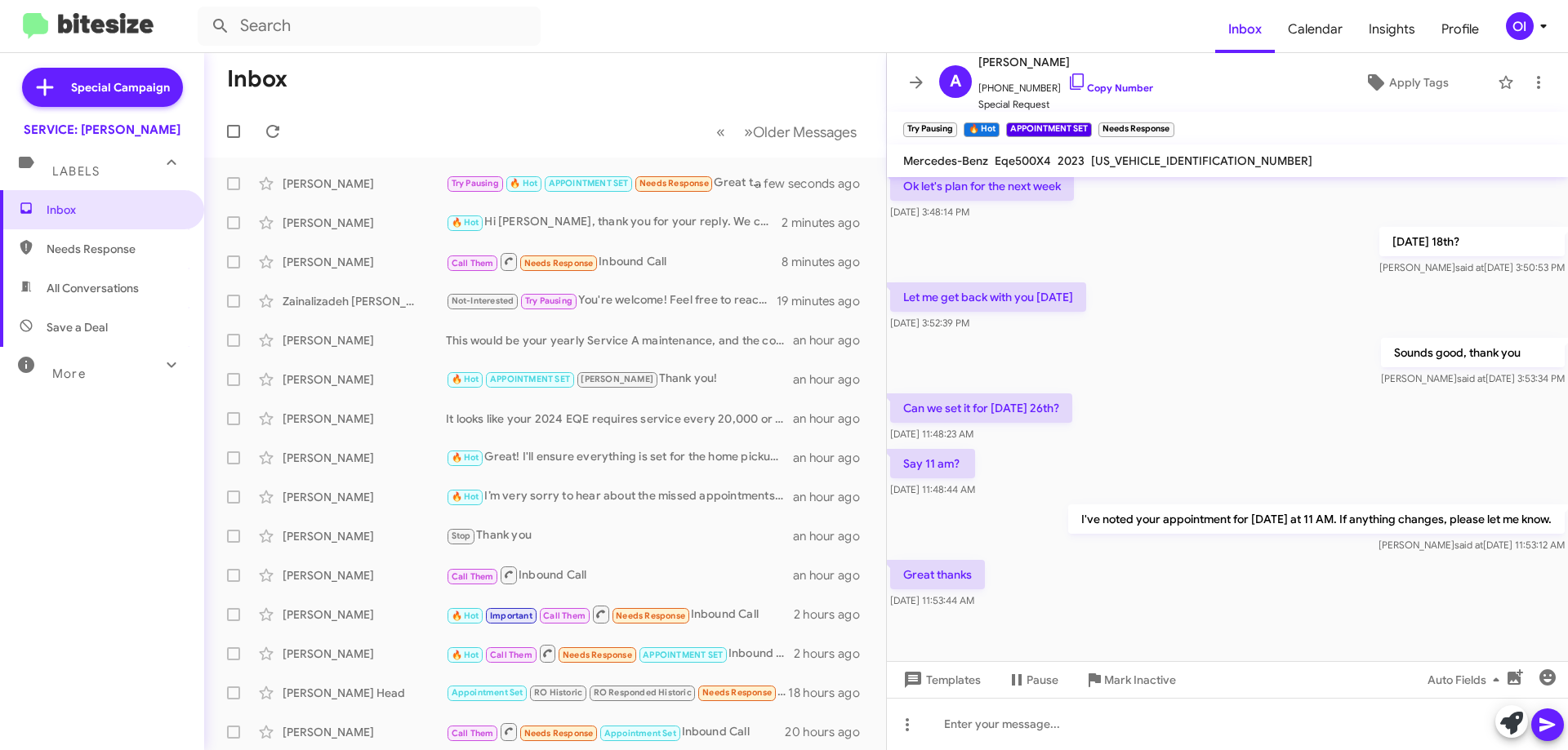
drag, startPoint x: 1137, startPoint y: 358, endPoint x: 1124, endPoint y: 609, distance: 251.3
click at [1123, 608] on div "Hello, sure, let me make a call and see why. Omar said at Dec 23, 2024, 4:21:04…" at bounding box center [1226, 0] width 681 height 1224
click at [1124, 609] on div "Great thanks Aug 19, 2025, 11:53:44 AM" at bounding box center [1226, 584] width 681 height 55
drag, startPoint x: 1159, startPoint y: 605, endPoint x: 1131, endPoint y: 400, distance: 206.9
click at [1131, 400] on div "Hello, sure, let me make a call and see why. Omar said at Dec 23, 2024, 4:21:04…" at bounding box center [1226, 0] width 681 height 1224
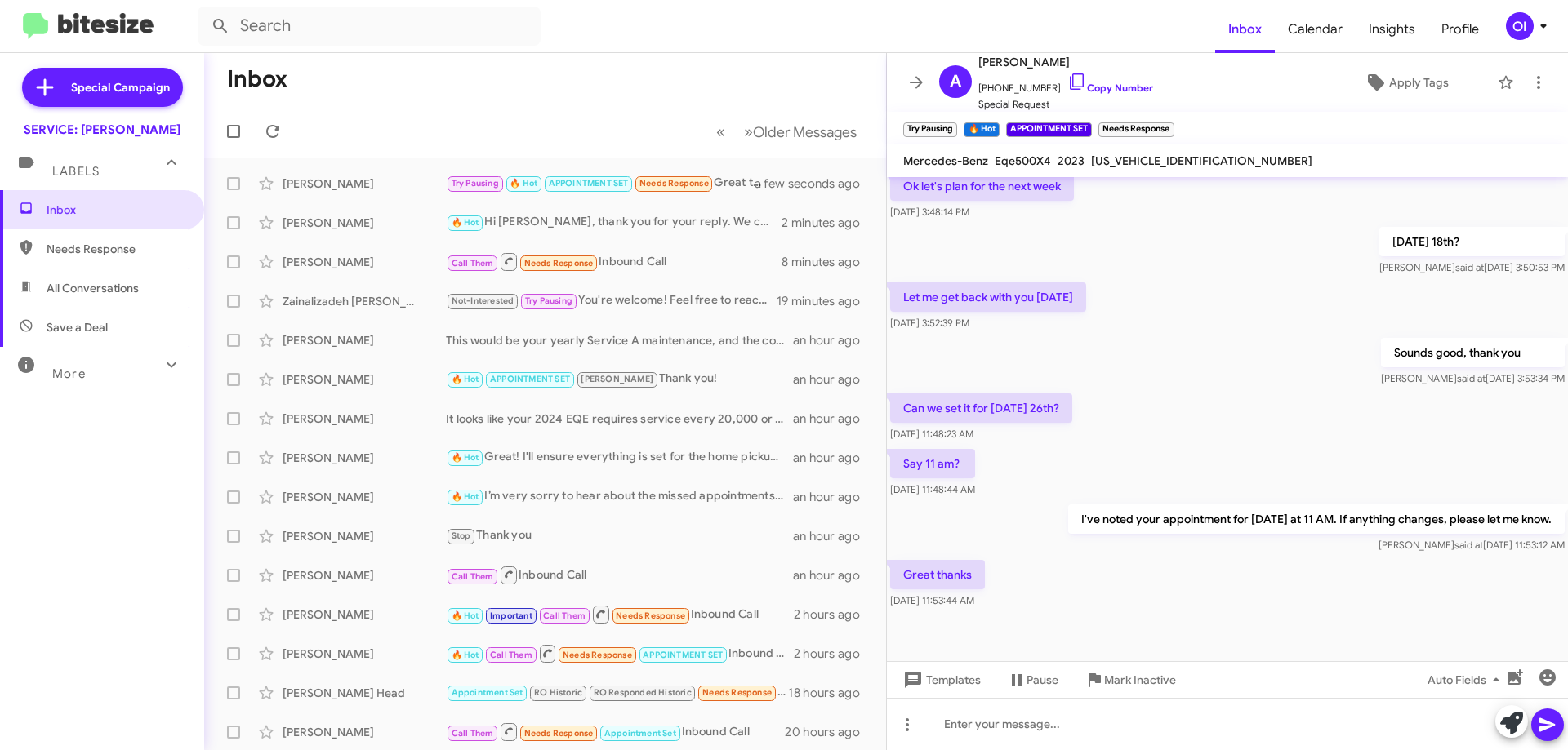
click at [1130, 395] on div "Can we set it for Tuesday 26th? Aug 19, 2025, 11:48:23 AM" at bounding box center [1226, 418] width 681 height 55
drag, startPoint x: 1118, startPoint y: 355, endPoint x: 1209, endPoint y: 605, distance: 266.0
click at [1206, 601] on div "Hello, sure, let me make a call and see why. Omar said at Dec 23, 2024, 4:21:04…" at bounding box center [1226, 0] width 681 height 1224
click at [1209, 605] on div "Great thanks Aug 19, 2025, 11:53:44 AM" at bounding box center [1226, 584] width 681 height 55
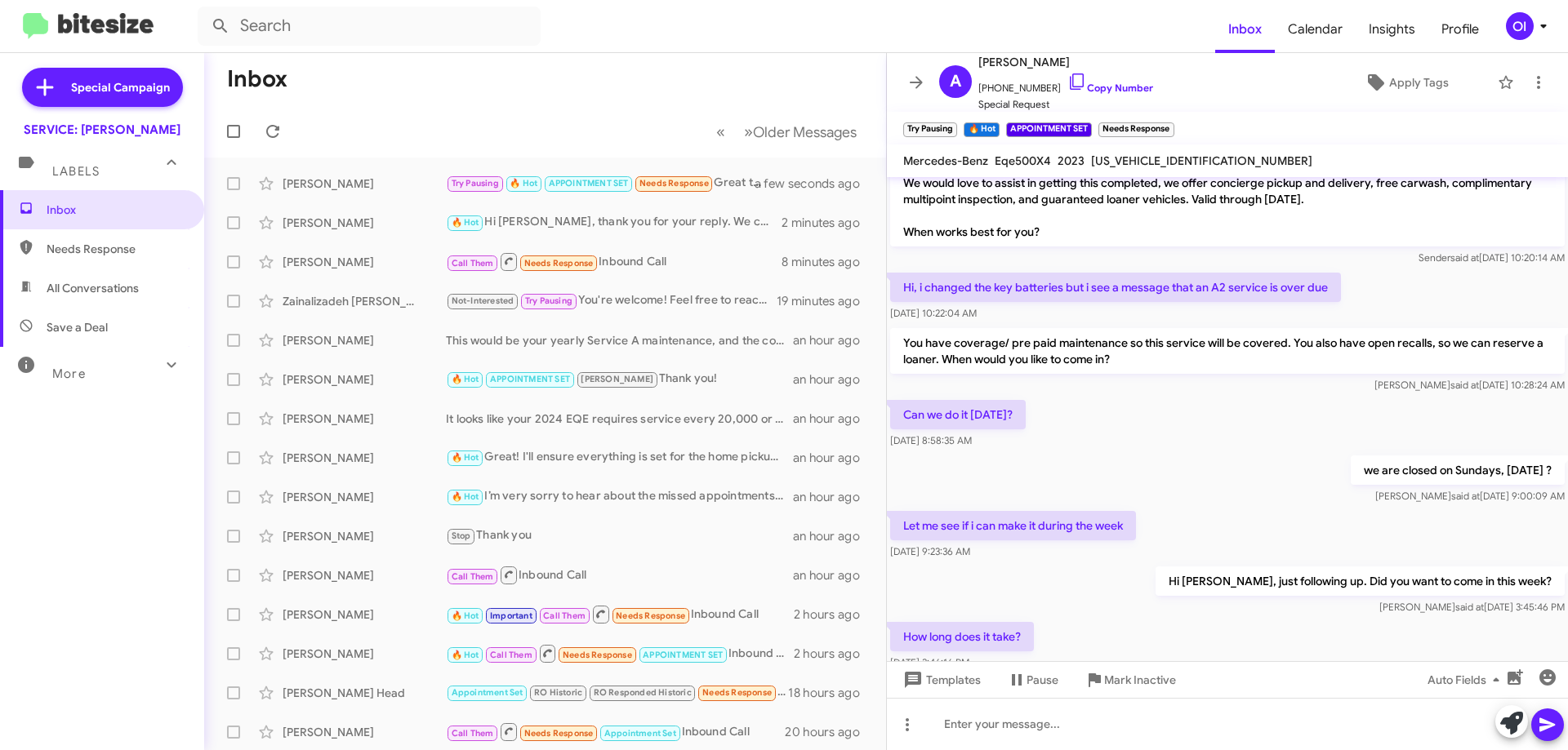
scroll to position [218, 0]
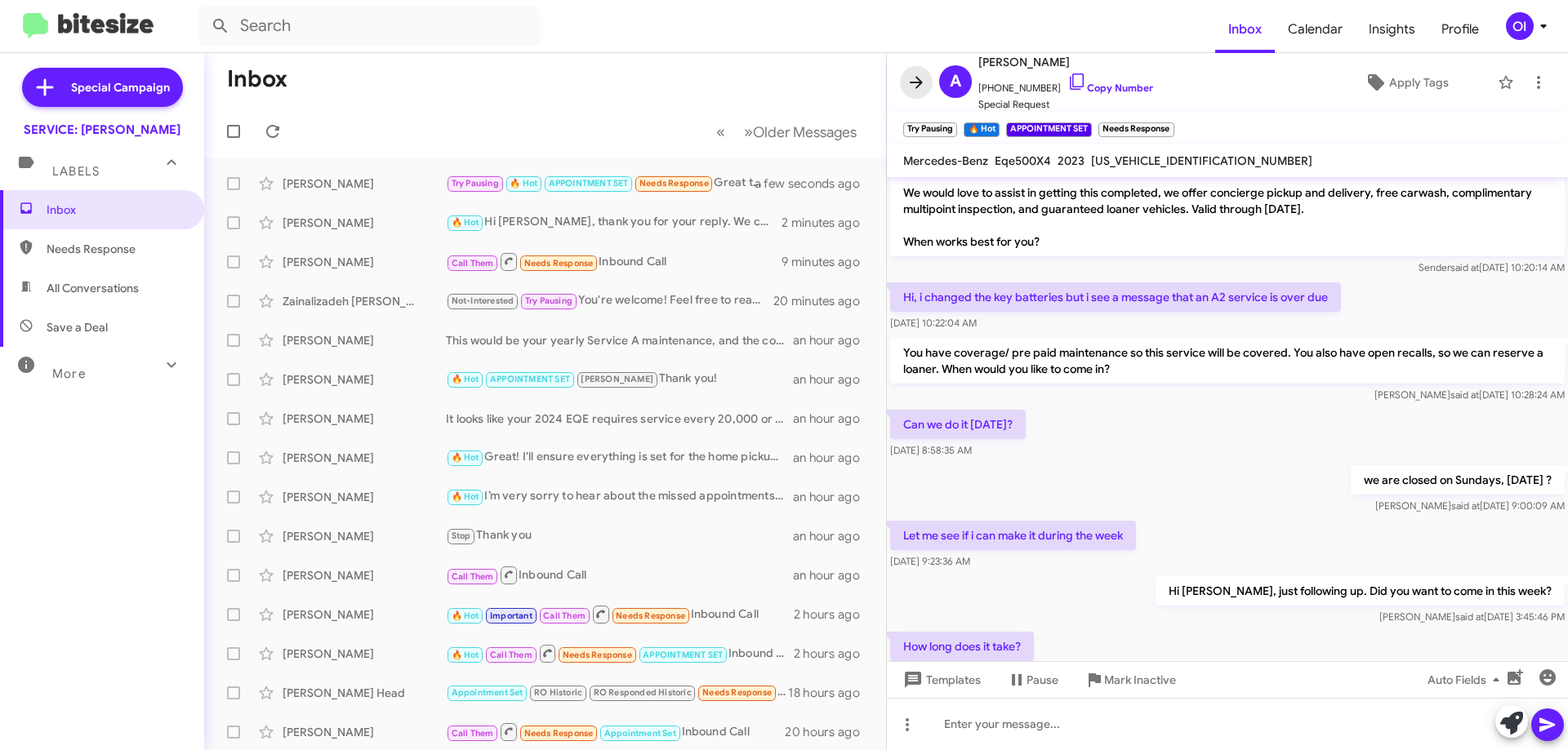
click at [913, 85] on icon at bounding box center [915, 82] width 20 height 20
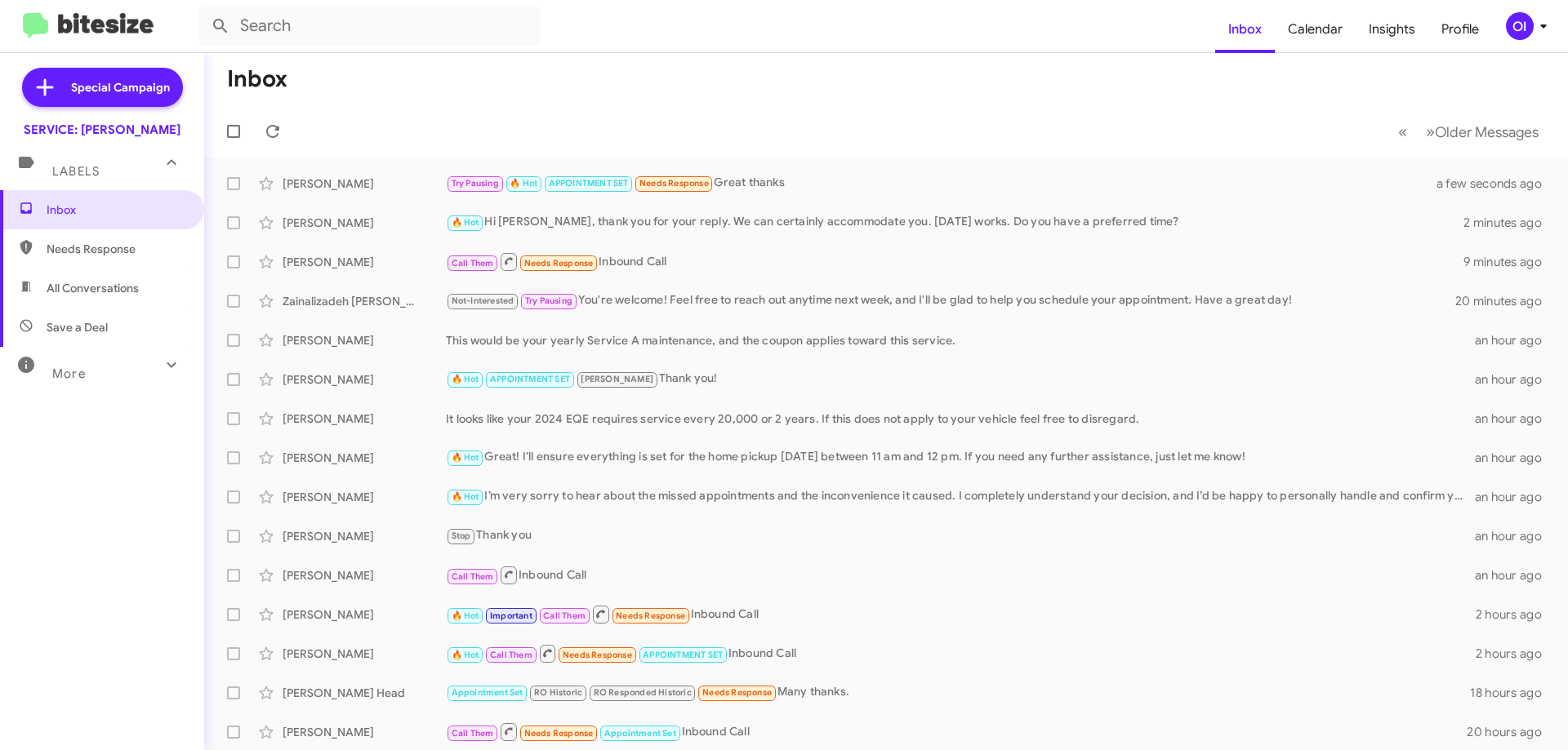
click at [1513, 27] on div "OI" at bounding box center [1520, 26] width 28 height 28
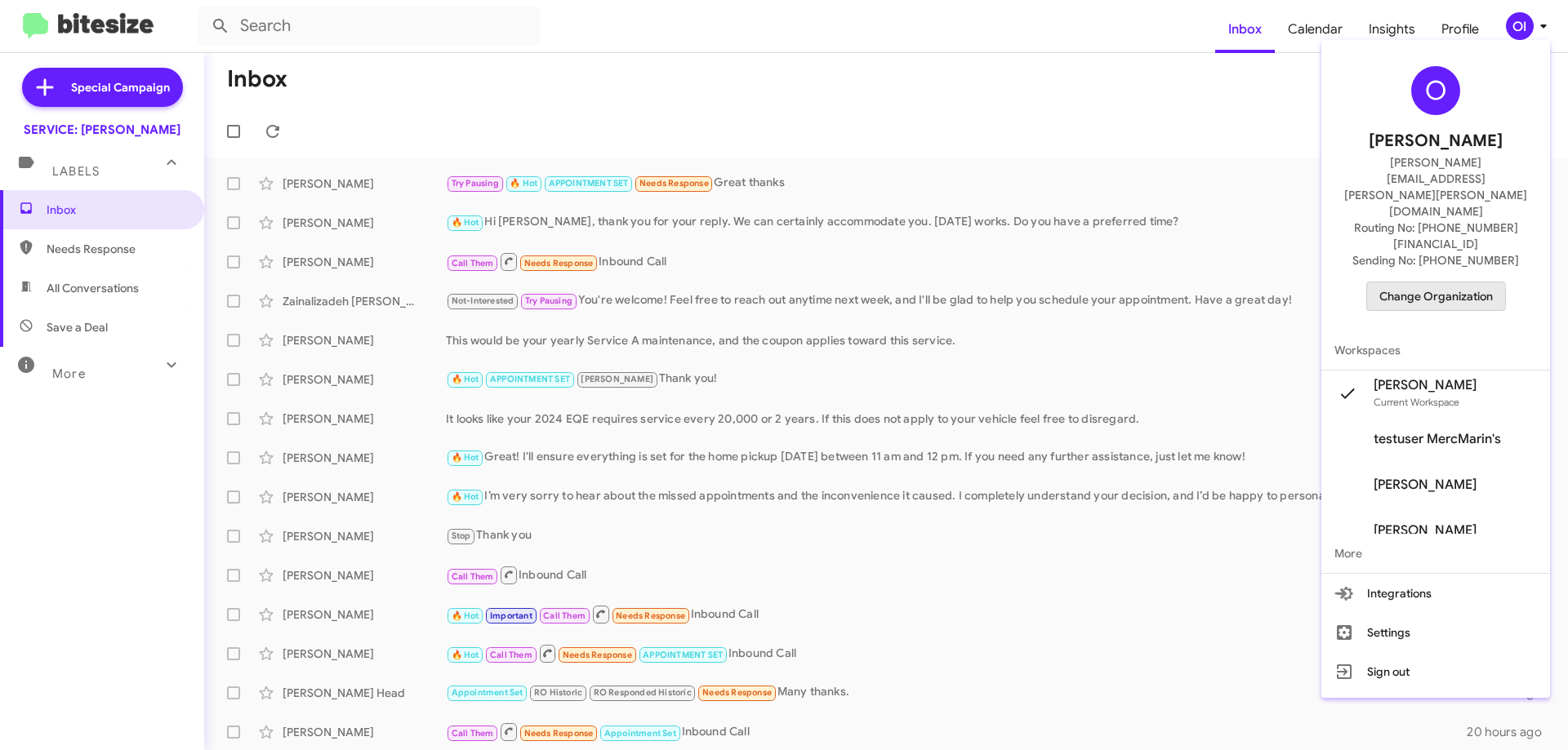
click at [1414, 283] on span "Change Organization" at bounding box center [1436, 297] width 114 height 28
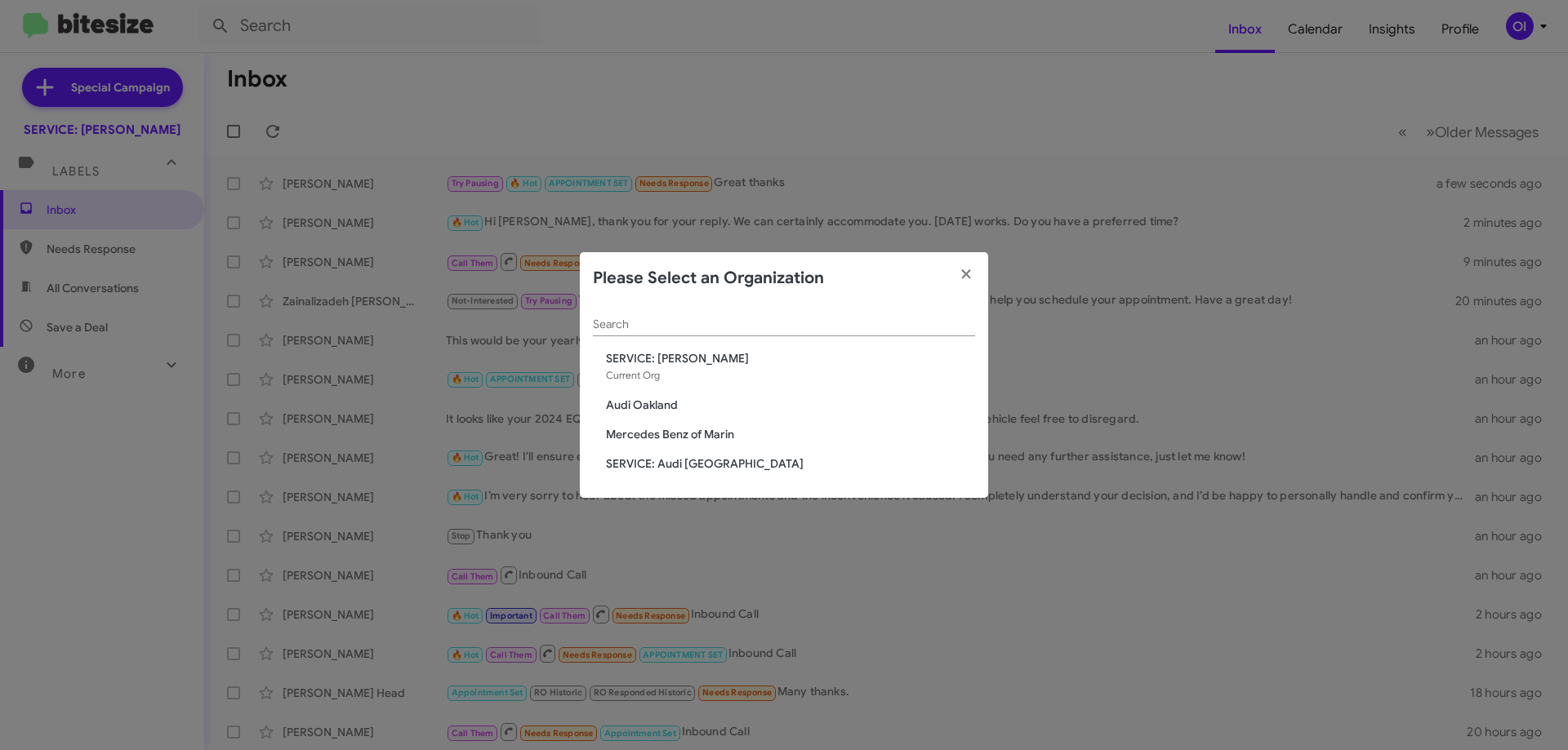
click at [657, 432] on span "Mercedes Benz of Marin" at bounding box center [790, 434] width 369 height 16
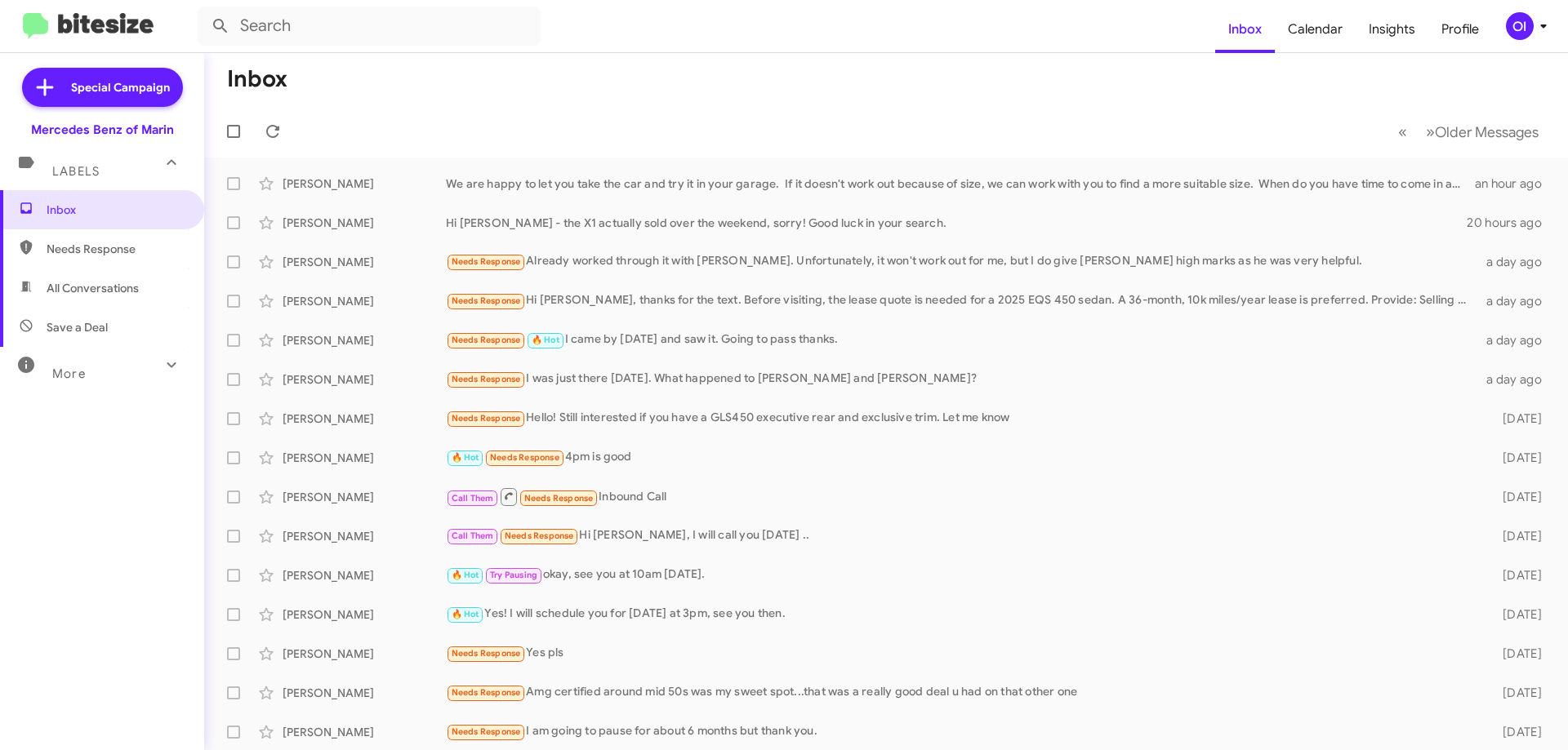
click at [116, 276] on span "All Conversations" at bounding box center [101, 288] width 204 height 39
type input "in:all-conversations"
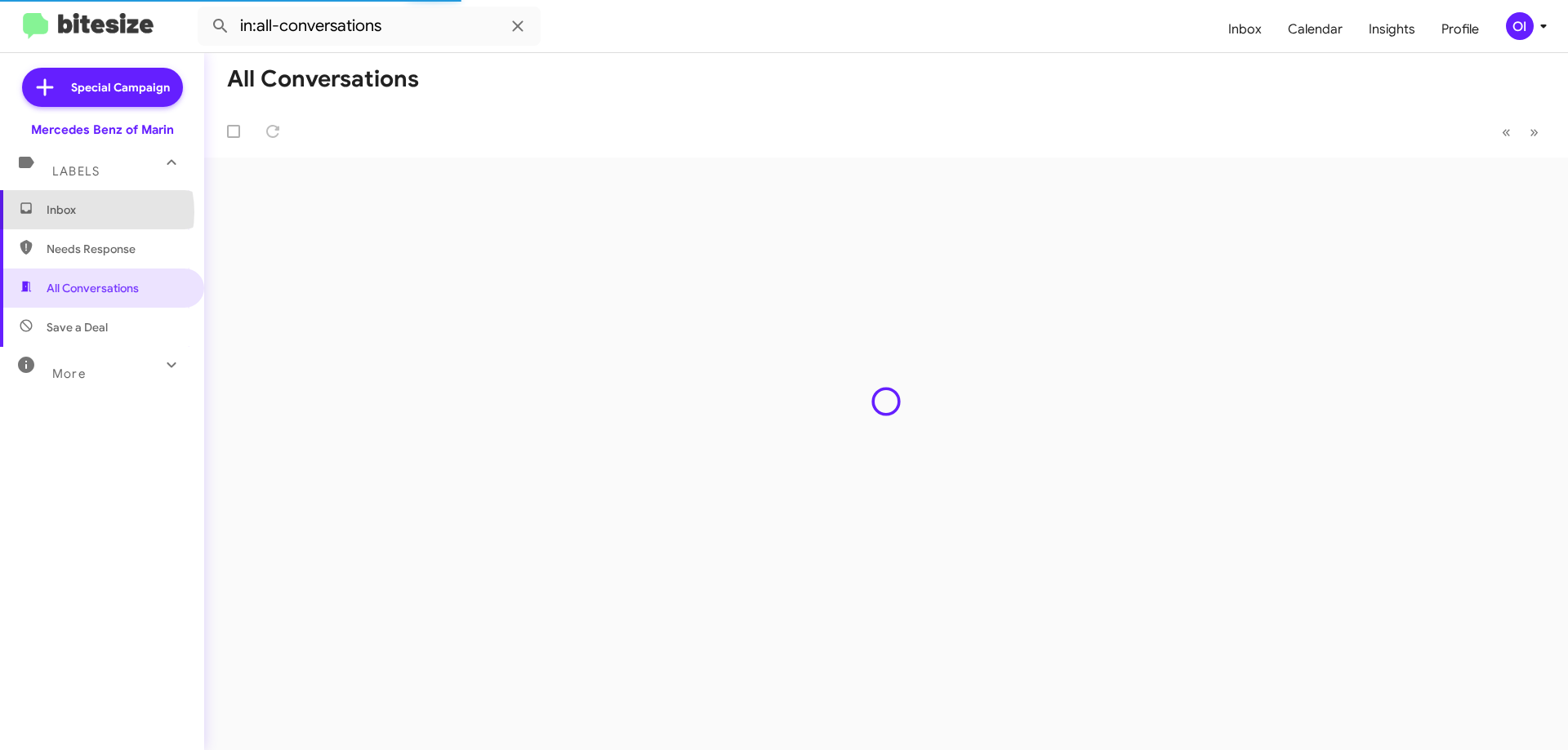
click at [85, 212] on span "Inbox" at bounding box center [116, 209] width 139 height 16
